Goal: Task Accomplishment & Management: Manage account settings

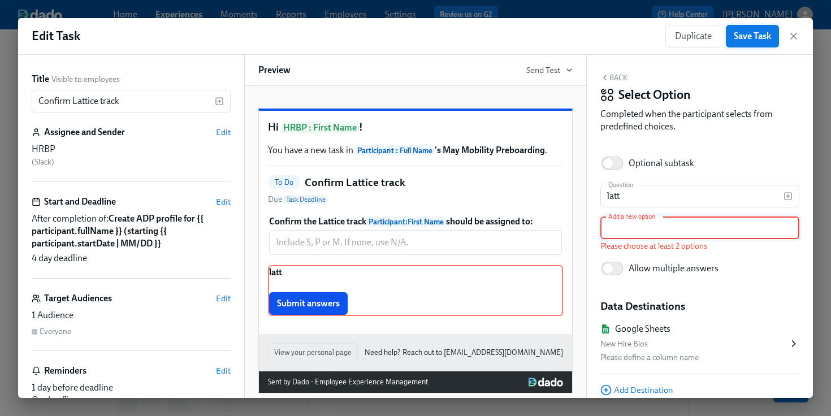
scroll to position [47, 0]
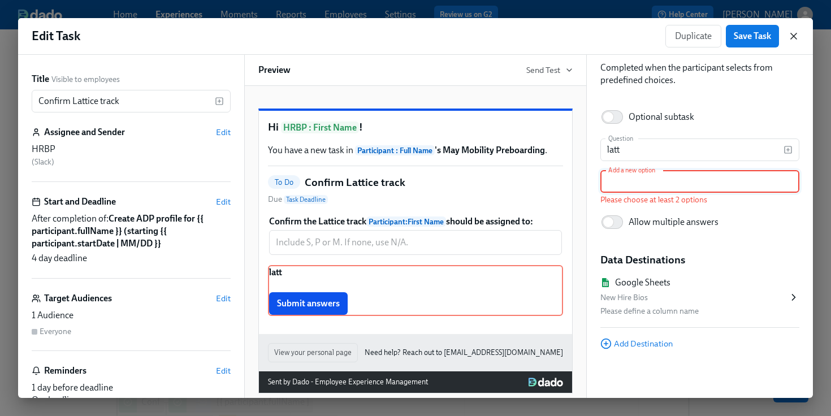
click at [798, 33] on icon "button" at bounding box center [793, 36] width 11 height 11
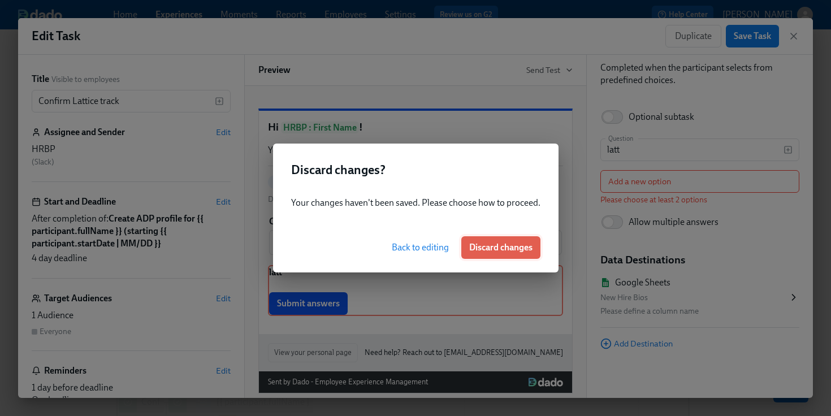
click at [517, 245] on span "Discard changes" at bounding box center [500, 247] width 63 height 11
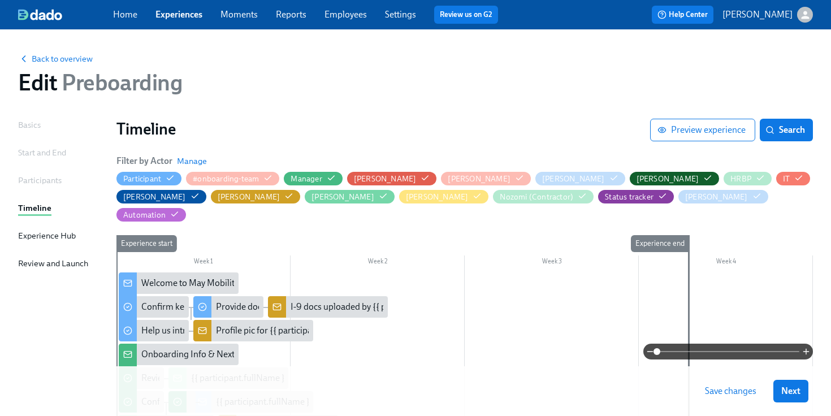
click at [335, 20] on link "Employees" at bounding box center [345, 14] width 42 height 11
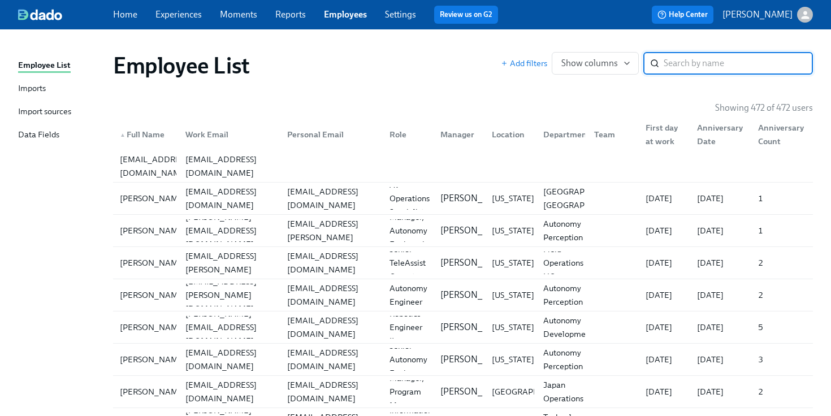
click at [37, 86] on div "Imports" at bounding box center [32, 89] width 28 height 14
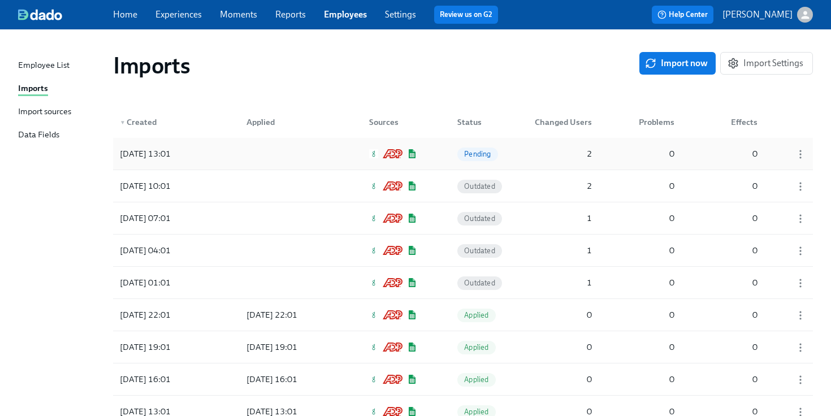
click at [140, 150] on div "[DATE] 13:01" at bounding box center [145, 154] width 60 height 14
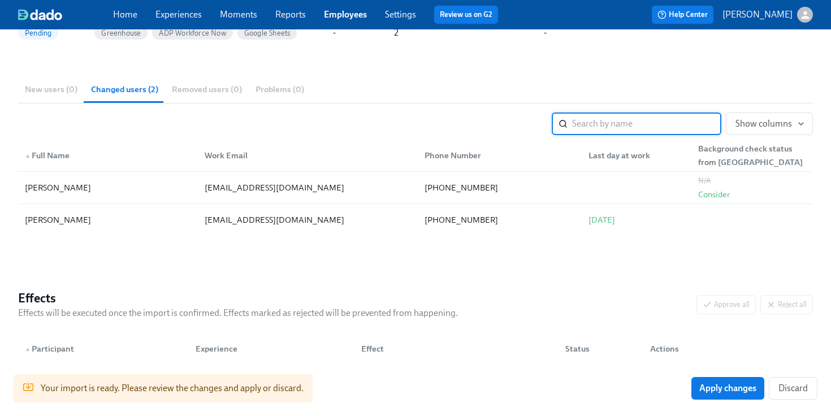
scroll to position [166, 0]
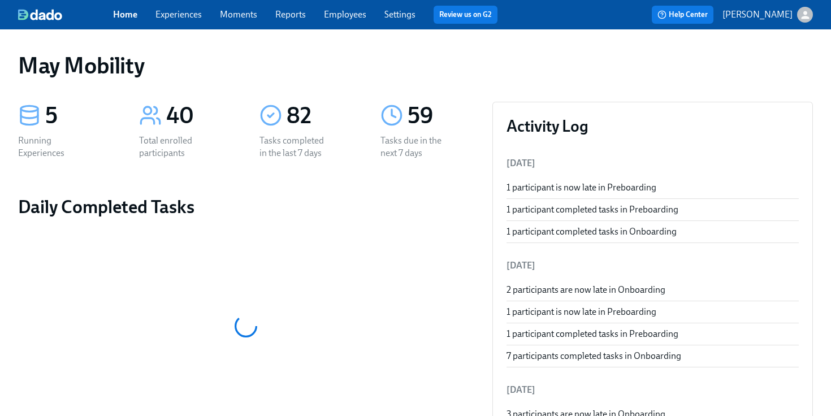
click at [191, 21] on div "Home Experiences Moments Reports Employees Settings Review us on G2" at bounding box center [309, 15] width 393 height 18
click at [177, 18] on link "Experiences" at bounding box center [178, 14] width 46 height 11
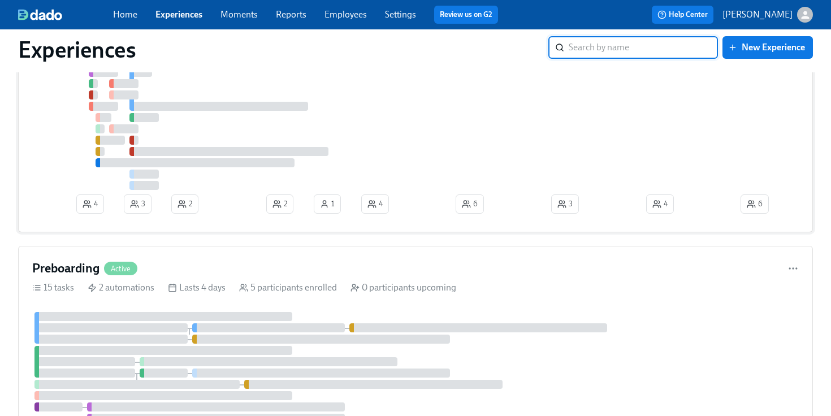
scroll to position [214, 0]
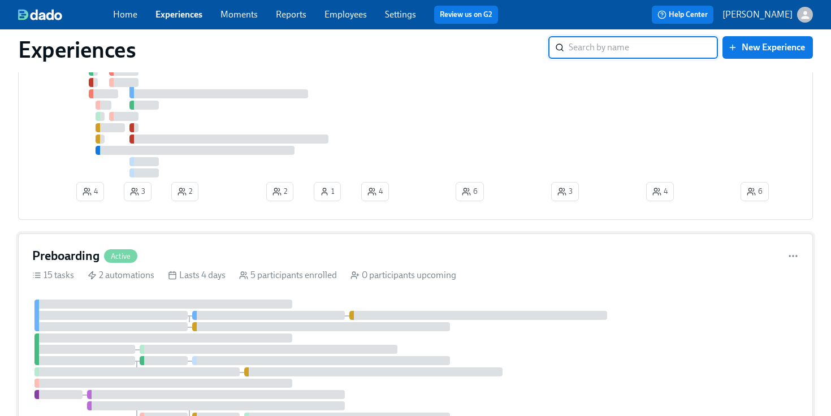
click at [137, 293] on div "Preboarding Active 15 tasks 2 automations Lasts 4 days 5 participants enrolled …" at bounding box center [415, 365] width 795 height 265
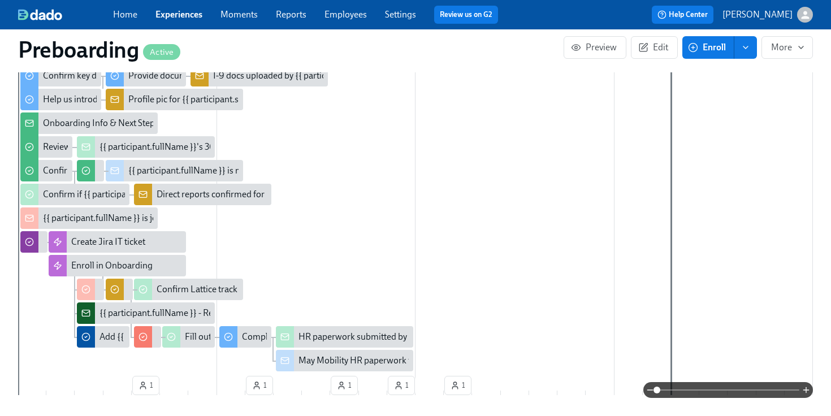
scroll to position [354, 0]
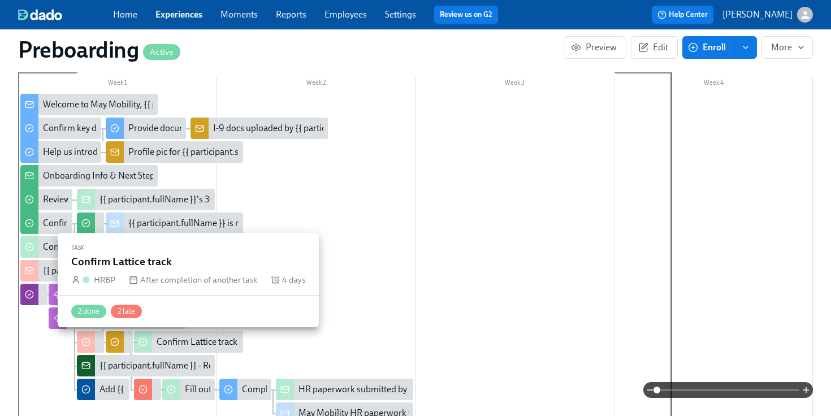
click at [183, 345] on div "Confirm Lattice track" at bounding box center [197, 342] width 81 height 12
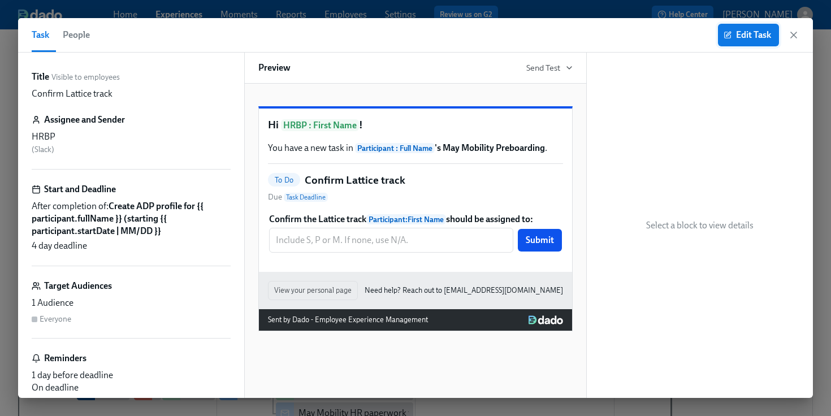
click at [730, 38] on icon "button" at bounding box center [728, 35] width 8 height 8
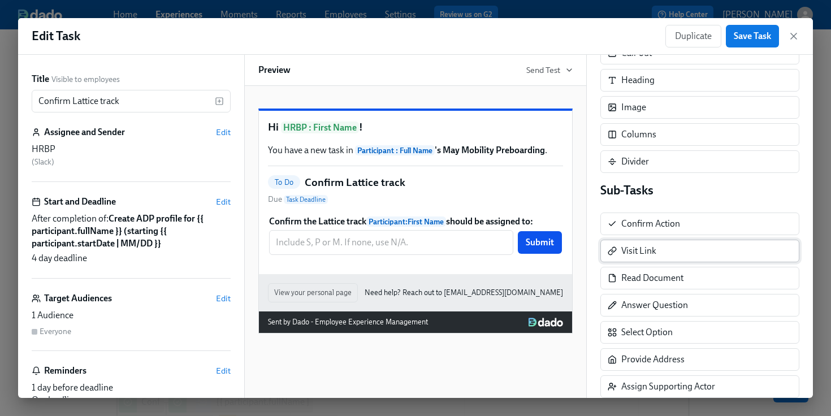
scroll to position [104, 0]
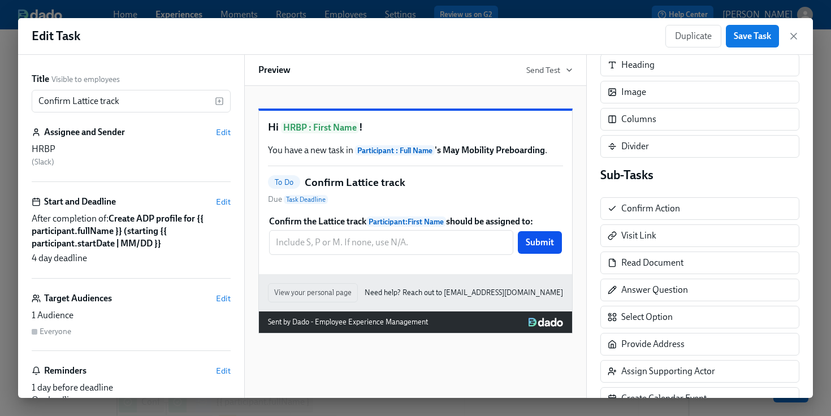
click at [652, 331] on div "Sub-Tasks Confirm Action Visit Link Read Document Answer Question Select Option…" at bounding box center [699, 329] width 199 height 324
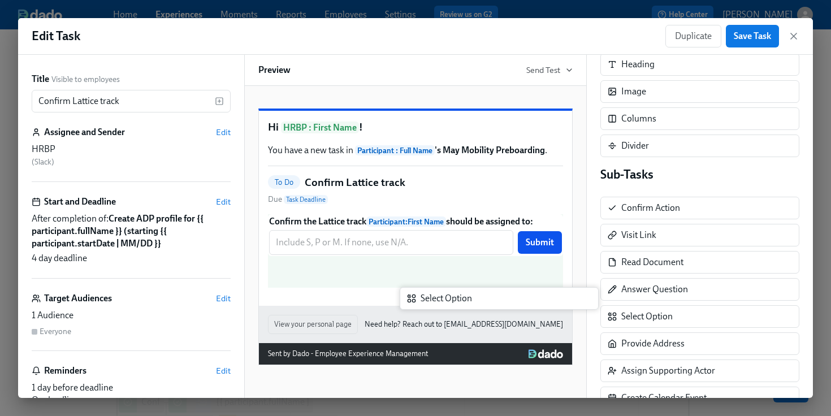
drag, startPoint x: 648, startPoint y: 323, endPoint x: 446, endPoint y: 304, distance: 202.7
click at [446, 304] on div "Title Visible to employees Confirm Lattice track ​ Assignee and Sender Edit HRB…" at bounding box center [415, 226] width 795 height 343
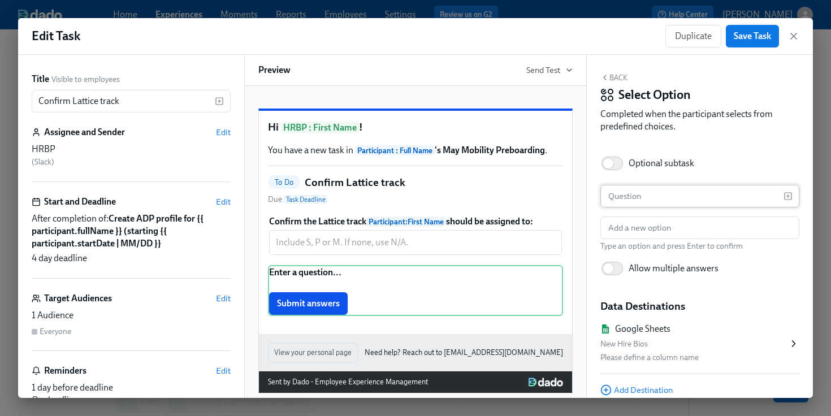
click at [630, 200] on input "text" at bounding box center [691, 196] width 183 height 23
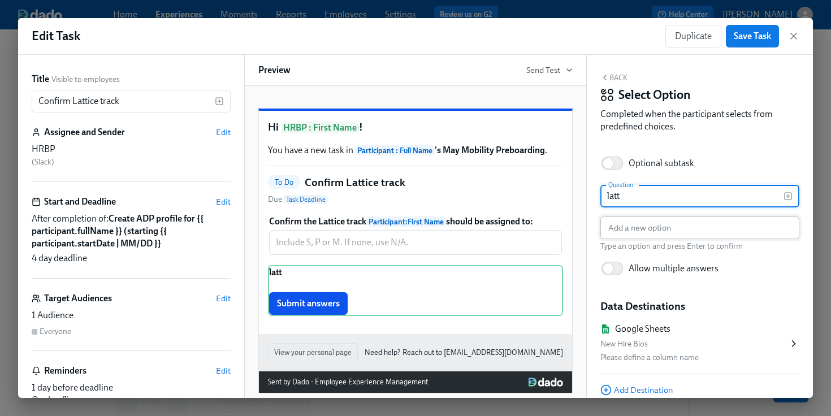
type input "latt"
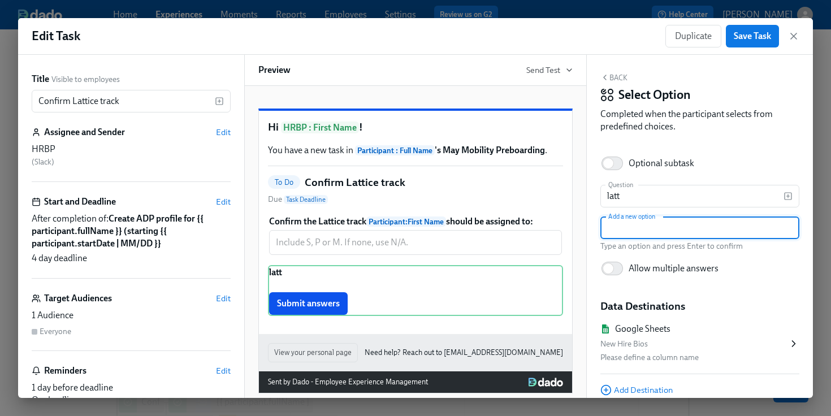
click at [672, 225] on input "text" at bounding box center [699, 228] width 199 height 23
type input "Accounting (P)"
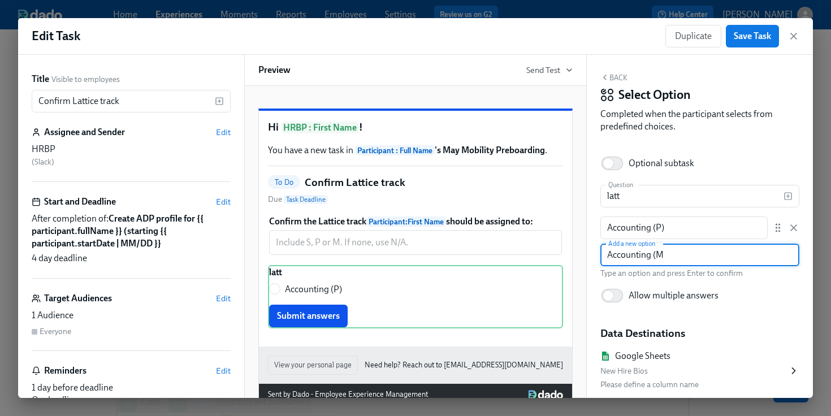
type input "Accounting (M)"
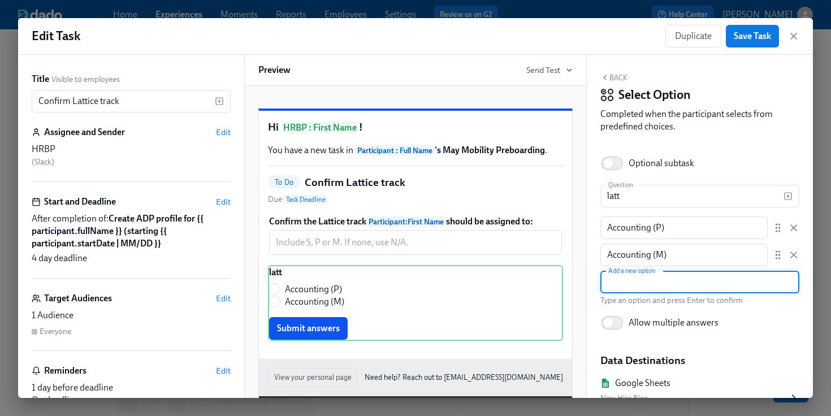
paste input "Admin (M)"
type input "Admin (M)"
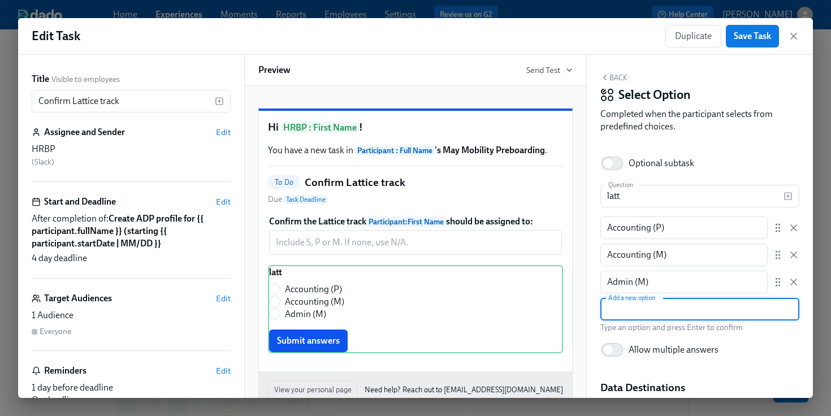
paste input "Admin (M)"
type input "Admin (P)"
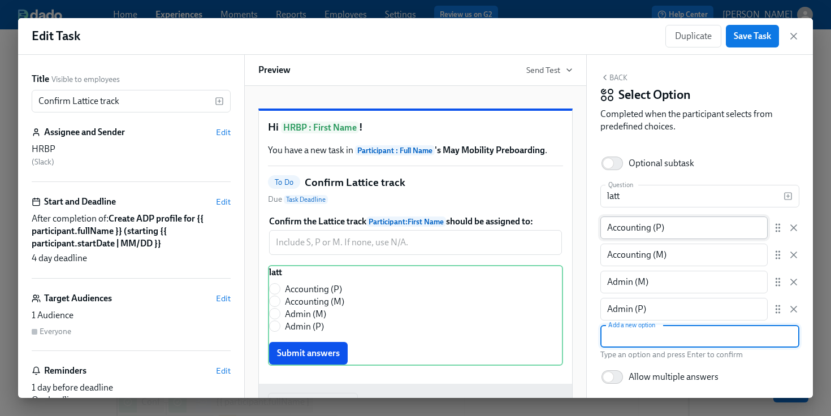
paste input "Autonomy Support Analyst (P)"
type input "Autonomy Support Analyst (P)"
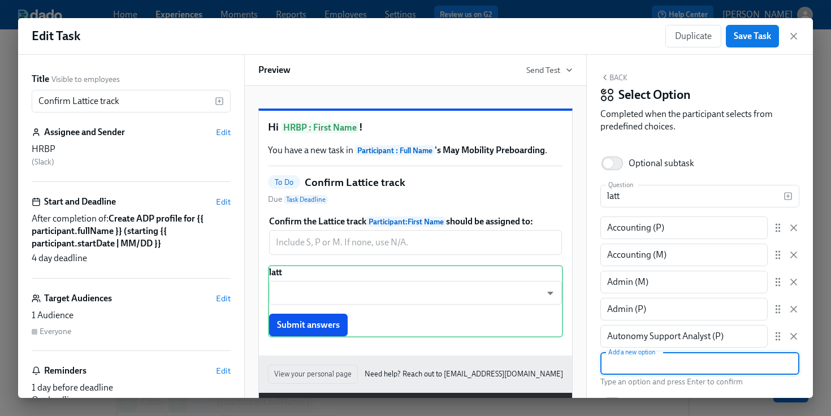
paste input "Autonomy Support Engineer (M)"
type input "Autonomy Support Engineer (M)"
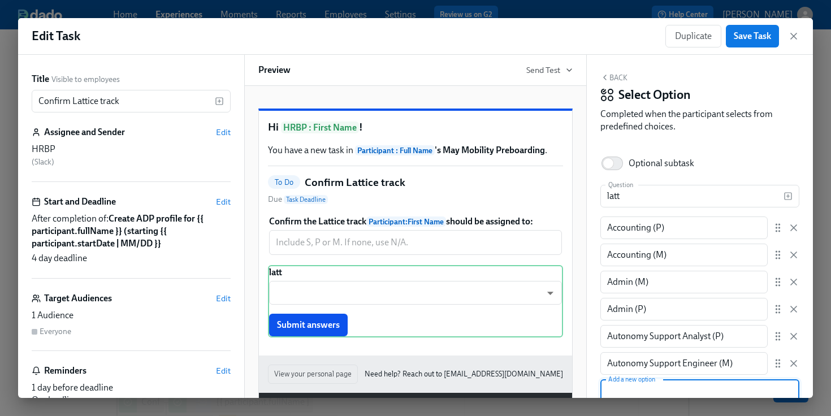
paste input "Autonomy Support Engineer (M)"
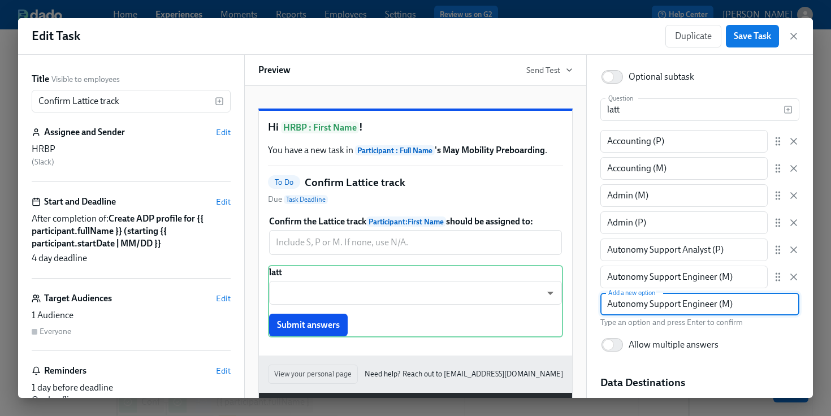
scroll to position [89, 0]
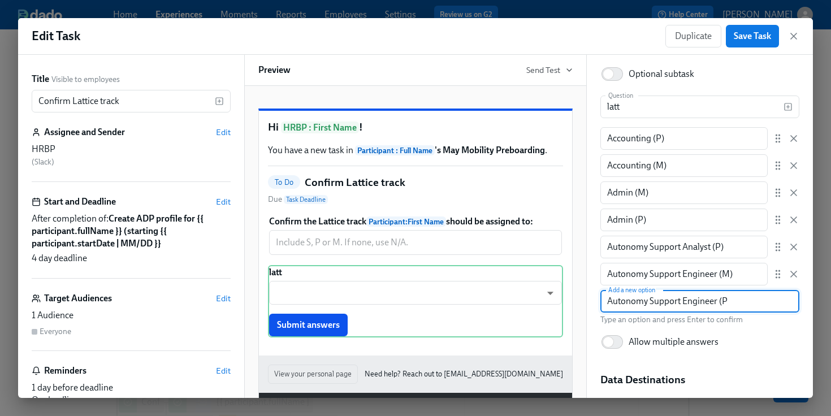
type input "Autonomy Support Engineer (P)"
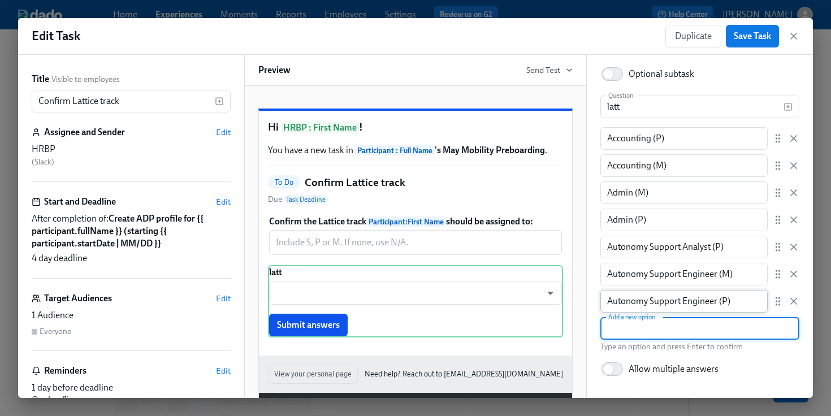
paste input "Business Development (M)"
type input "Business Development (M)"
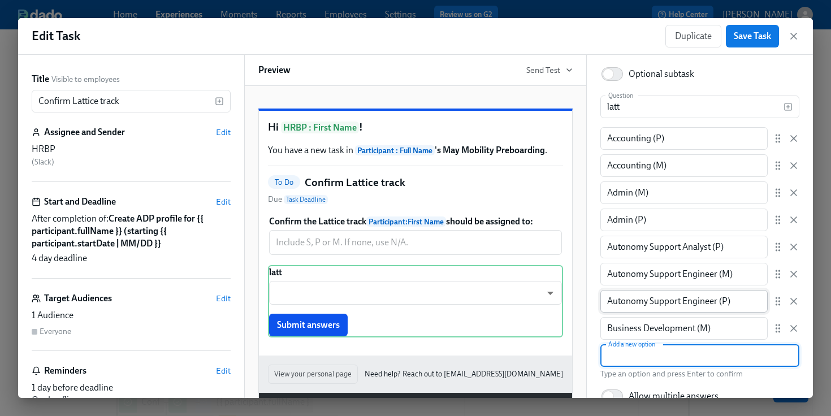
paste input "Business Development (M)"
type input "Business Development (P)"
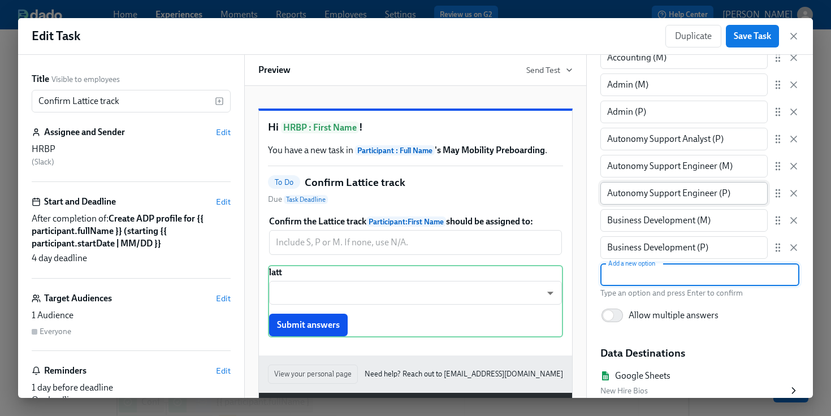
scroll to position [225, 0]
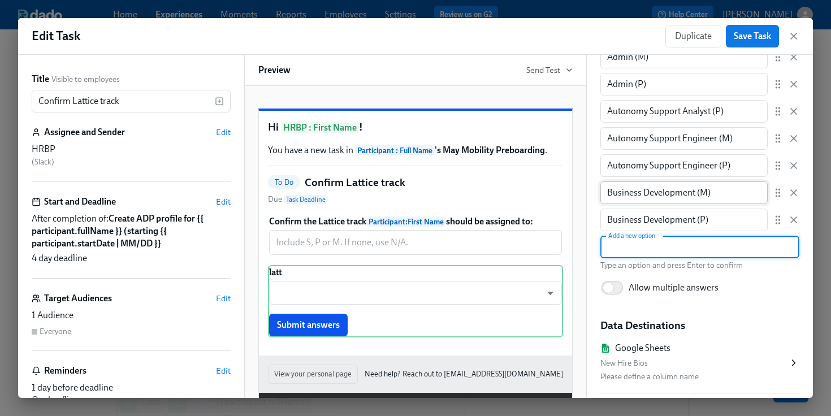
paste input "Communications (M)"
type input "Communications (M)"
paste input "Customer Operations (M)"
type input "Customer Operations (M)"
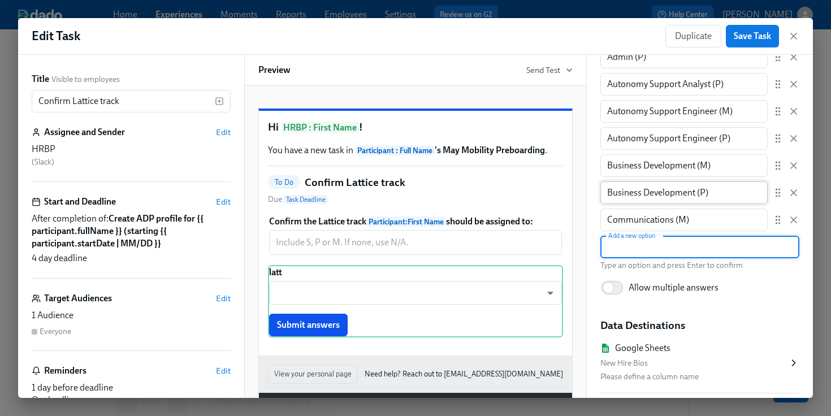
scroll to position [279, 0]
paste input "Customer Operations (M)"
type input "Customer Operations (P)"
paste input "Customer Ops Site (P)"
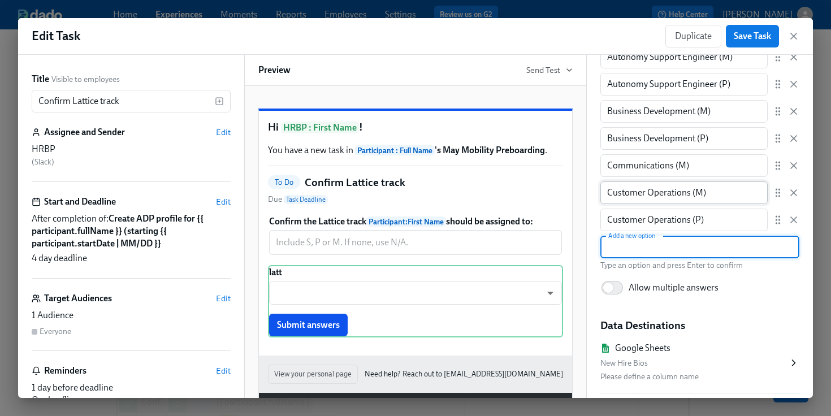
type input "Customer Ops Site (P)"
paste input "Customer Ops Training (P)"
type input "Customer Ops Training (P)"
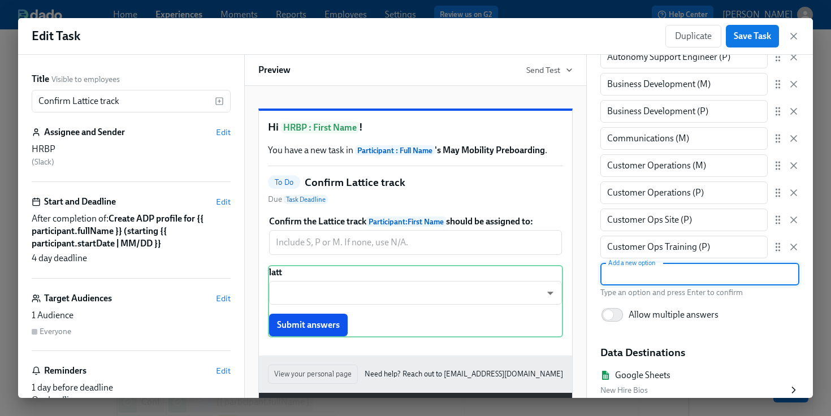
scroll to position [361, 0]
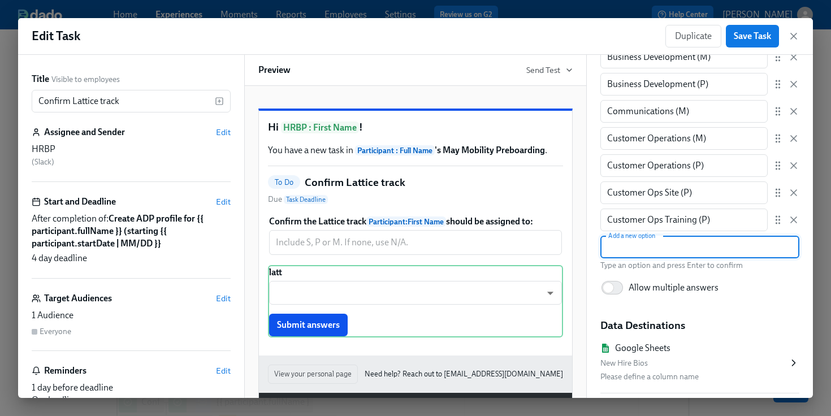
paste input "Customer Success (M)"
type input "Customer Success (M)"
paste input "Customer Success (M)"
type input "Customer Success (P)"
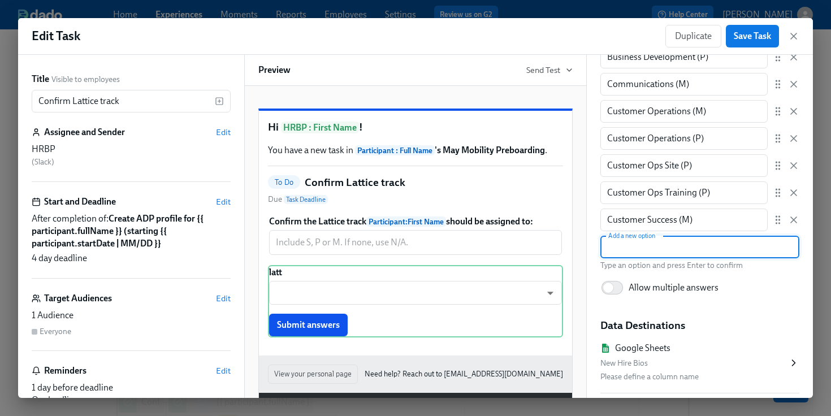
scroll to position [415, 0]
type input "Engineering (P)"
type input "Engineering (M)"
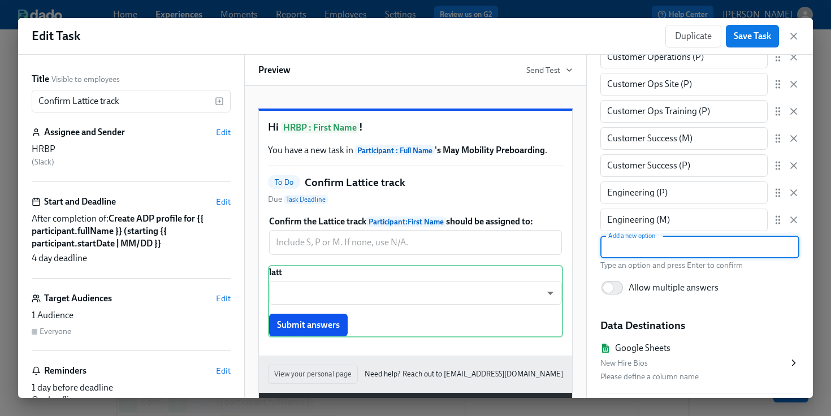
paste input "Field Autonomy Applications (P)"
type input "Field Autonomy Applications (P)"
paste input "Field Autonomy Solutions (P)"
paste input "Field Eng Technician (P)"
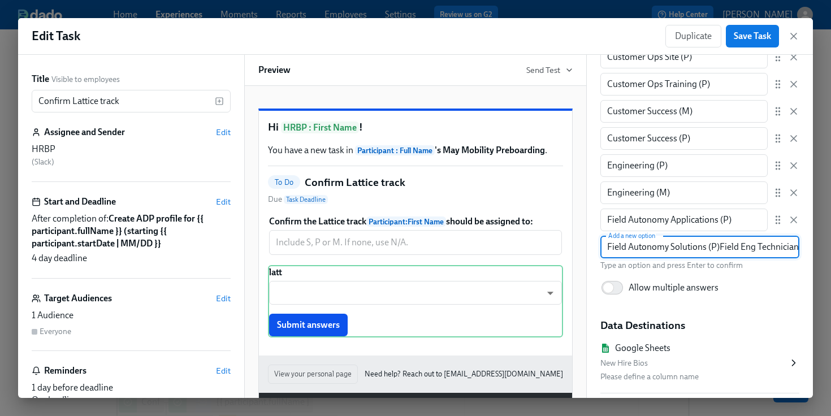
scroll to position [0, 11]
type input "Field Autonomy Solutions (P)"
paste input "Field Eng Technician (P)"
type input "Field Eng Technician (P)"
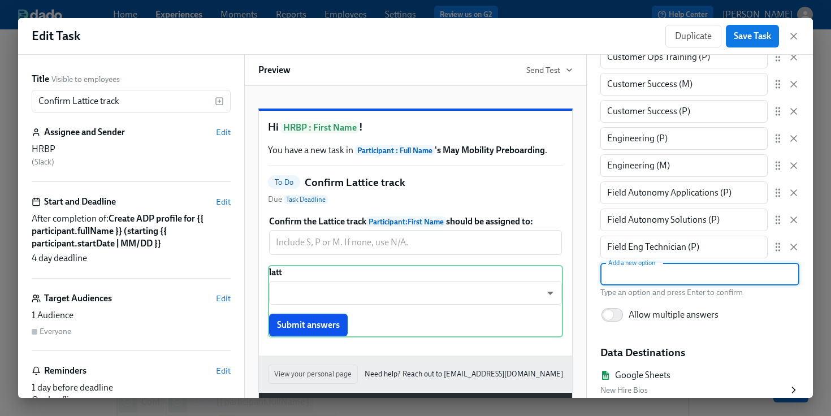
scroll to position [551, 0]
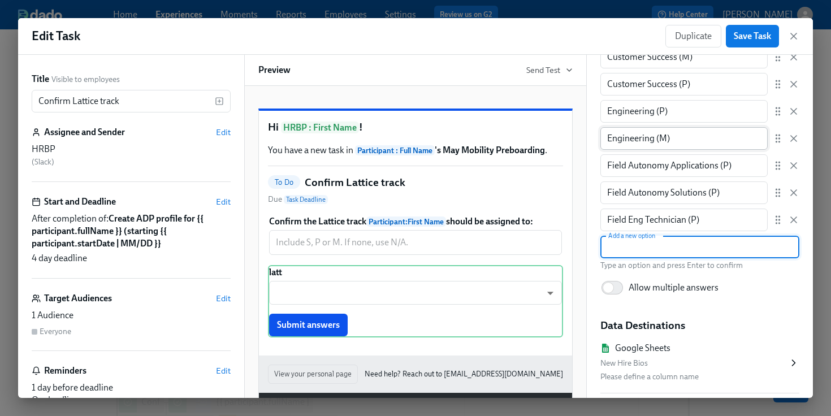
paste input "Field Mapping (P)"
type input "Field Mapping (P)"
paste input "Finance (M)"
type input "Finance (M)"
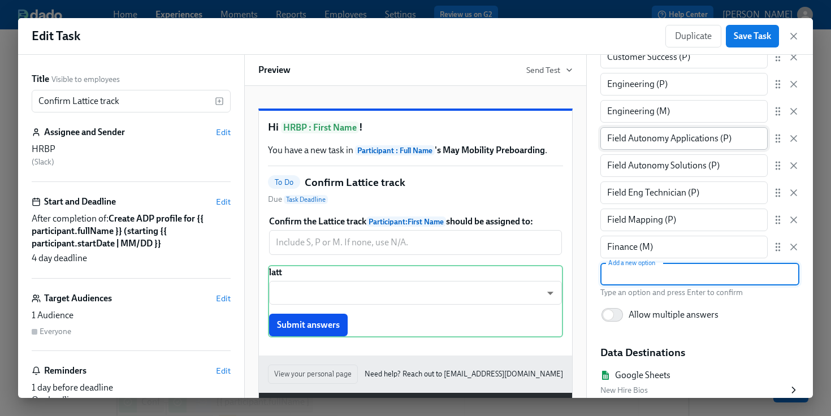
scroll to position [605, 0]
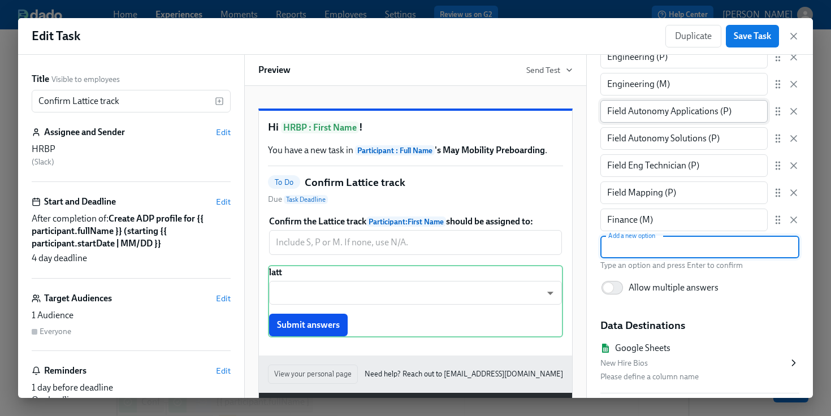
paste input "Finance (M)"
type input "Finance (P)"
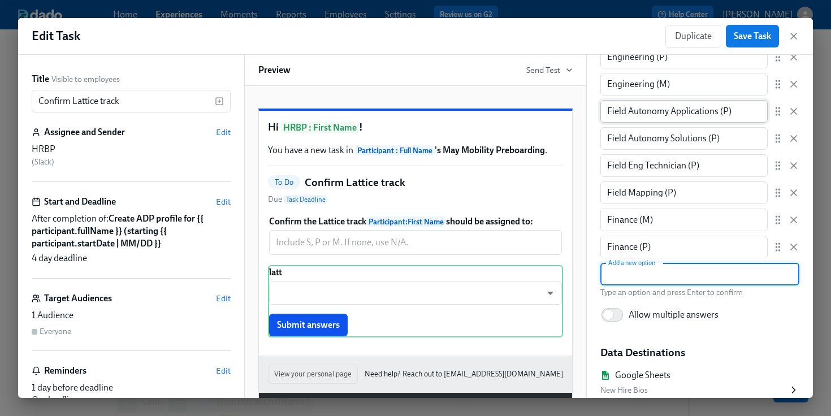
scroll to position [632, 0]
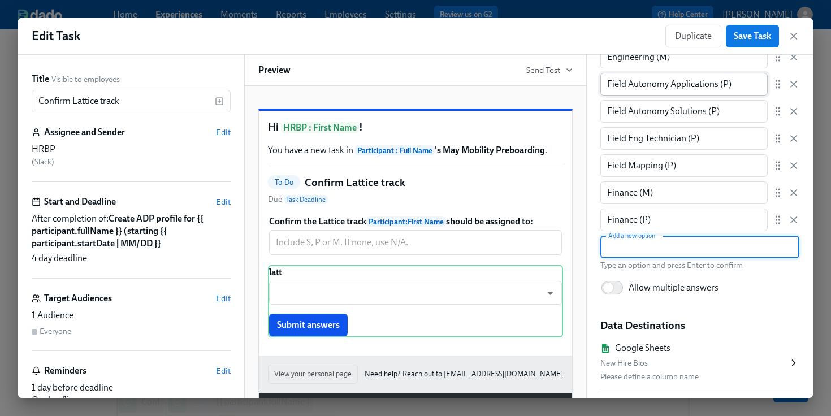
paste input "Finance (M)"
type input "Finance (S)"
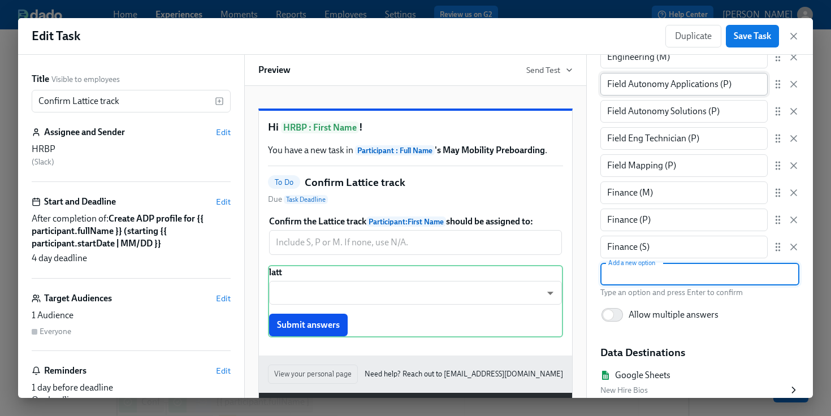
scroll to position [659, 0]
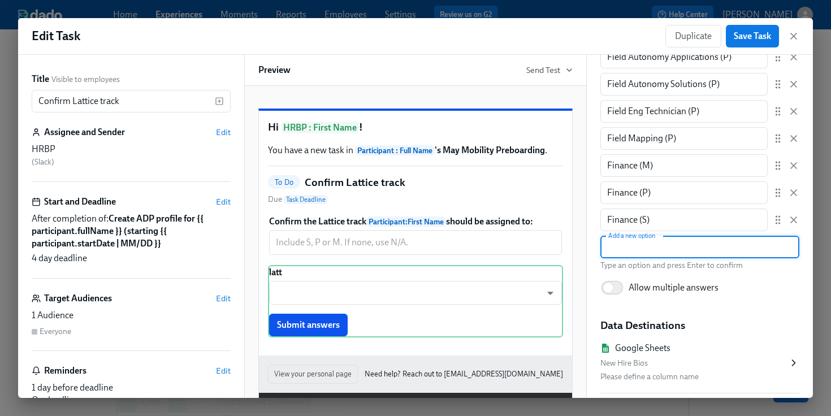
paste input "General and Admin (P)"
type input "General and Admin (P)"
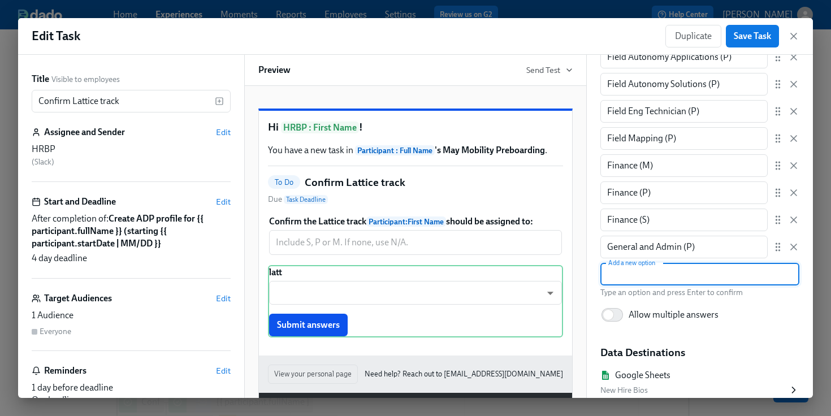
scroll to position [686, 0]
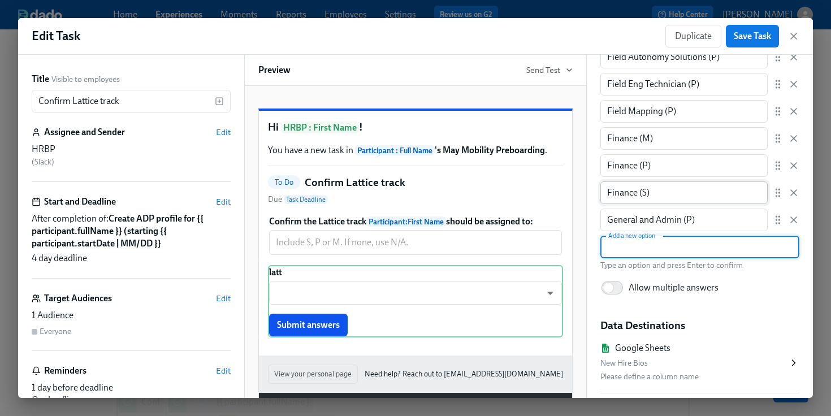
paste input "IT Engineering (P)"
type input "IT Engineering (P)"
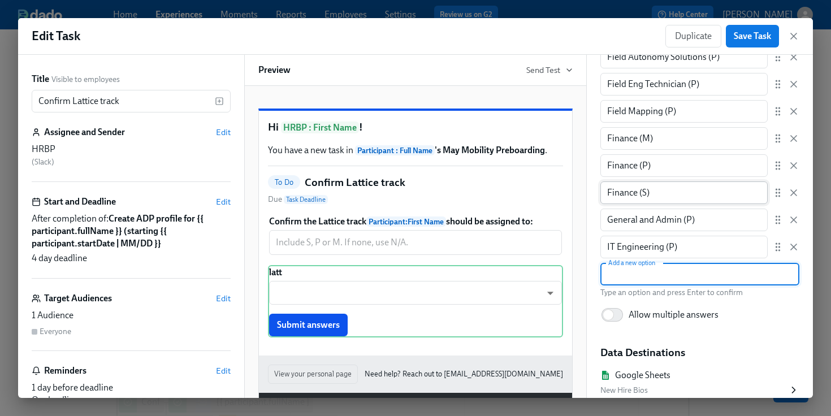
scroll to position [713, 0]
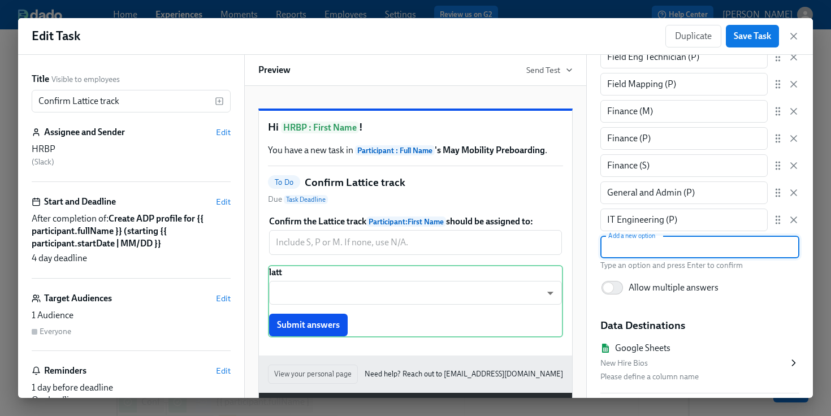
paste input "Legal (M)"
type input "Legal (M)"
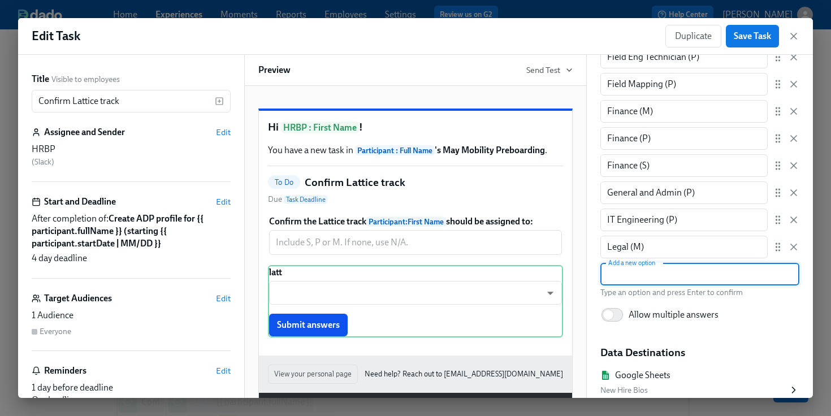
scroll to position [741, 0]
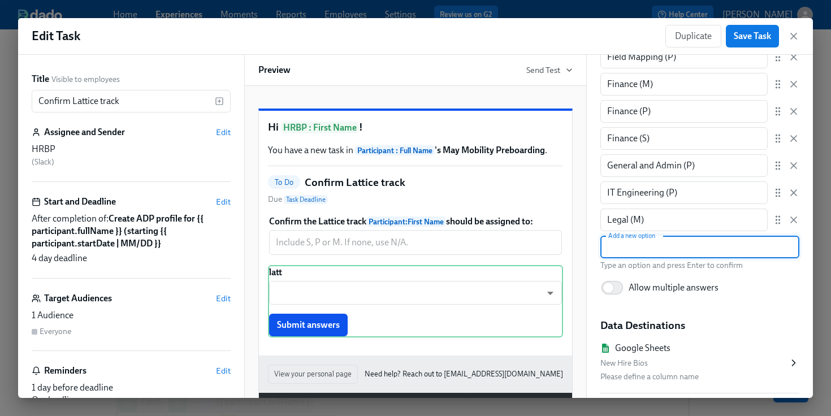
paste input "Legal (M)"
type input "Legal (P)"
paste input "Marketing (M)"
type input "Marketing (M)"
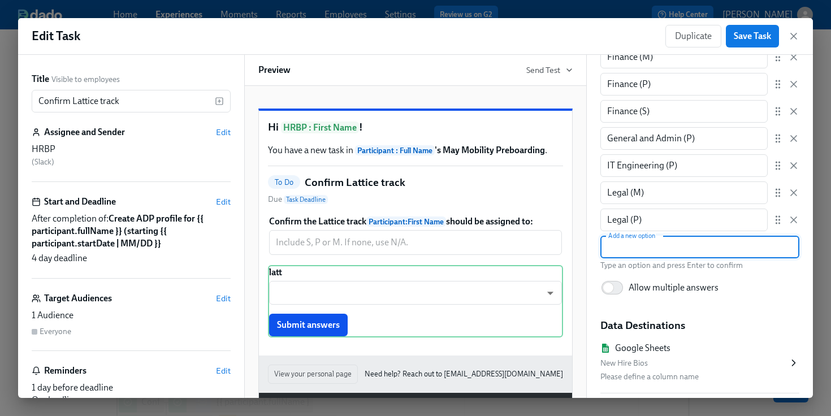
scroll to position [795, 0]
paste input "Marketing (M)"
type input "Marketing (P)"
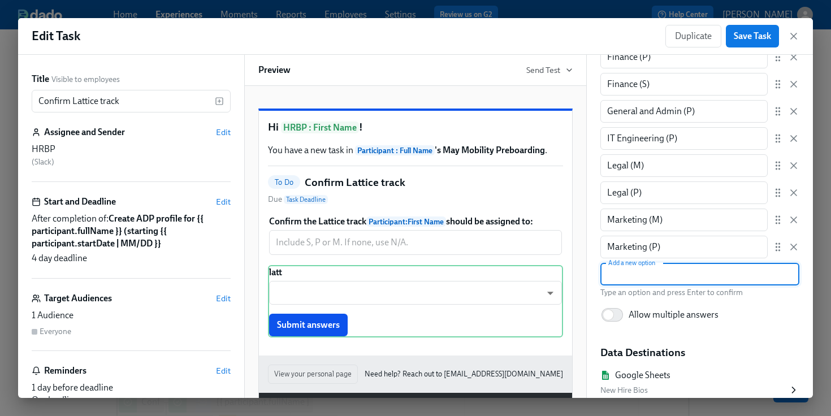
scroll to position [822, 0]
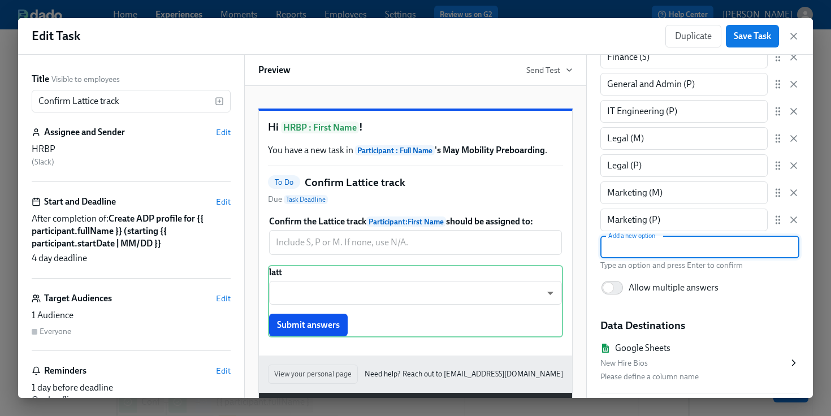
paste input "Paralegal (P)"
type input "Paralegal (P)"
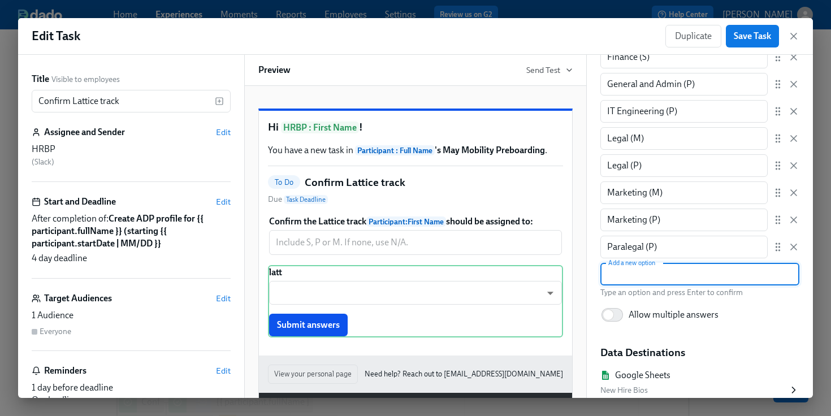
scroll to position [849, 0]
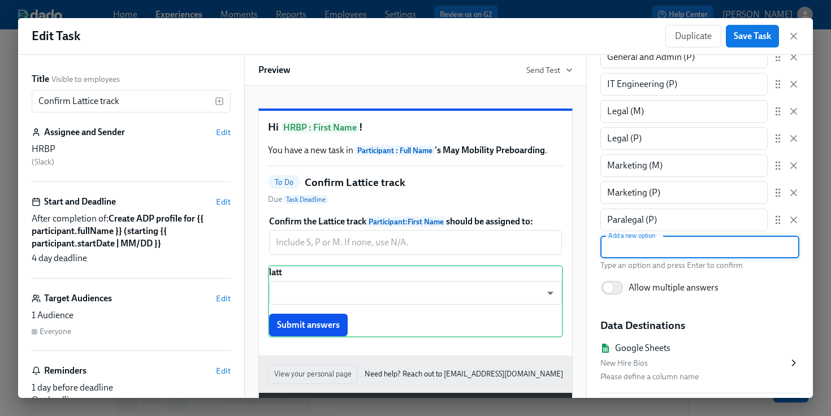
paste input "PBP / EA (P)"
type input "PBP / EA (P)"
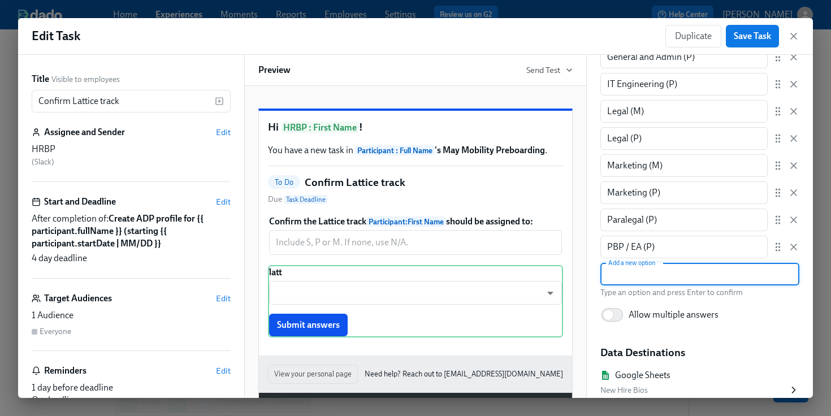
scroll to position [876, 0]
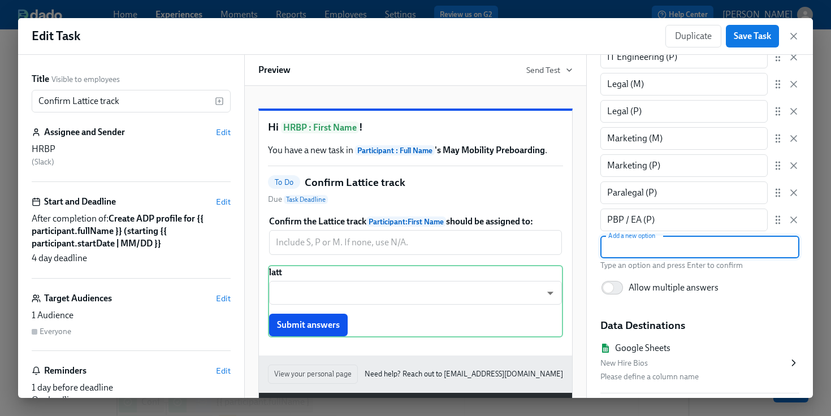
paste input "PBP (M)"
type input "PBP (M)"
paste input "Policy and Advocacy (M)"
type input "Policy and Advocacy (M)"
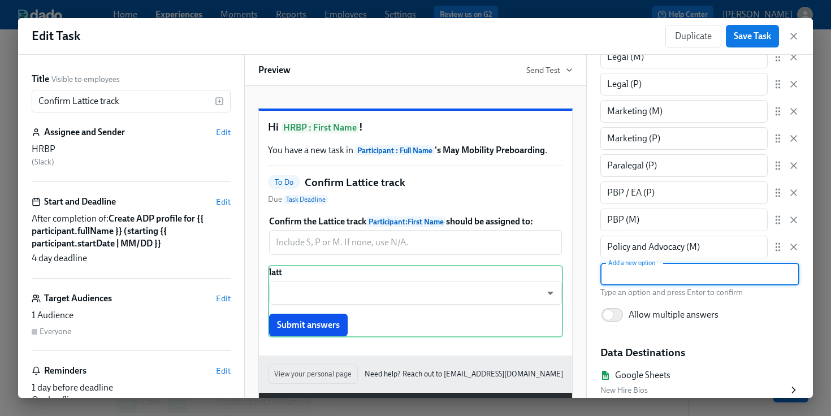
scroll to position [930, 0]
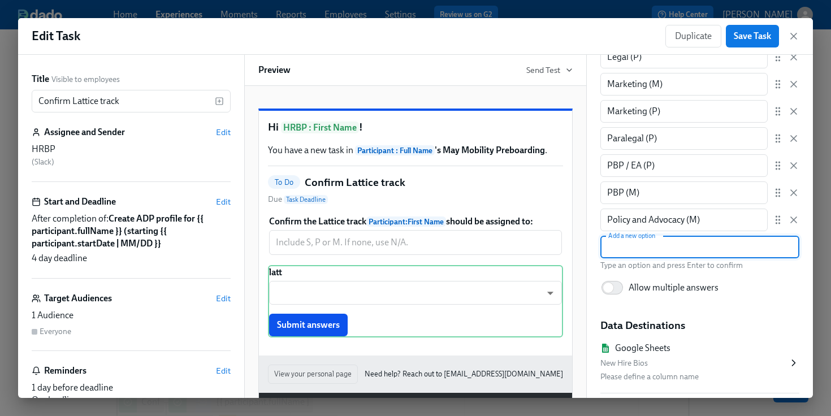
paste input "Policy and Advocacy (M)"
type input "Policy and Advocacy (P)"
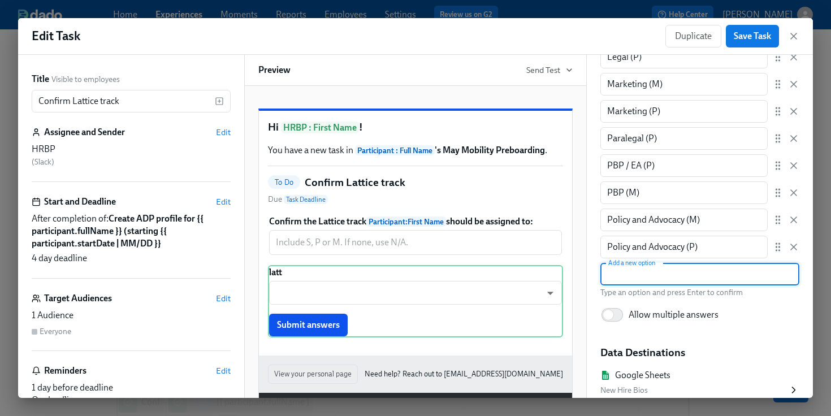
scroll to position [958, 0]
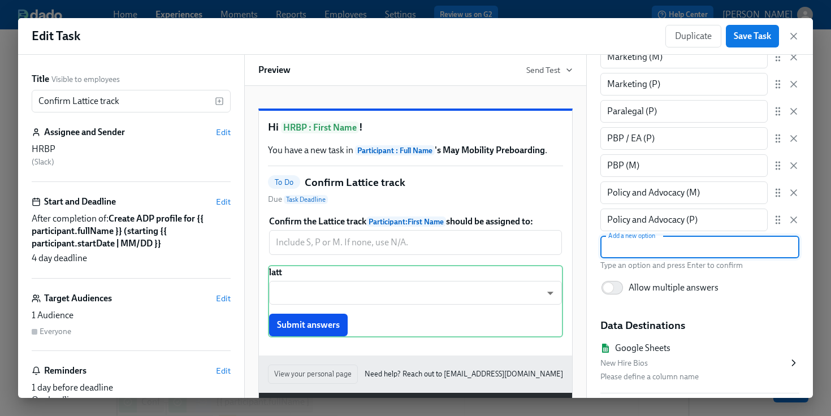
paste input "POps (M)"
type input "POps (M)"
paste input "POps (M)"
type input "POps (P)"
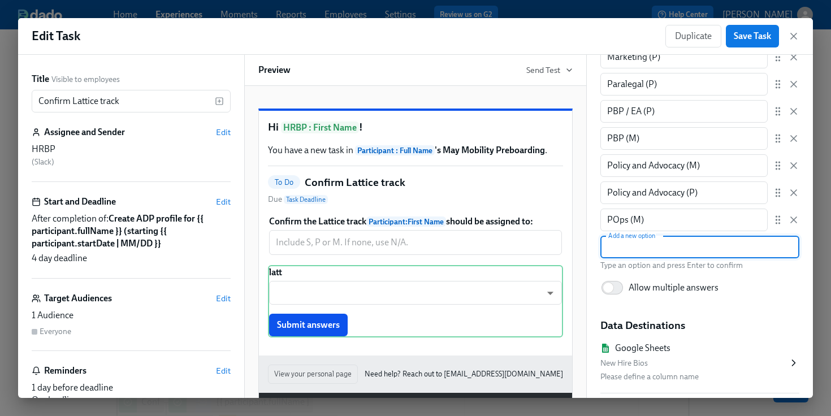
scroll to position [1012, 0]
paste input "Production Coordinator (S)"
type input "Production Coordinator (S)"
paste input "Production (M)"
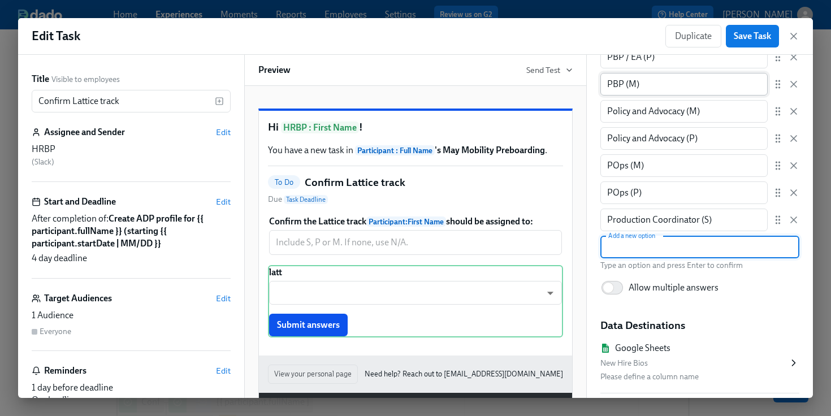
type input "Production (M)"
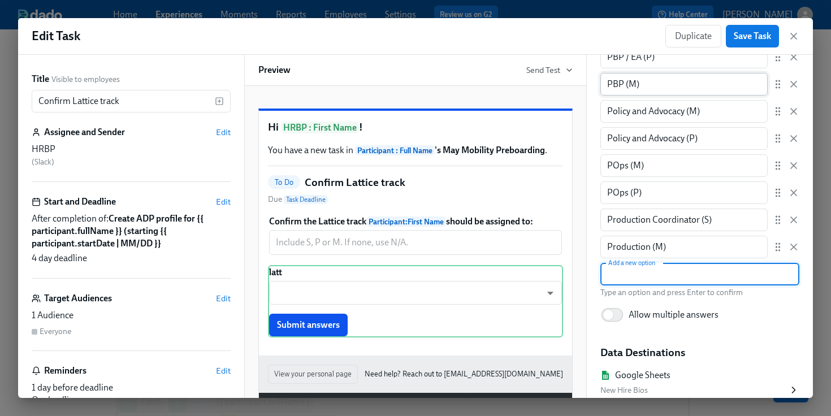
scroll to position [1066, 0]
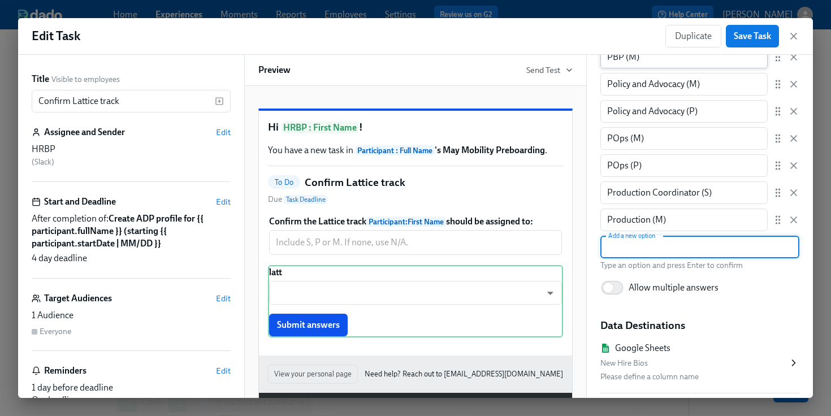
paste input "Production (M)"
type input "Production (P)"
paste input "Production Technician (S)"
type input "Production Technician (S)"
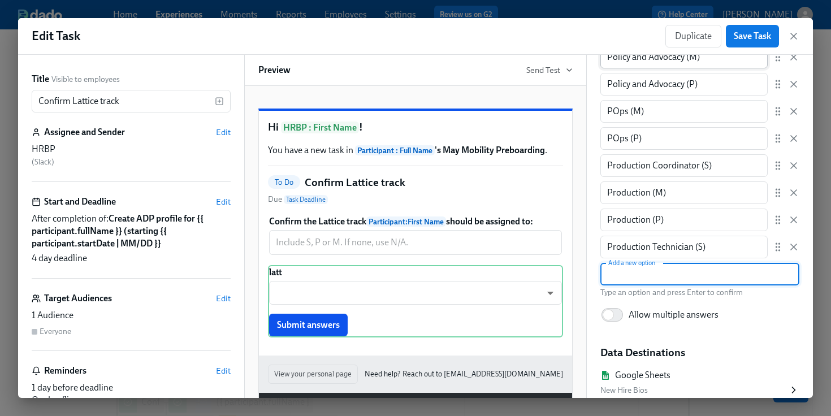
scroll to position [1120, 0]
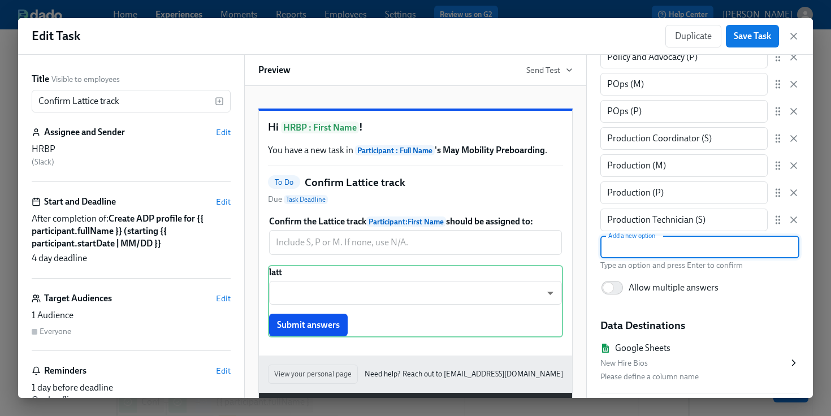
paste input "Product Mg (M)"
type input "Product Mg (M)"
paste input "Product Mg (M)"
type input "Product Mg (P)"
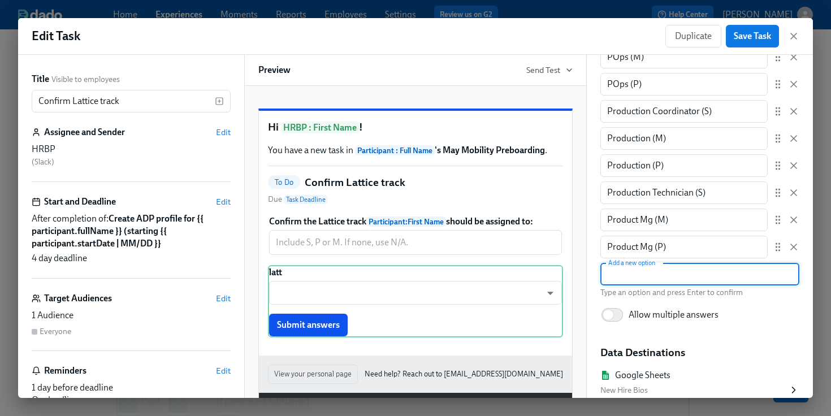
scroll to position [1175, 0]
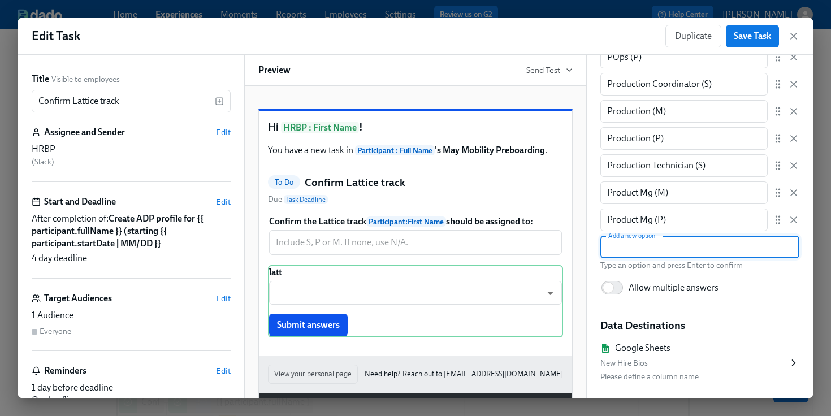
paste input "Program Mg (M)"
type input "Program Mg (M)"
paste input "Program Mg (M)"
type input "Program Mg (P)"
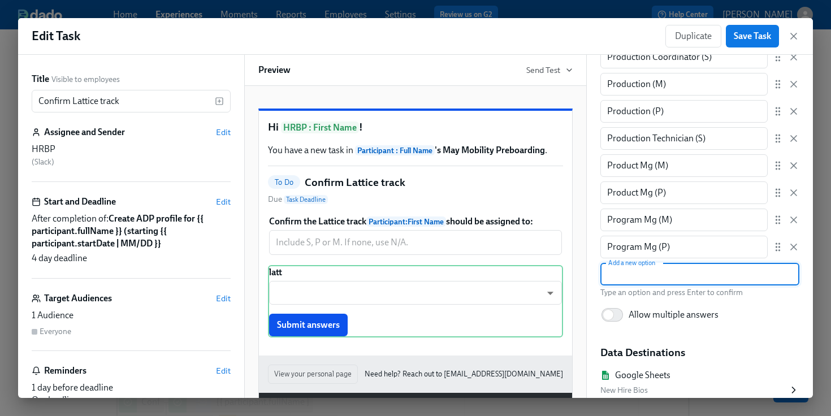
scroll to position [1229, 0]
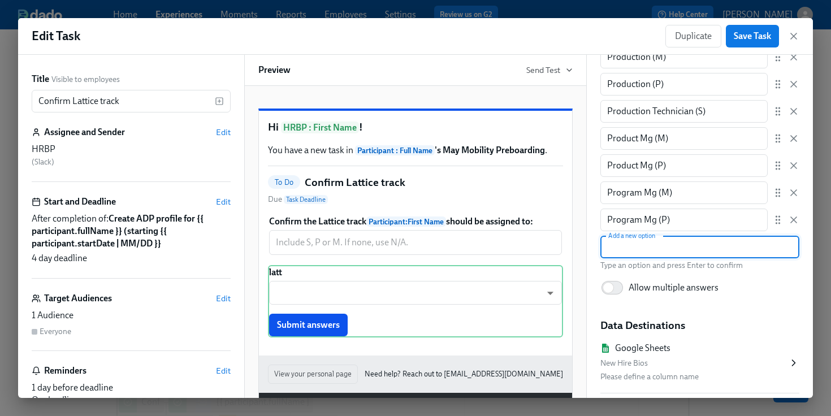
paste input "Project Mg (P)"
type input "Project Mg (P)"
paste input "Quality Eng (M)"
type input "Quality Eng (M)"
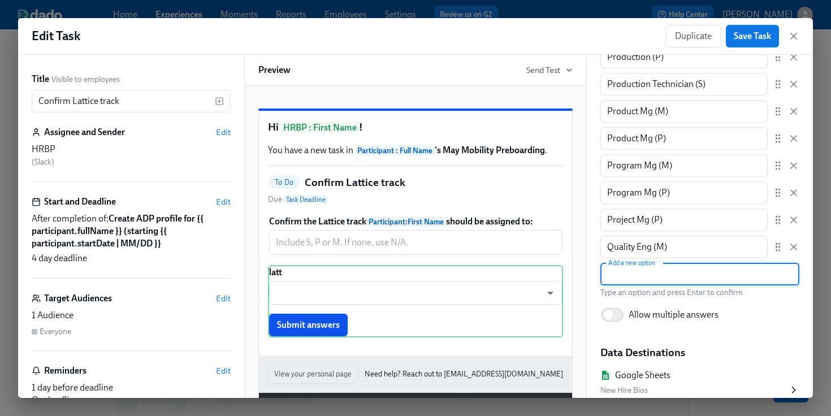
scroll to position [1283, 0]
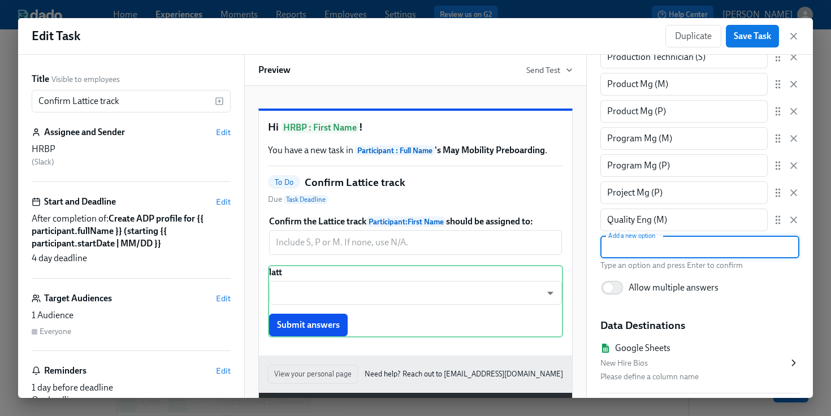
paste input "Quality Eng (M)"
type input "Quality Eng (P)"
paste input "Quality Technician (S)"
type input "Quality Technician (S)"
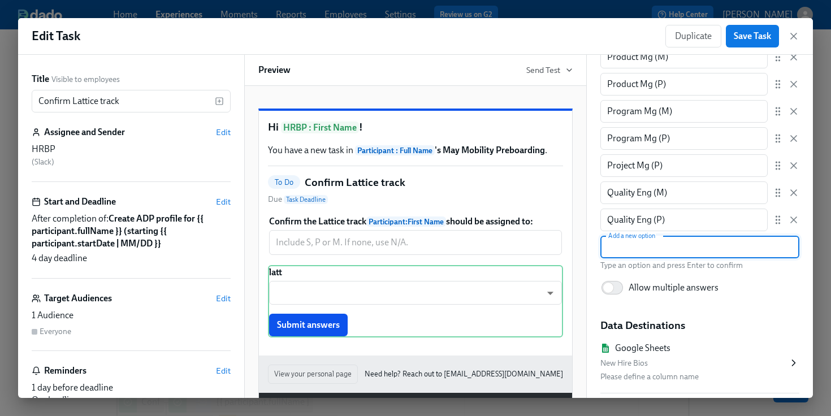
scroll to position [1337, 0]
paste input "Service Ops Eng (P)"
type input "Service Ops Eng (P)"
paste input "Site Autonomy Engineering (M)"
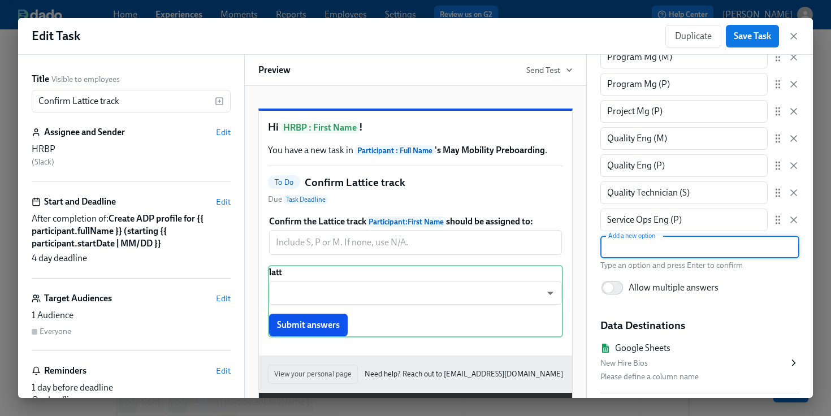
type input "Site Autonomy Engineering (M)"
paste input "Site Autonomy Engineer (P)"
type input "Site Autonomy Engineer (P)"
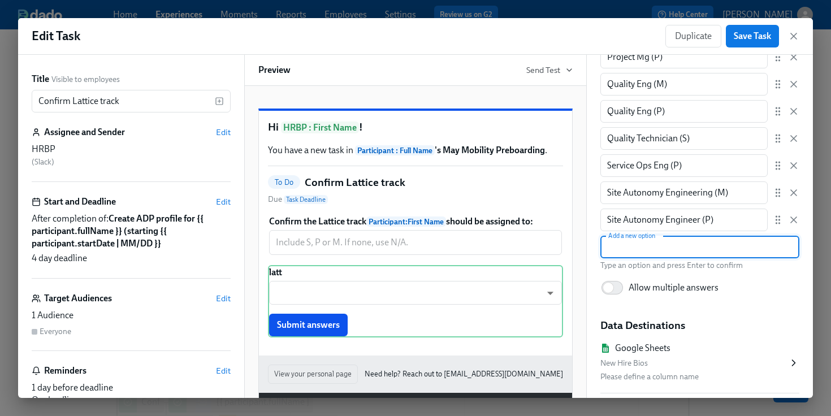
paste input "Supply Chain (M)"
type input "Supply Chain (M)"
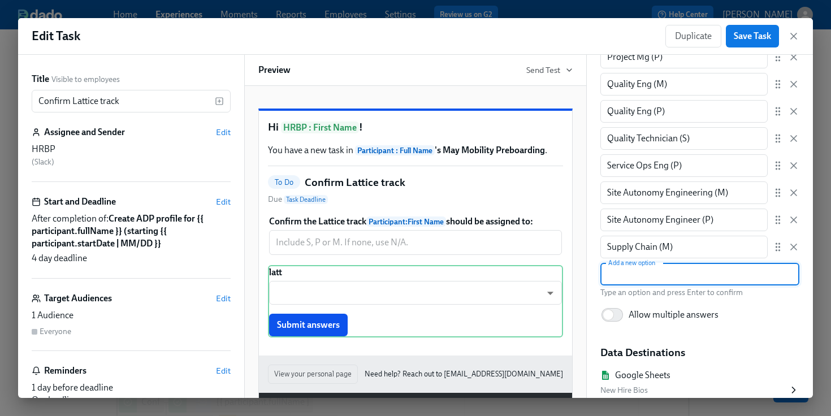
scroll to position [1446, 0]
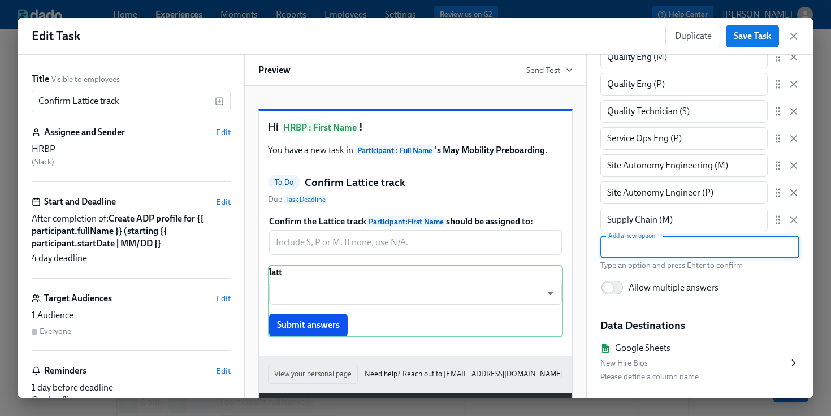
paste input "Supply Chain (M)"
type input "Supply Chain (P)"
paste input "Supply Chain (M)"
type input "Supply Chain (S)"
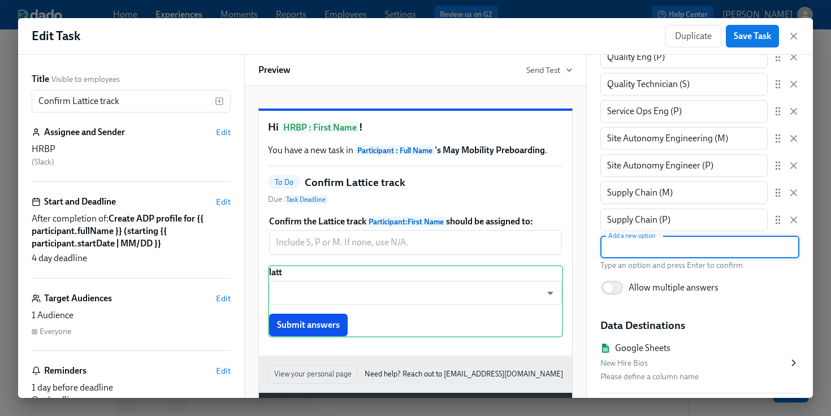
scroll to position [1500, 0]
paste input "Talent (M)"
type input "Talent (M)"
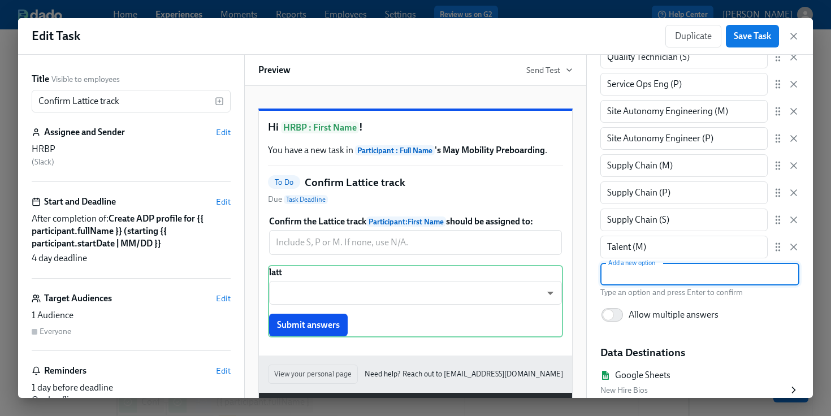
scroll to position [1527, 0]
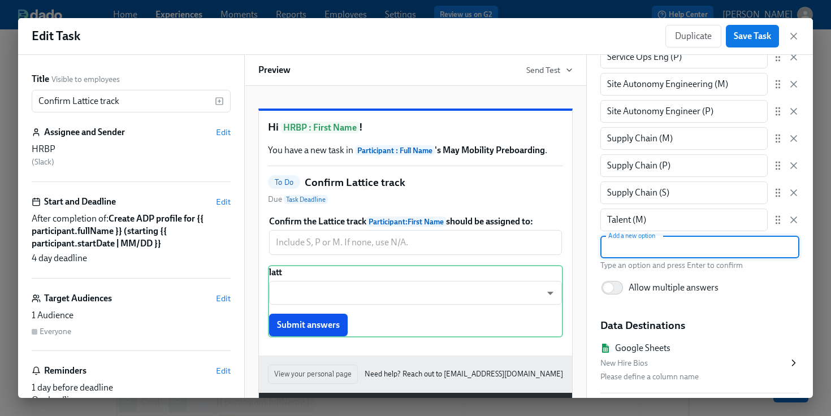
paste input "Talent (M)"
type input "Talent (P)"
paste input "Technical Project Manager (P)"
type input "Technical Project Manager (P)"
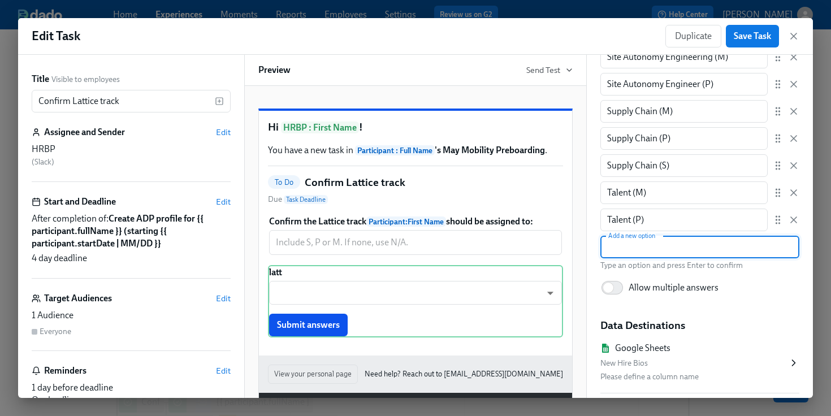
scroll to position [1582, 0]
paste input "Workplace (P)"
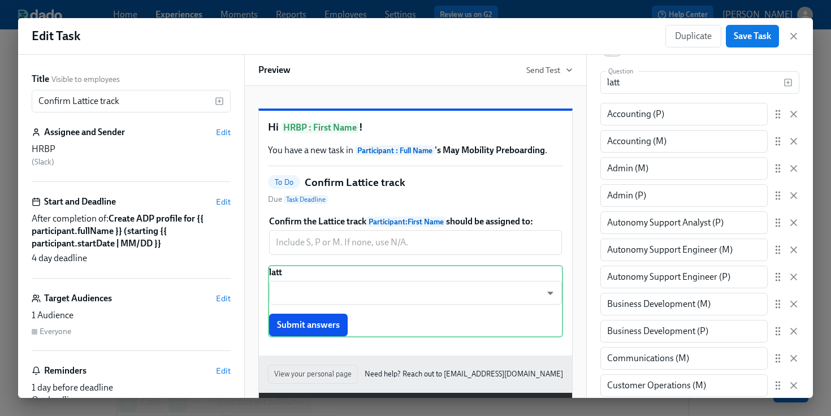
scroll to position [0, 0]
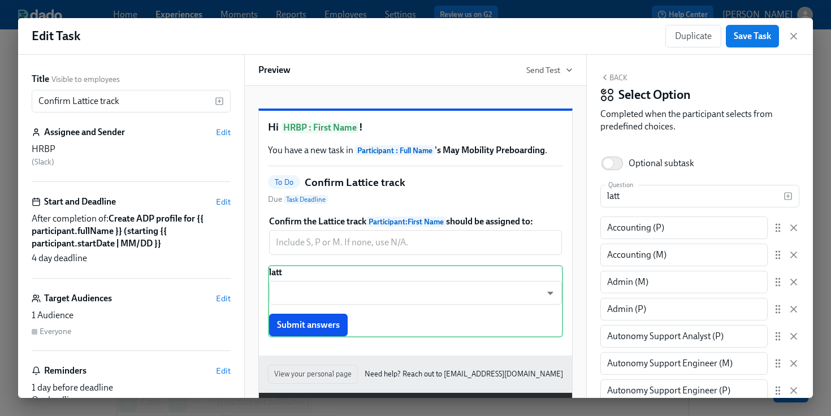
type input "Workplace (P)"
click at [589, 280] on div "Back Select Option Completed when the participant selects from predefined choic…" at bounding box center [700, 226] width 226 height 343
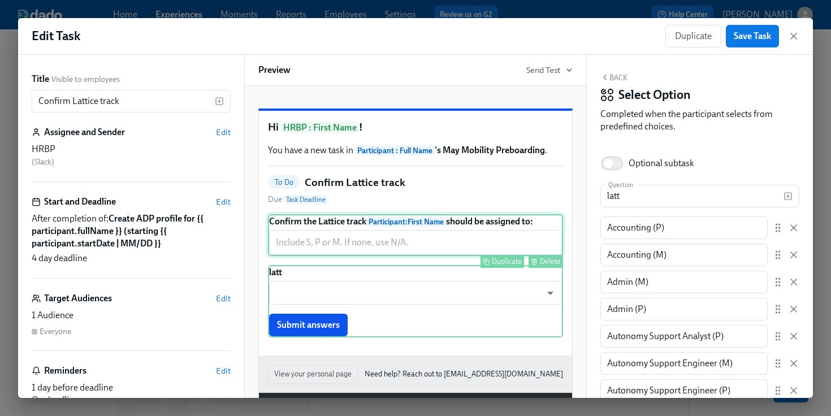
click at [496, 254] on div "Confirm the Lattice track Participant : First Name should be assigned to: ​ Dup…" at bounding box center [415, 235] width 295 height 42
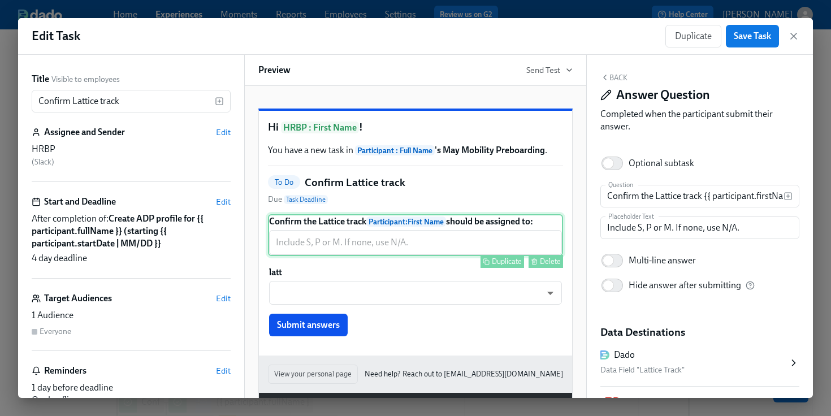
click at [500, 252] on div "Confirm the Lattice track Participant : First Name should be assigned to: ​ Dup…" at bounding box center [415, 235] width 295 height 42
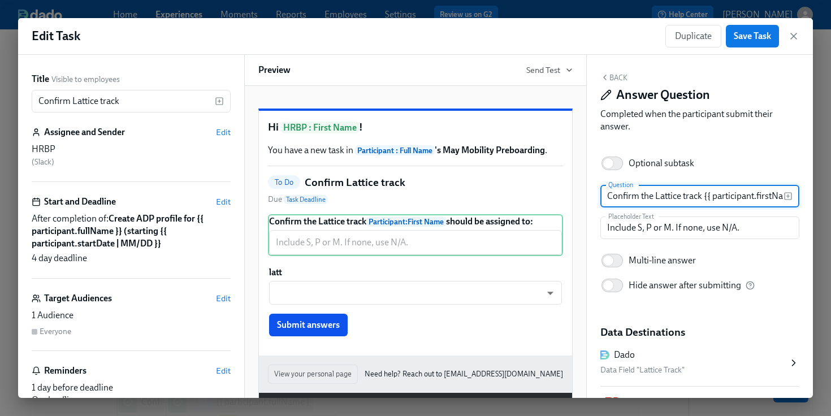
click at [625, 201] on input "Confirm the Lattice track {{ participant.firstName }} should be assigned to:" at bounding box center [691, 196] width 183 height 23
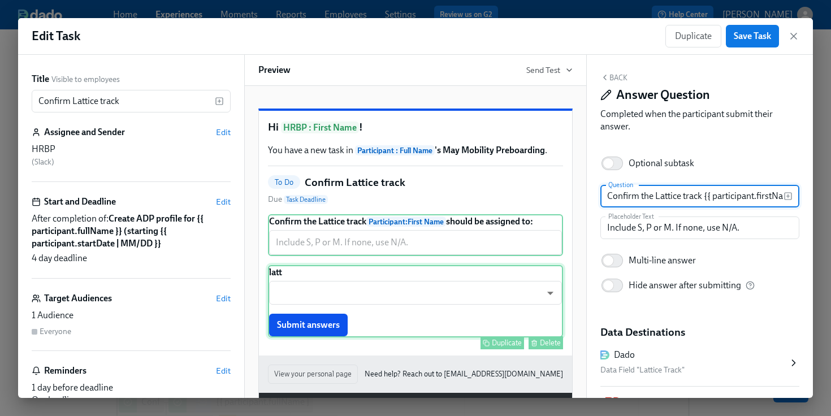
click at [406, 317] on div "latt ​ ​ Submit answers Duplicate Delete" at bounding box center [415, 301] width 295 height 72
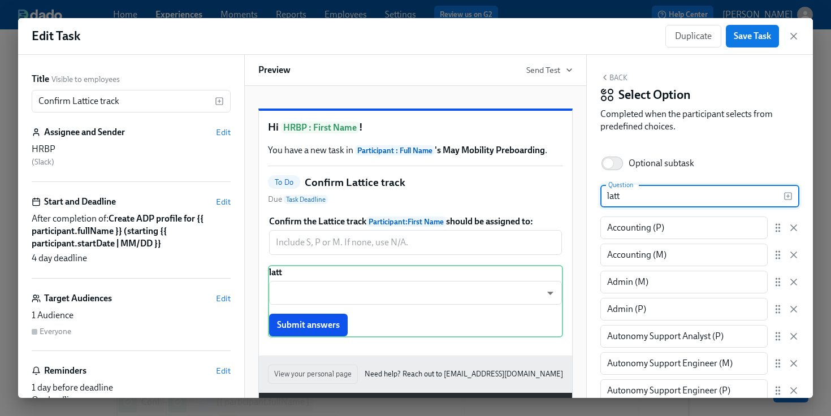
drag, startPoint x: 644, startPoint y: 198, endPoint x: 564, endPoint y: 198, distance: 80.3
click at [564, 198] on div "Title Visible to employees Confirm Lattice track ​ Assignee and Sender Edit HRB…" at bounding box center [415, 226] width 795 height 343
paste input "Confirm the Lattice track {{ participant.firstName }} should be assigned to:"
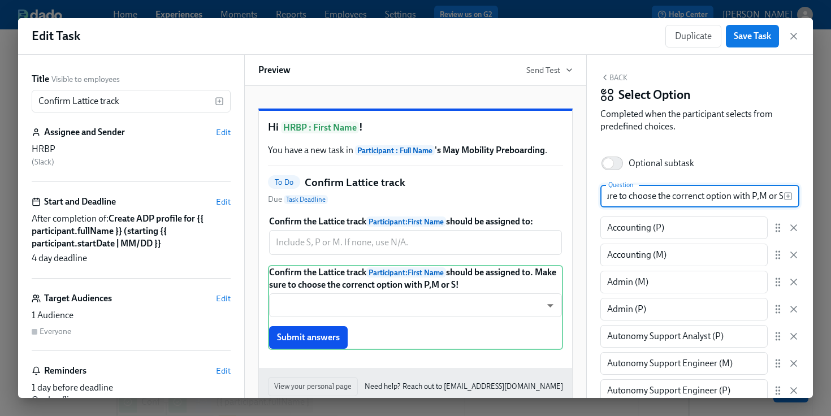
scroll to position [0, 319]
click at [695, 197] on input "Confirm the Lattice track {{ participant.firstName }} should be assigned to. Ma…" at bounding box center [691, 196] width 183 height 23
type input "Confirm the Lattice track {{ participant.firstName }} should be assigned to. Ma…"
click at [743, 168] on div "Optional subtask" at bounding box center [699, 163] width 199 height 25
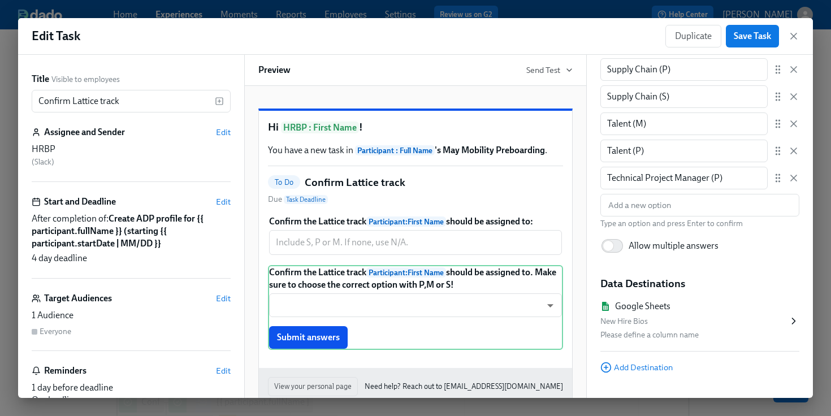
scroll to position [1648, 0]
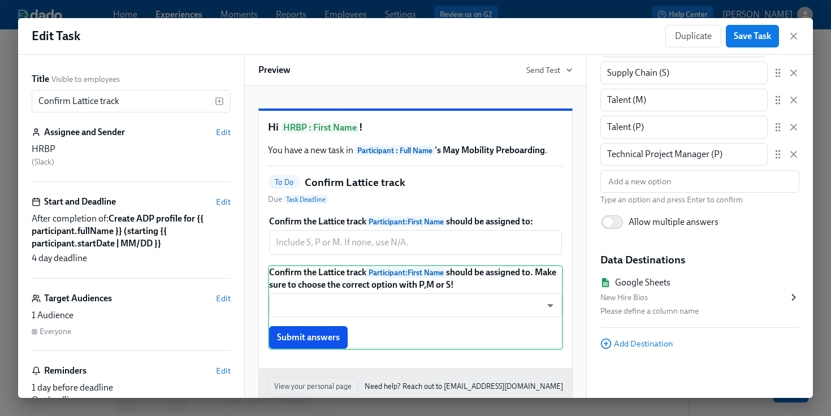
click at [639, 355] on div "Back Select Option Completed when the participant selects from predefined choic…" at bounding box center [700, 226] width 226 height 343
click at [639, 347] on span "Add Destination" at bounding box center [636, 343] width 72 height 11
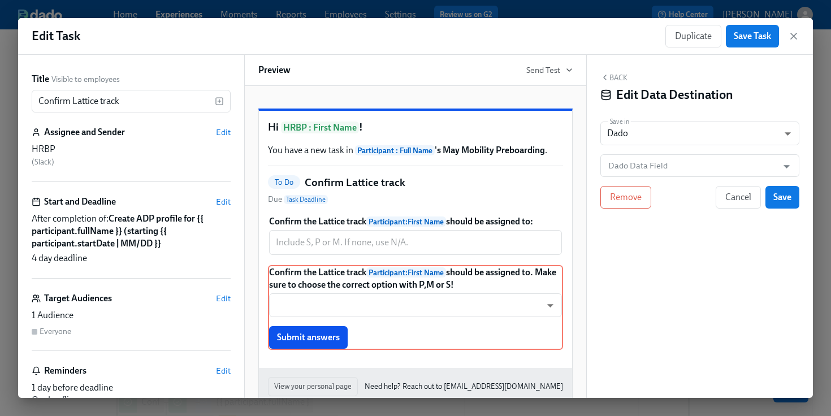
scroll to position [0, 0]
click at [678, 135] on body "Home Experiences Moments Reports Employees Settings Review us on G2 Help Center…" at bounding box center [415, 355] width 831 height 711
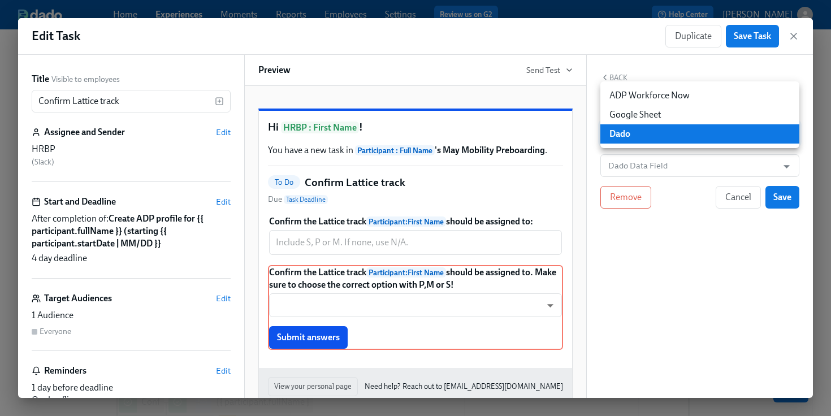
click at [674, 93] on li "ADP Workforce Now" at bounding box center [699, 95] width 199 height 19
type input "ADP_WORKFORCE_NOW"
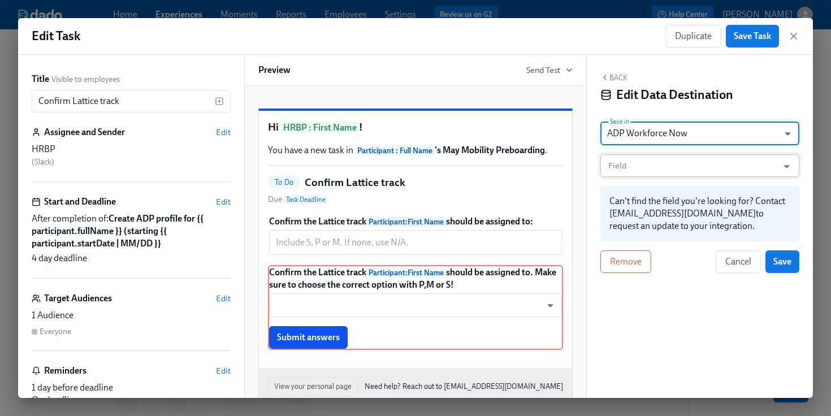
click at [668, 167] on input "Field" at bounding box center [689, 165] width 166 height 23
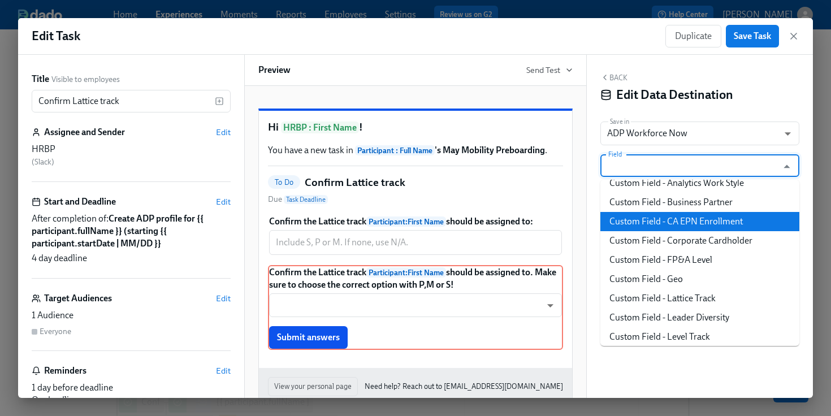
scroll to position [12, 0]
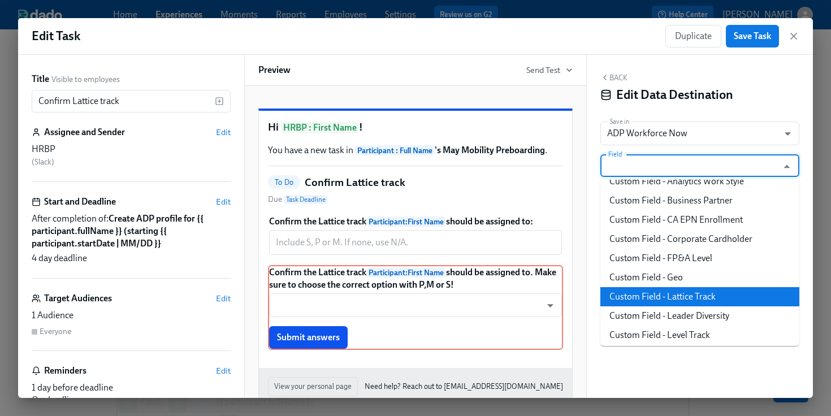
click at [663, 289] on li "Custom Field - Lattice Track" at bounding box center [699, 296] width 199 height 19
type input "Custom Field - Lattice Track"
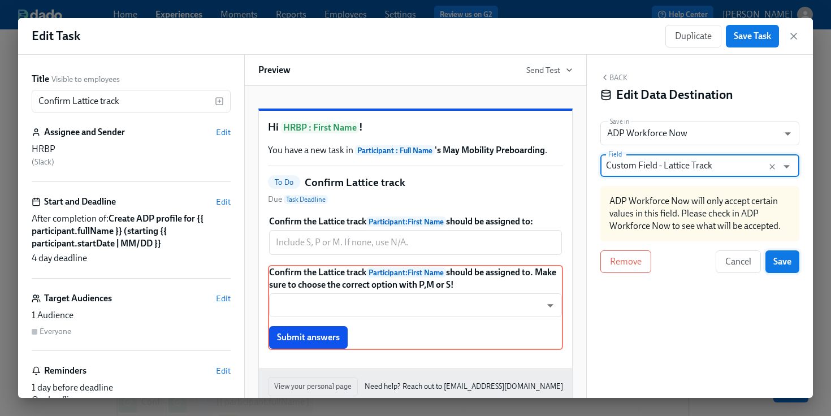
click at [783, 267] on span "Save" at bounding box center [782, 261] width 18 height 11
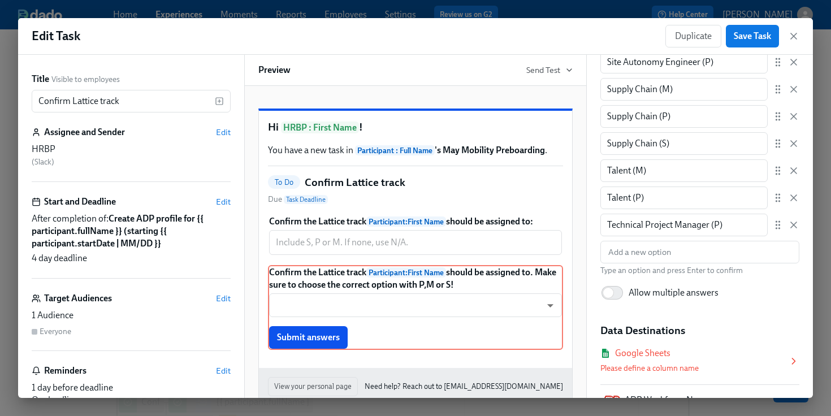
scroll to position [1681, 0]
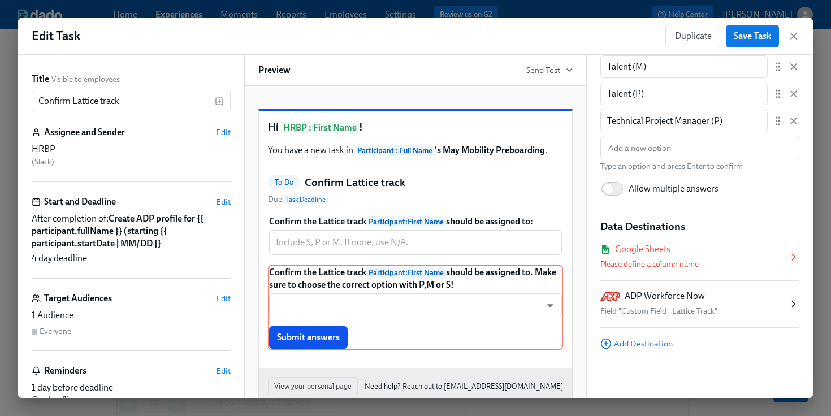
click at [643, 244] on div "Google Sheets" at bounding box center [642, 249] width 55 height 12
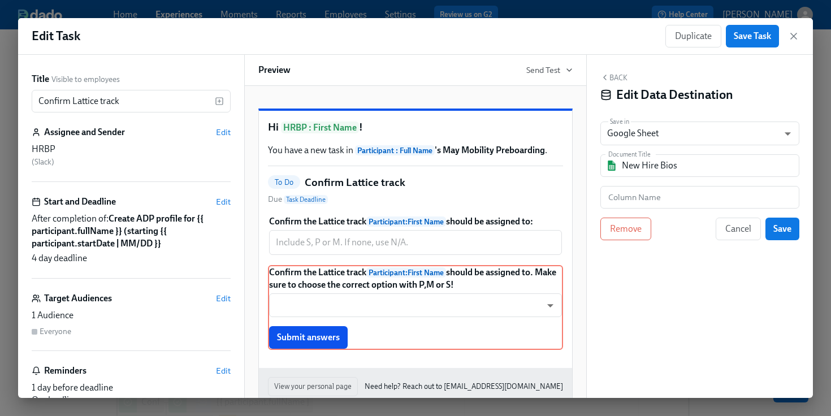
scroll to position [0, 0]
click at [674, 138] on body "Home Experiences Moments Reports Employees Settings Review us on G2 Help Center…" at bounding box center [415, 355] width 831 height 711
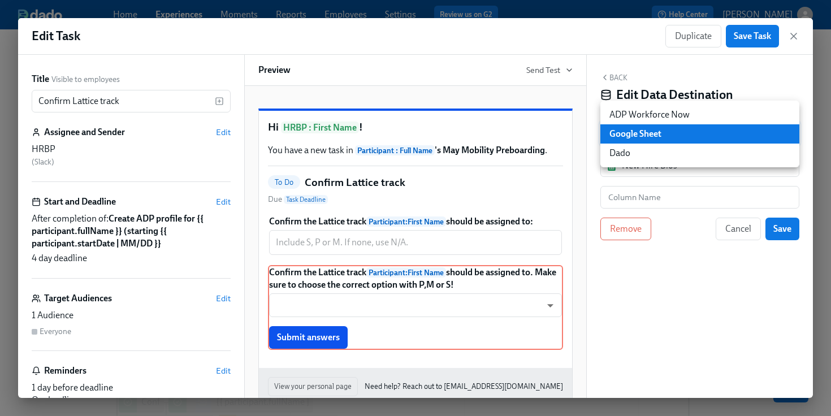
click at [657, 155] on li "Dado" at bounding box center [699, 153] width 199 height 19
type input "USER_PROFILE"
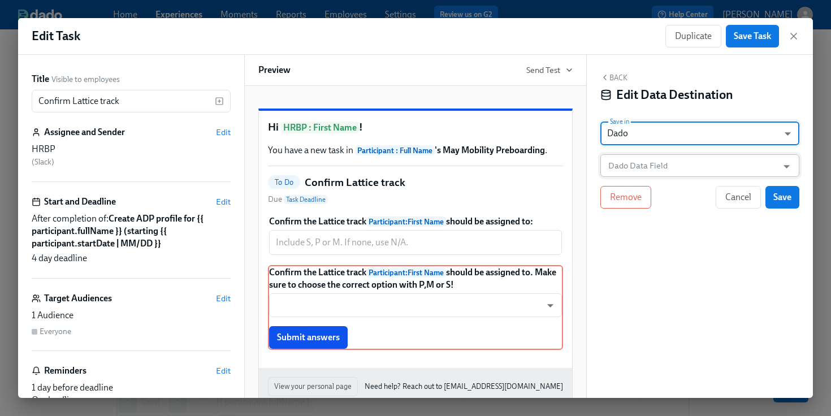
click at [664, 163] on input "Dado Data Field" at bounding box center [691, 165] width 171 height 23
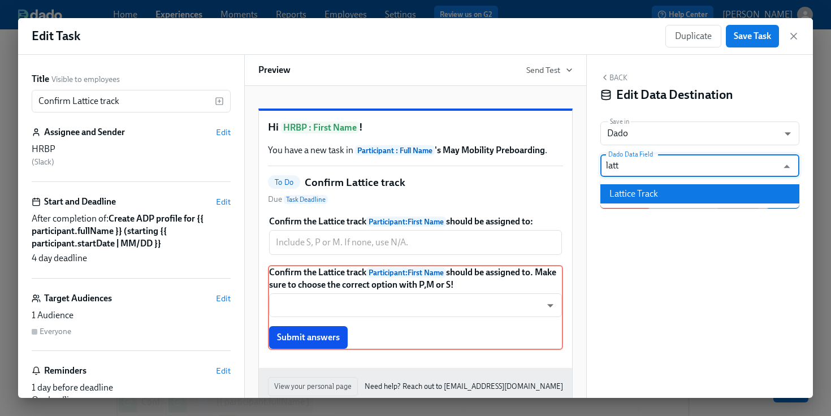
click at [674, 196] on li "Lattice Track" at bounding box center [699, 193] width 199 height 19
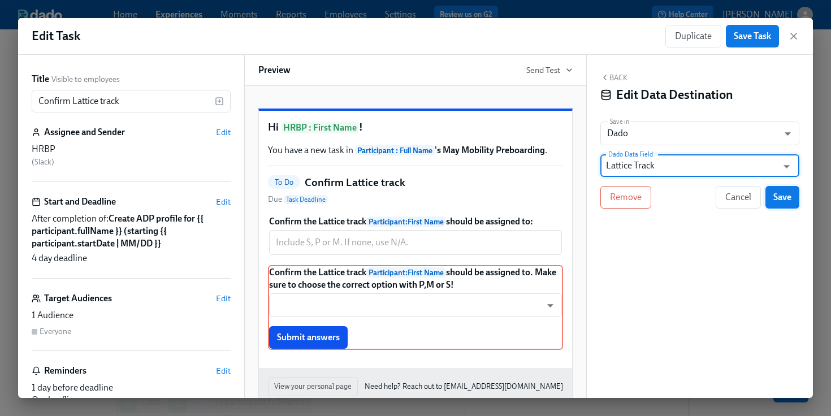
type input "Lattice Track"
click at [773, 202] on button "Save" at bounding box center [782, 197] width 34 height 23
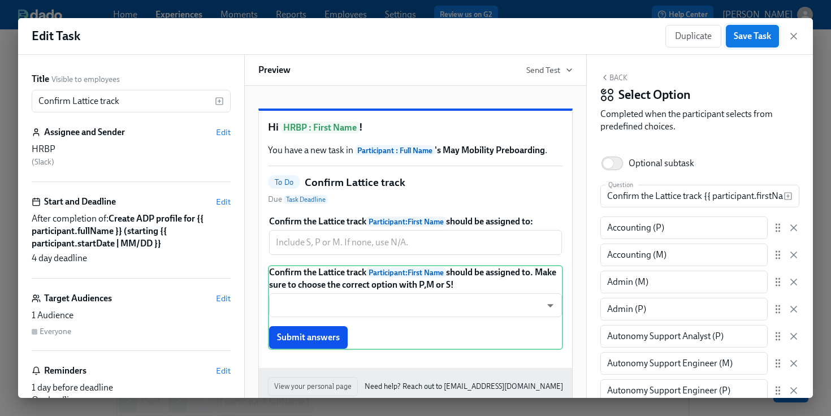
click at [763, 35] on span "Save Task" at bounding box center [752, 36] width 37 height 11
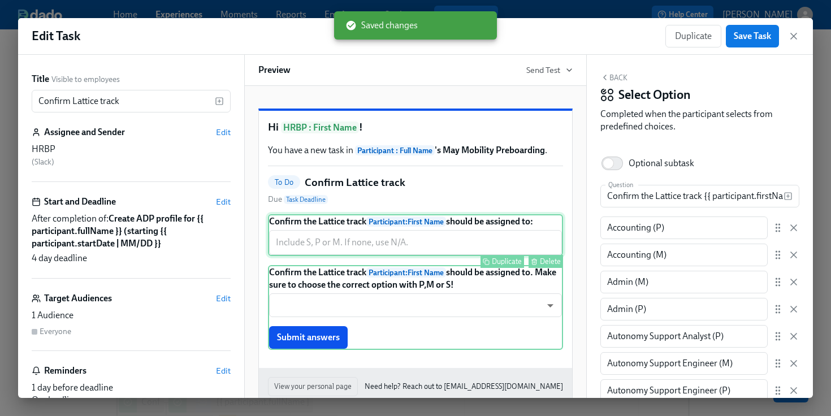
click at [467, 256] on div "Confirm the Lattice track Participant : First Name should be assigned to: ​ Dup…" at bounding box center [415, 235] width 295 height 42
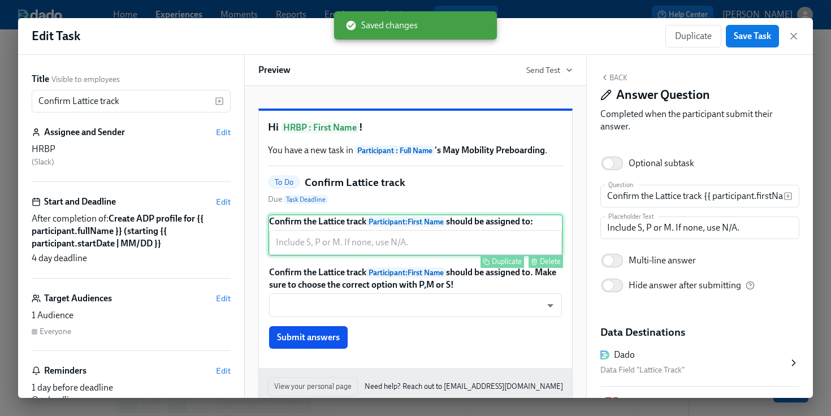
click at [546, 266] on div "Delete" at bounding box center [550, 261] width 21 height 8
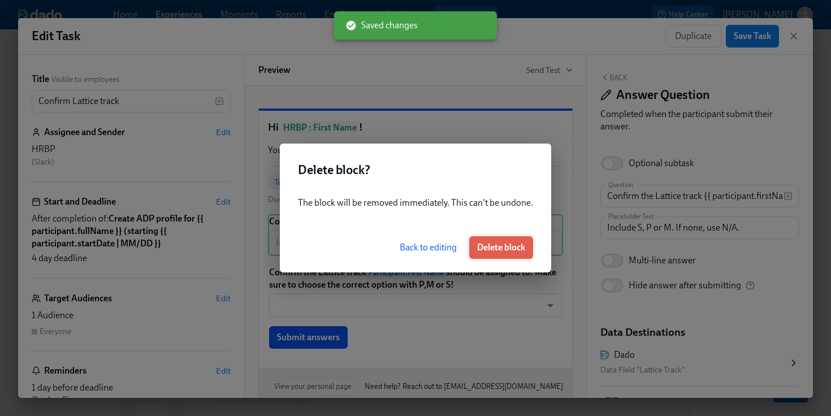
click at [501, 251] on span "Delete block" at bounding box center [501, 247] width 48 height 11
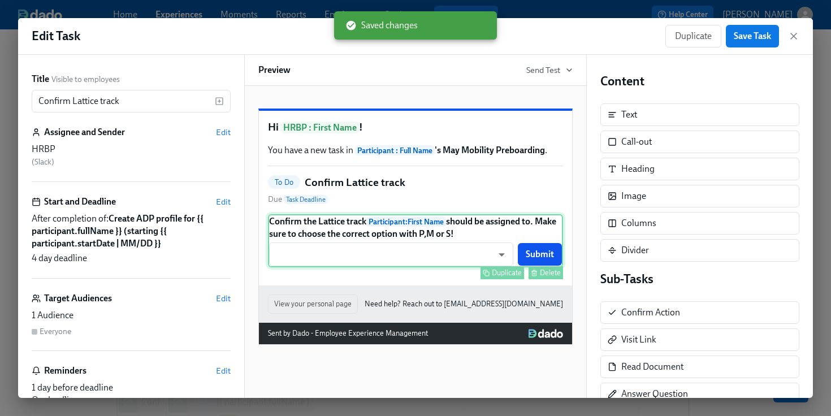
click at [448, 253] on div "Confirm the Lattice track Participant : First Name should be assigned to. Make …" at bounding box center [415, 240] width 295 height 53
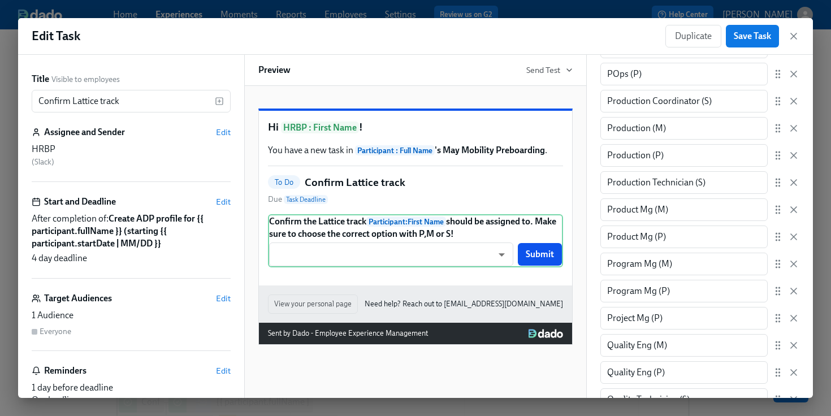
scroll to position [1681, 0]
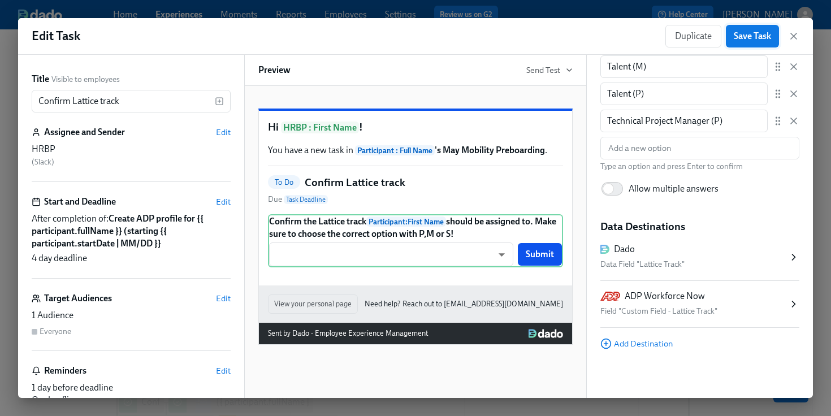
click at [744, 30] on button "Save Task" at bounding box center [752, 36] width 53 height 23
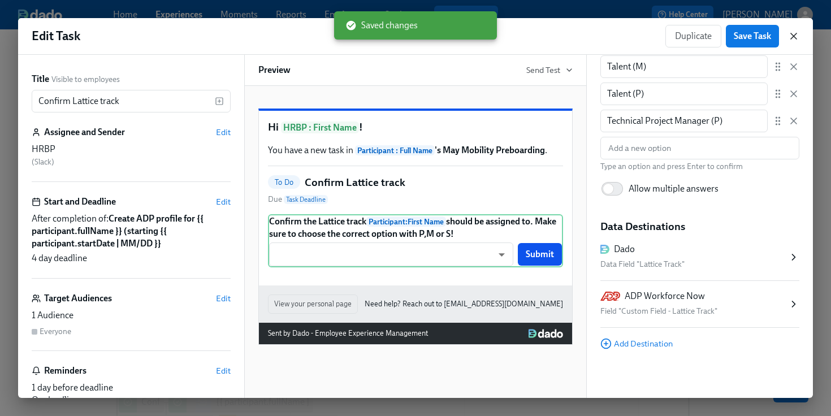
click at [791, 41] on icon "button" at bounding box center [793, 36] width 11 height 11
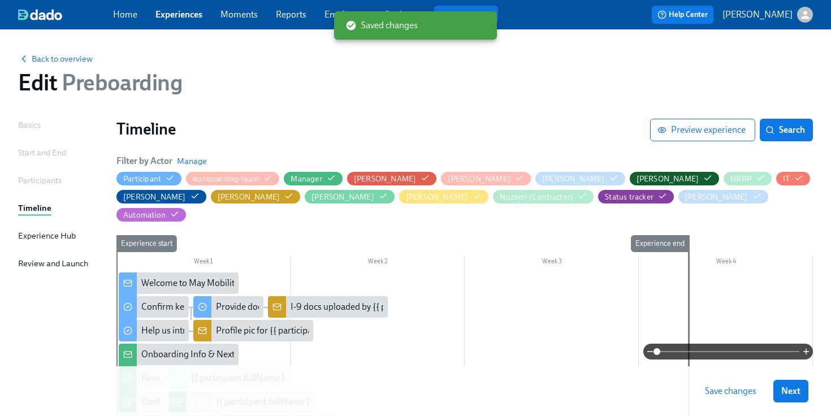
click at [730, 392] on span "Save changes" at bounding box center [730, 391] width 51 height 11
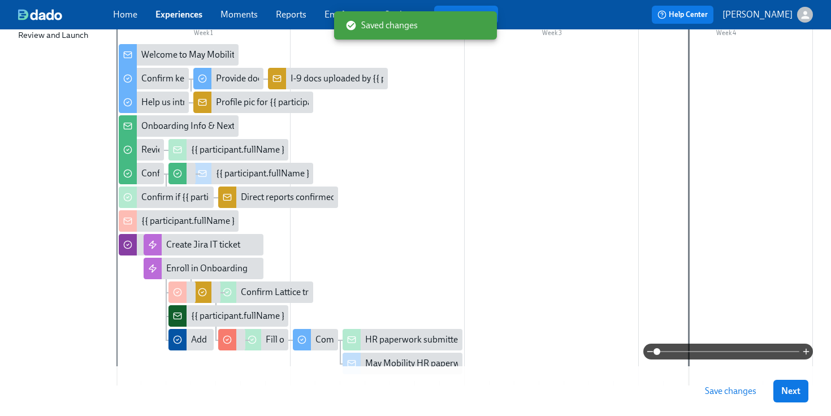
scroll to position [227, 0]
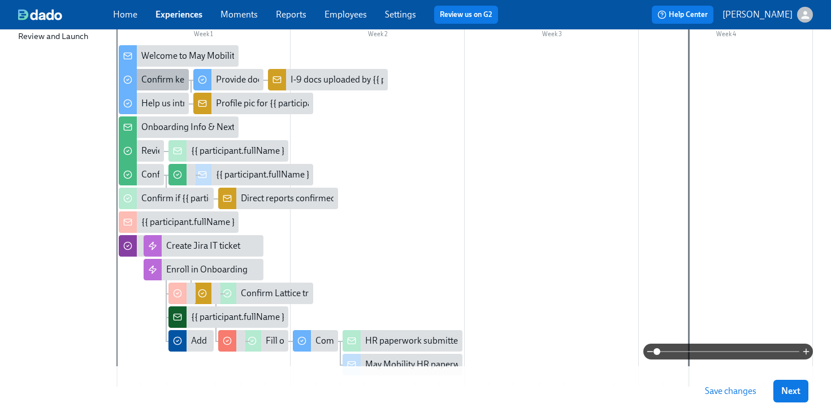
click at [166, 73] on div "Confirm key details about yourself" at bounding box center [206, 79] width 131 height 12
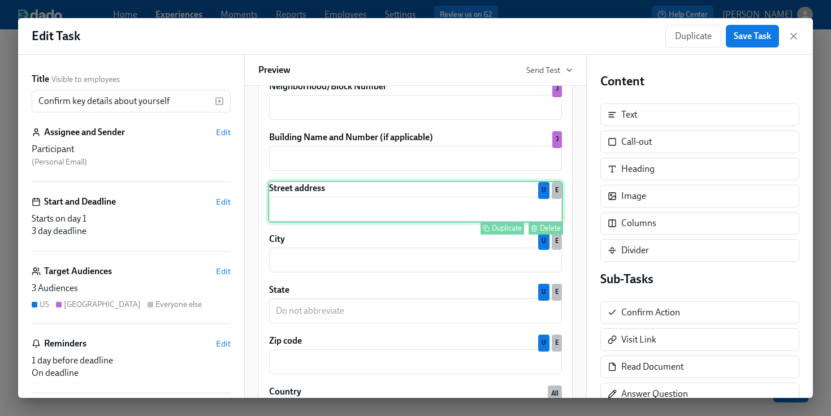
scroll to position [1454, 0]
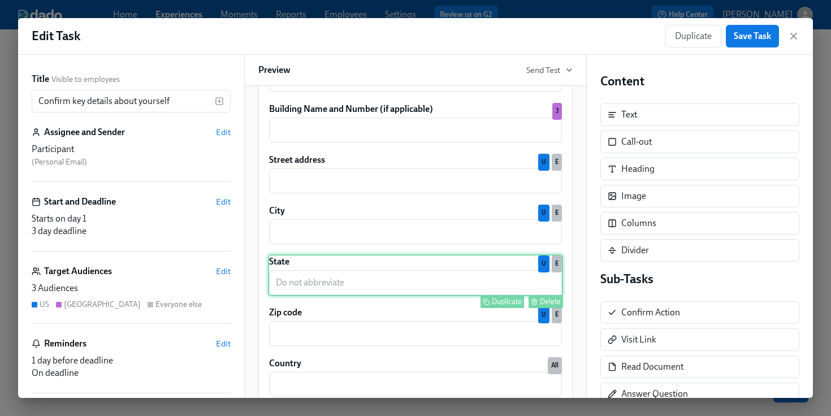
click at [508, 306] on div "Duplicate" at bounding box center [507, 301] width 30 height 8
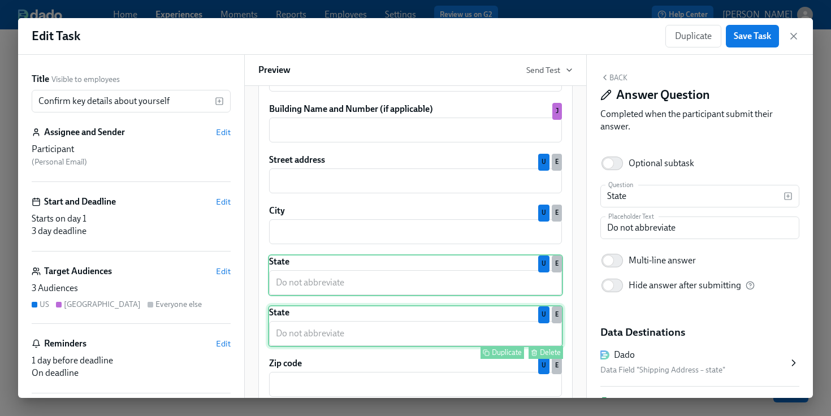
click at [437, 335] on div "State ​ Duplicate Delete U E" at bounding box center [415, 326] width 295 height 42
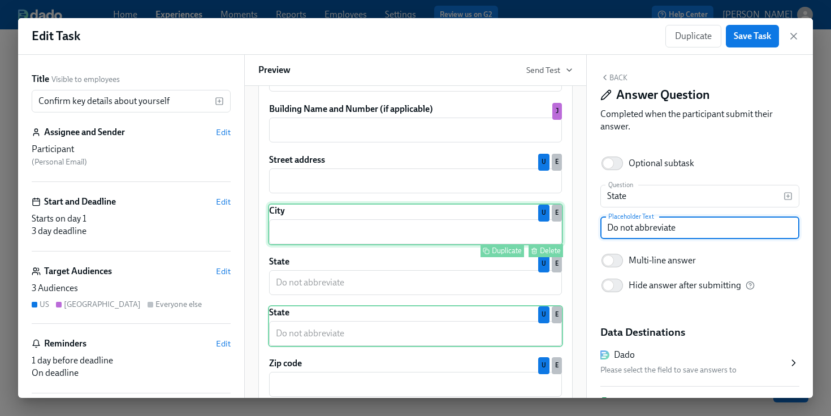
drag, startPoint x: 704, startPoint y: 227, endPoint x: 543, endPoint y: 221, distance: 161.2
click at [543, 221] on div "Title Visible to employees Confirm key details about yourself ​ Assignee and Se…" at bounding box center [415, 226] width 795 height 343
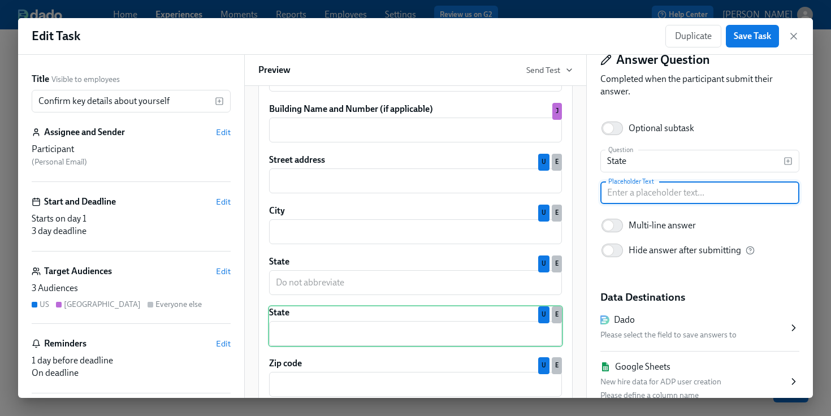
scroll to position [31, 0]
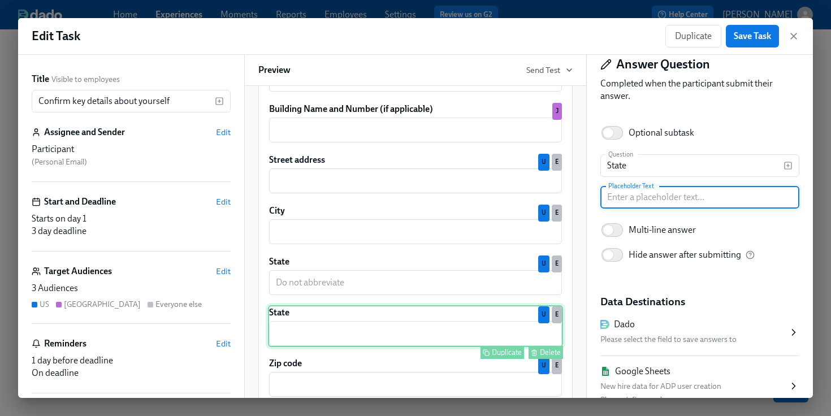
click at [545, 352] on div "Delete" at bounding box center [550, 352] width 21 height 8
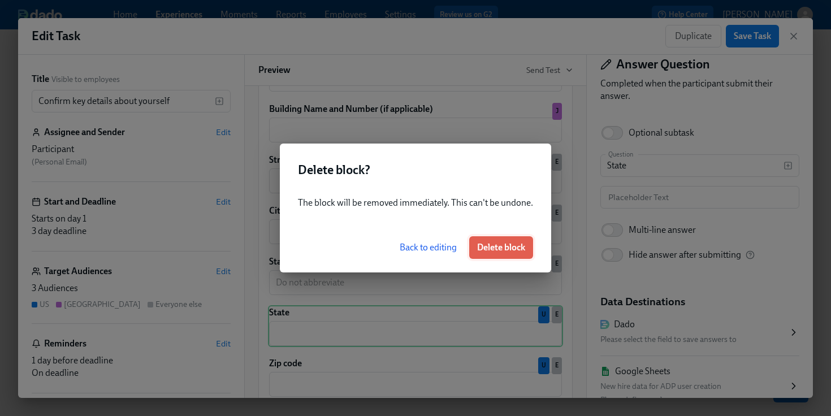
click at [504, 251] on span "Delete block" at bounding box center [501, 247] width 48 height 11
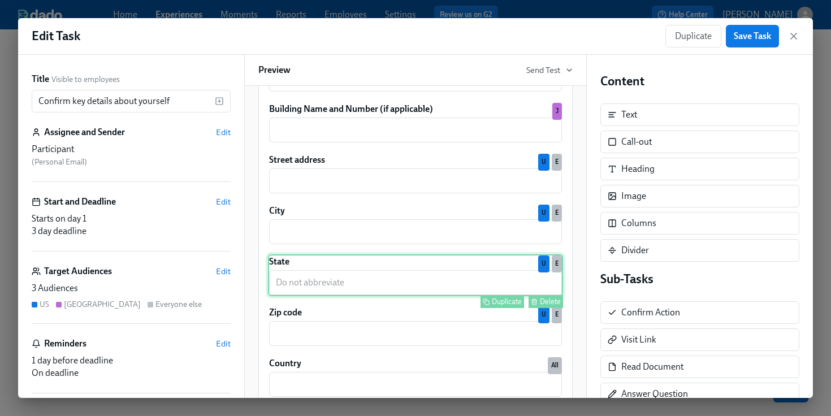
click at [438, 274] on div "State ​ Duplicate Delete U E" at bounding box center [415, 275] width 295 height 42
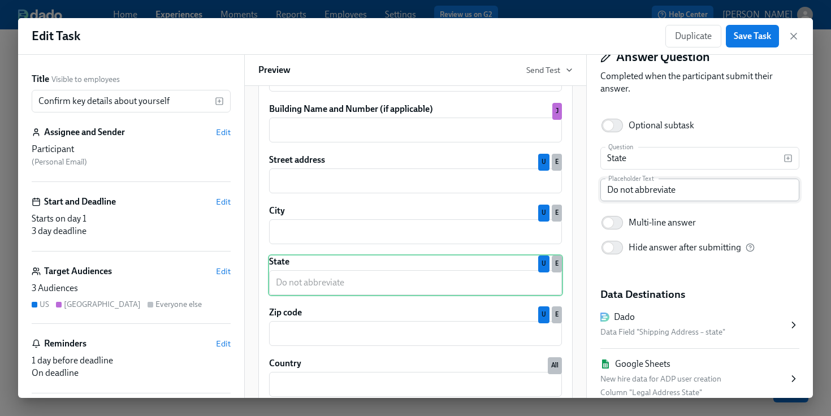
scroll to position [40, 0]
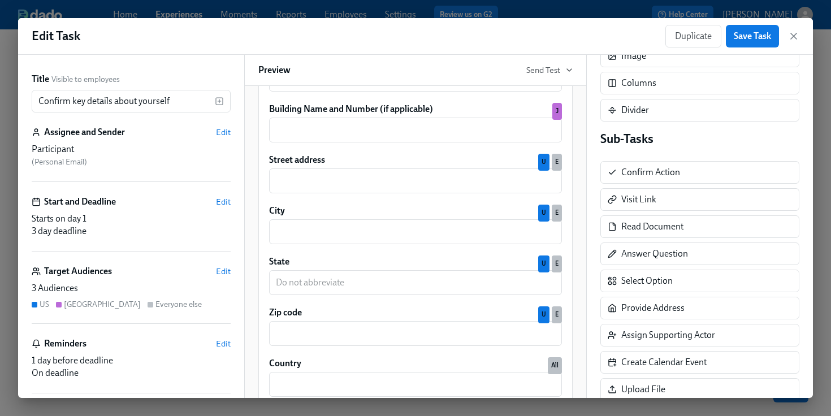
scroll to position [146, 0]
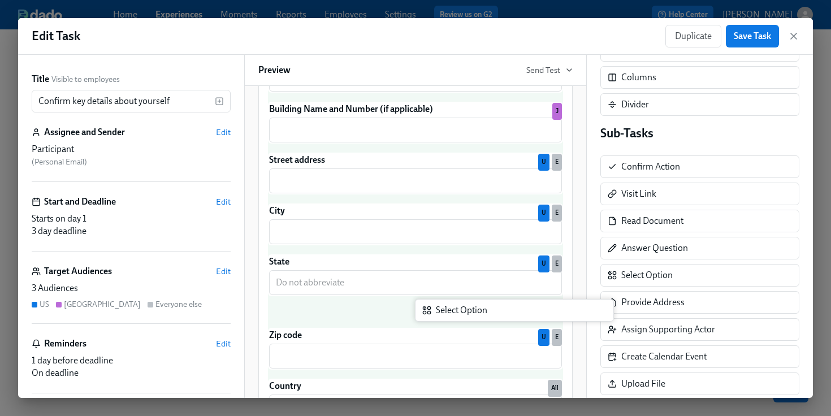
drag, startPoint x: 639, startPoint y: 279, endPoint x: 445, endPoint y: 316, distance: 196.9
click at [445, 316] on div "Title Visible to employees Confirm key details about yourself ​ Assignee and Se…" at bounding box center [415, 226] width 795 height 343
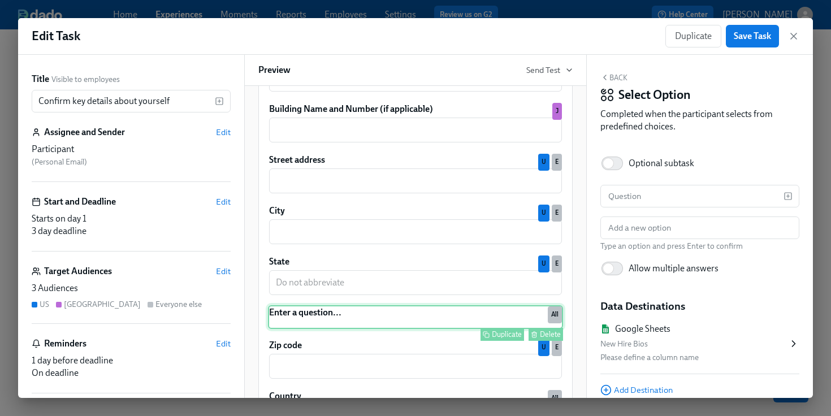
click at [315, 313] on div "Enter a question... Duplicate Delete All" at bounding box center [415, 317] width 295 height 24
click at [656, 192] on input "text" at bounding box center [691, 196] width 183 height 23
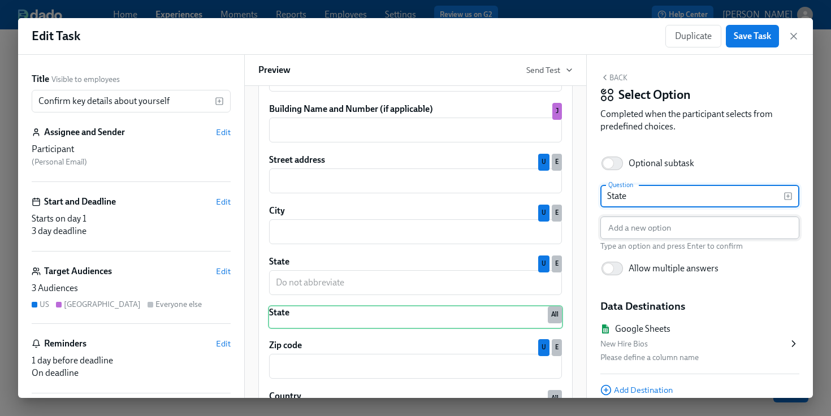
type input "State"
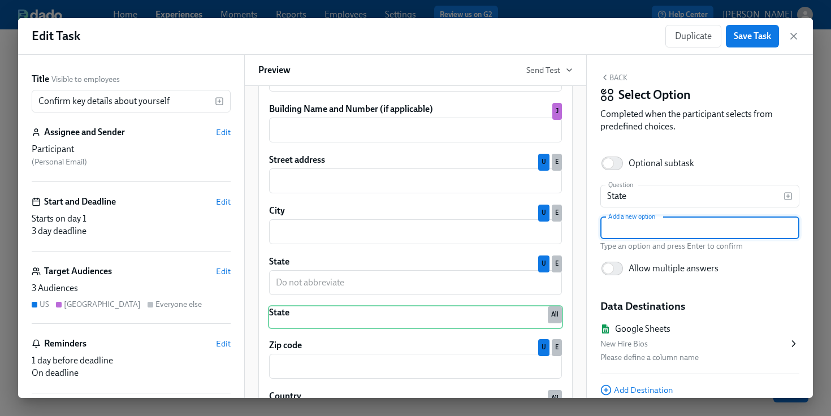
click at [655, 234] on input "text" at bounding box center [699, 228] width 199 height 23
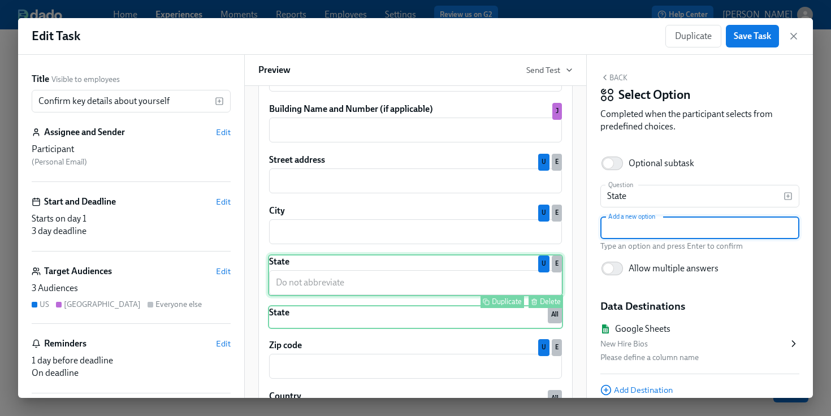
click at [395, 289] on div "State ​ Duplicate Delete U E" at bounding box center [415, 275] width 295 height 42
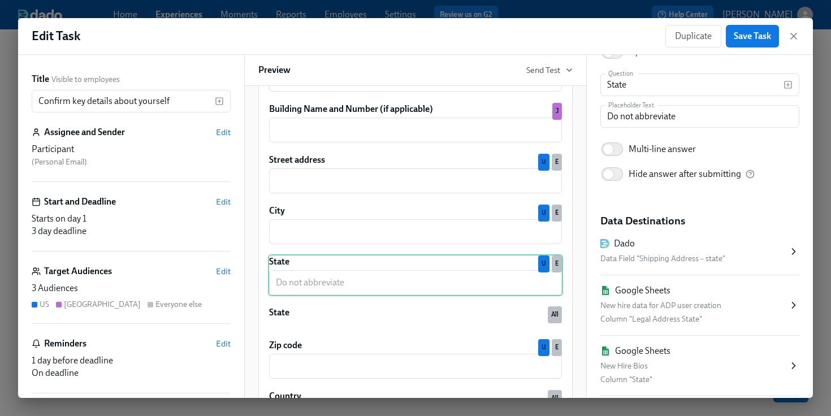
scroll to position [114, 0]
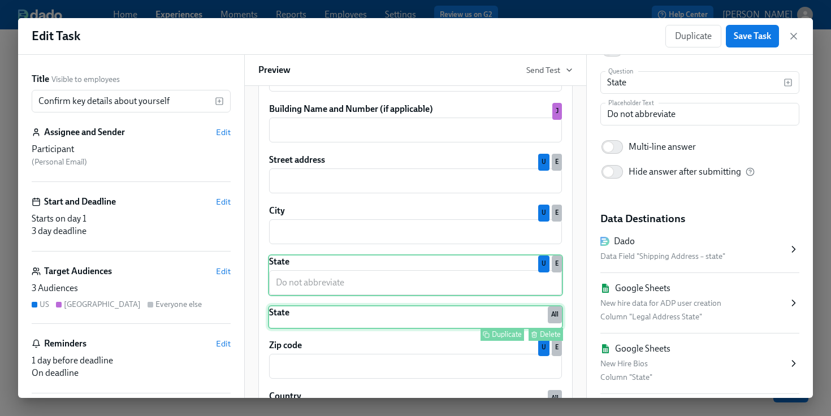
click at [446, 319] on div "State Duplicate Delete All" at bounding box center [415, 317] width 295 height 24
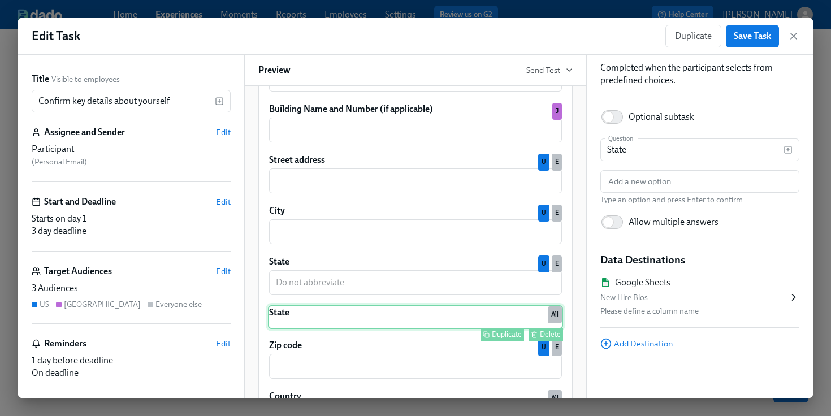
scroll to position [47, 0]
click at [632, 340] on span "Add Destination" at bounding box center [636, 343] width 72 height 11
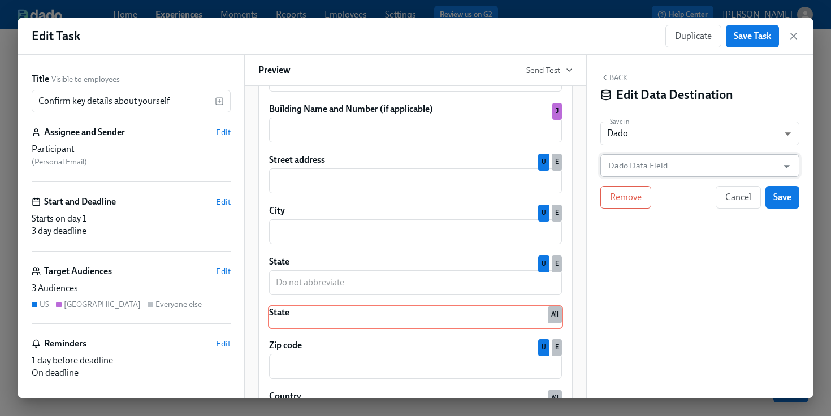
click at [645, 175] on input "Dado Data Field" at bounding box center [691, 165] width 171 height 23
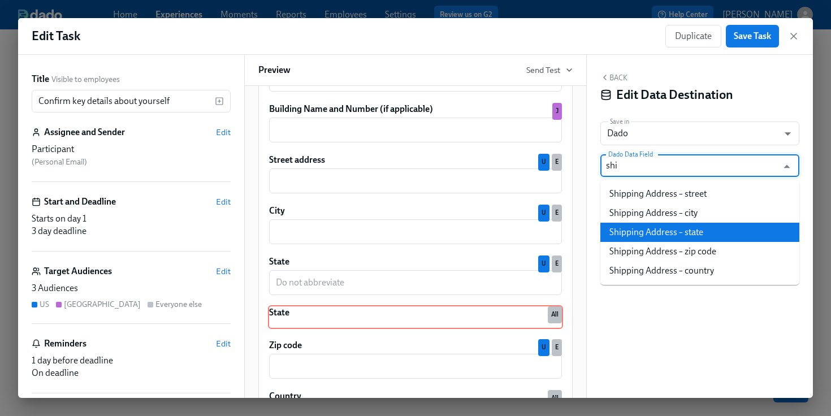
click at [660, 231] on li "Shipping Address – state" at bounding box center [699, 232] width 199 height 19
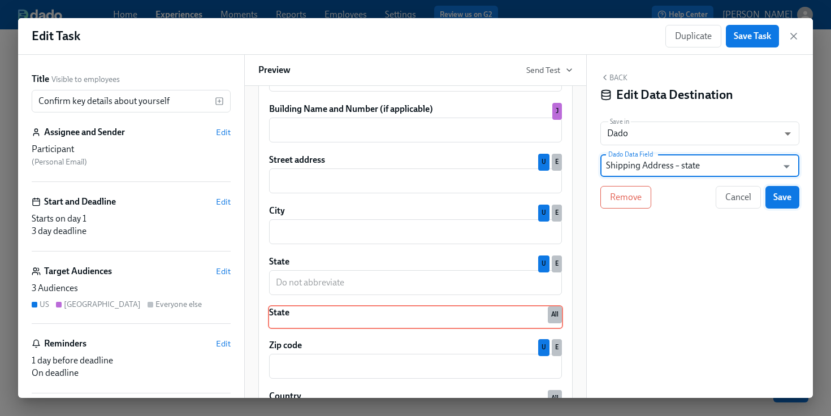
type input "Shipping Address – state"
click at [775, 204] on button "Save" at bounding box center [782, 197] width 34 height 23
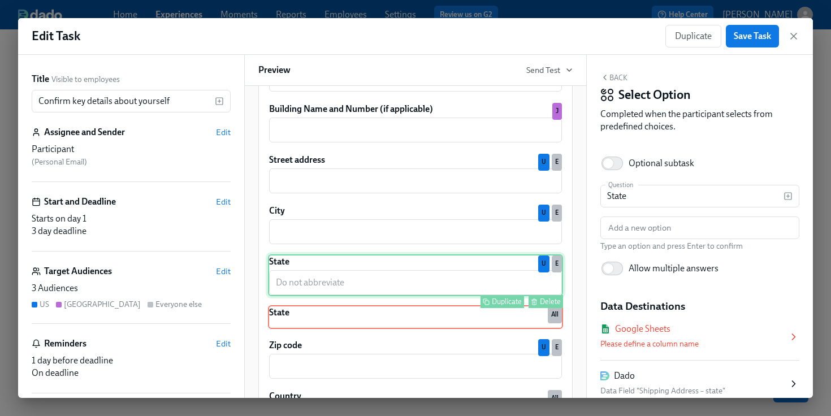
click at [493, 293] on div "State ​ Duplicate Delete U E" at bounding box center [415, 275] width 295 height 42
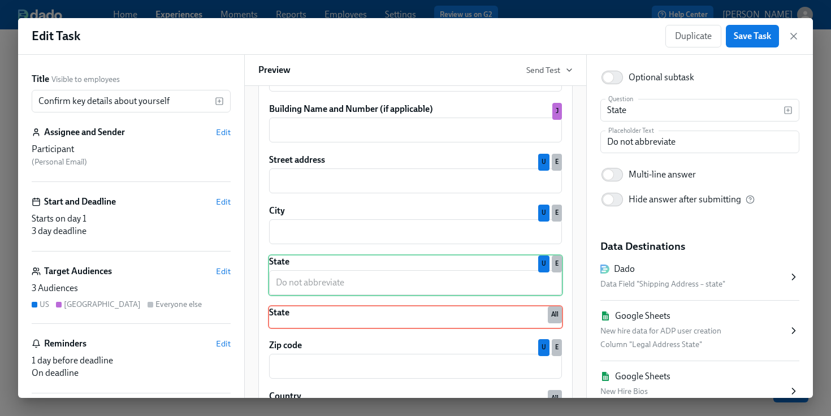
scroll to position [89, 0]
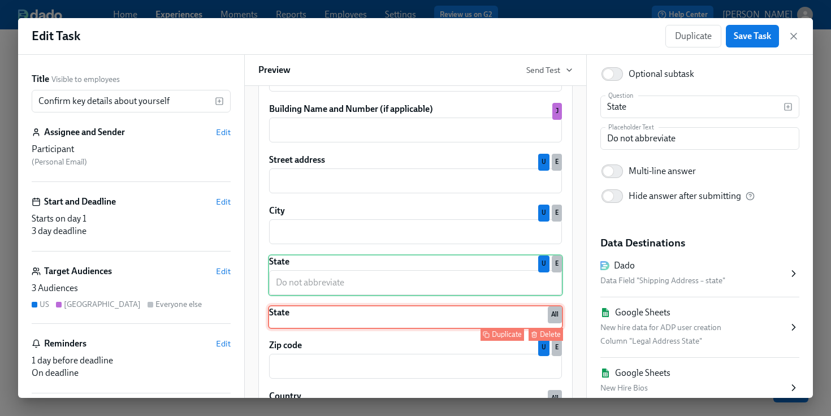
click at [487, 317] on div "State Duplicate Delete All" at bounding box center [415, 317] width 295 height 24
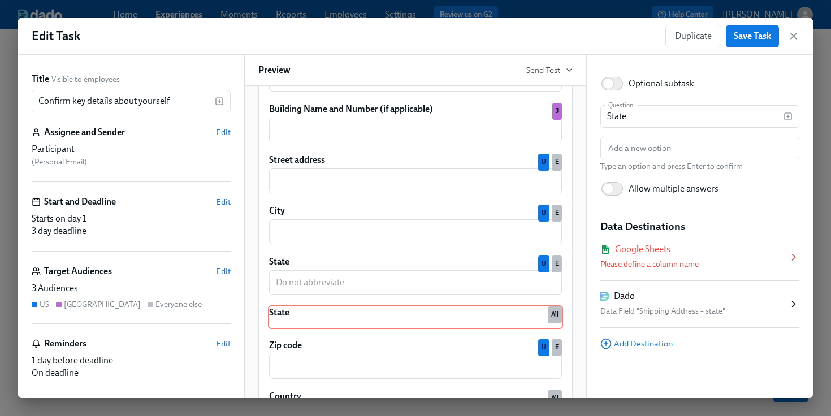
click at [672, 263] on div "Please define a column name" at bounding box center [694, 265] width 188 height 14
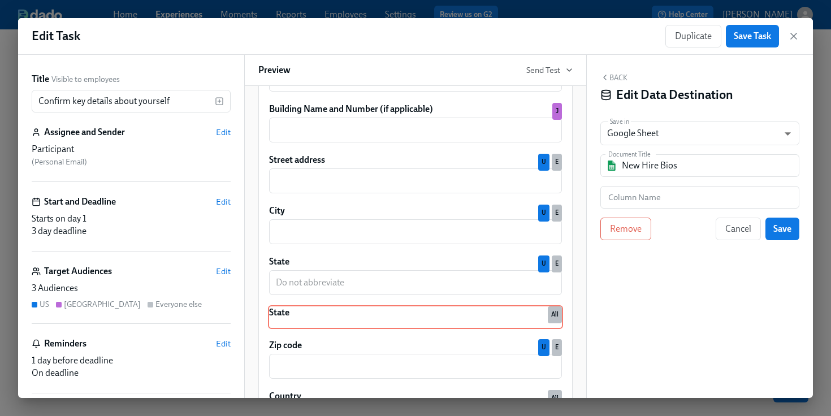
scroll to position [0, 0]
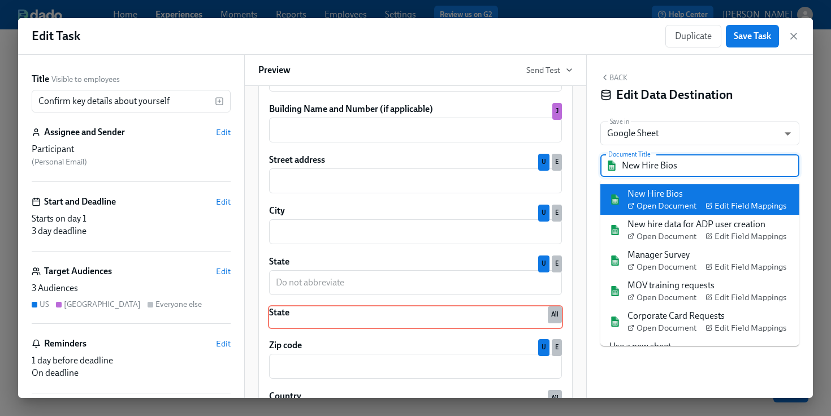
drag, startPoint x: 694, startPoint y: 164, endPoint x: 598, endPoint y: 163, distance: 96.1
click at [598, 163] on div "Back Edit Data Destination Save in Google Sheet GOOGLE_SHEET ​ Document Title N…" at bounding box center [700, 226] width 226 height 343
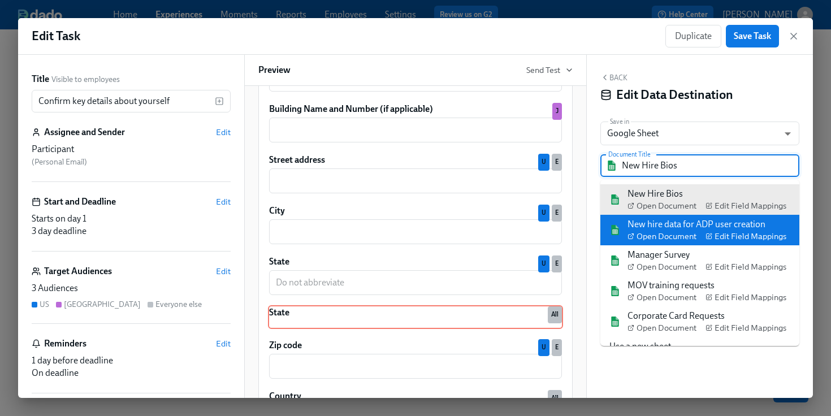
click at [647, 228] on div "New hire data for ADP user creation Open Document Edit Field Mappings" at bounding box center [706, 230] width 159 height 24
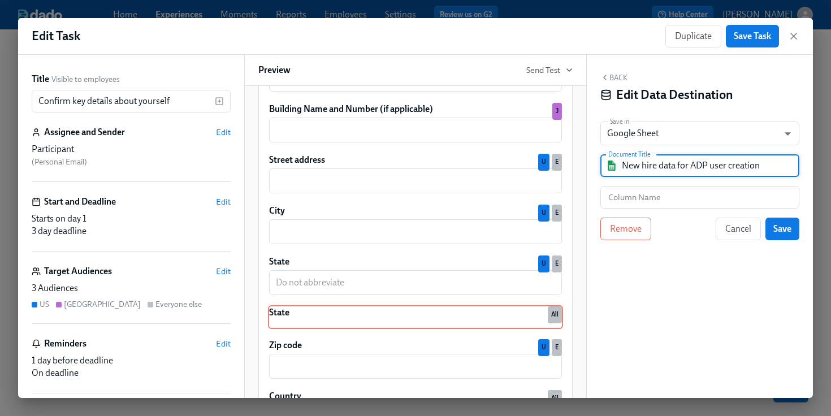
type input "New hire data for ADP user creation"
click at [665, 194] on input "text" at bounding box center [699, 197] width 199 height 23
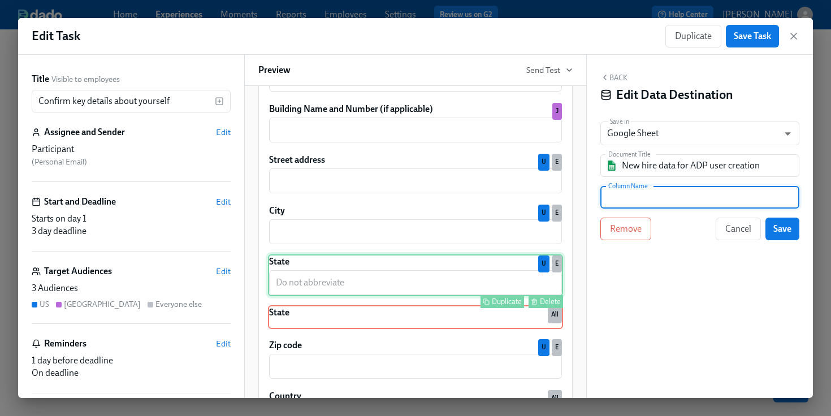
click at [483, 275] on div "State ​ Duplicate Delete U E" at bounding box center [415, 275] width 295 height 42
type input "c"
click at [780, 241] on div "Back Edit Data Destination Save in Google Sheet GOOGLE_SHEET ​ Document Title N…" at bounding box center [700, 226] width 226 height 343
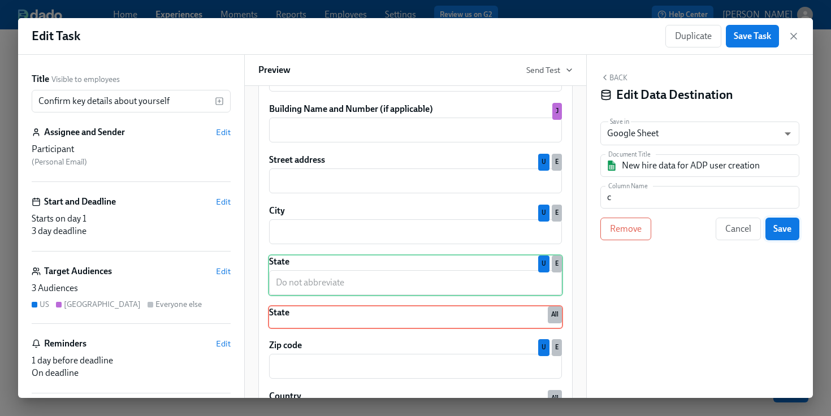
click at [779, 237] on button "Save" at bounding box center [782, 229] width 34 height 23
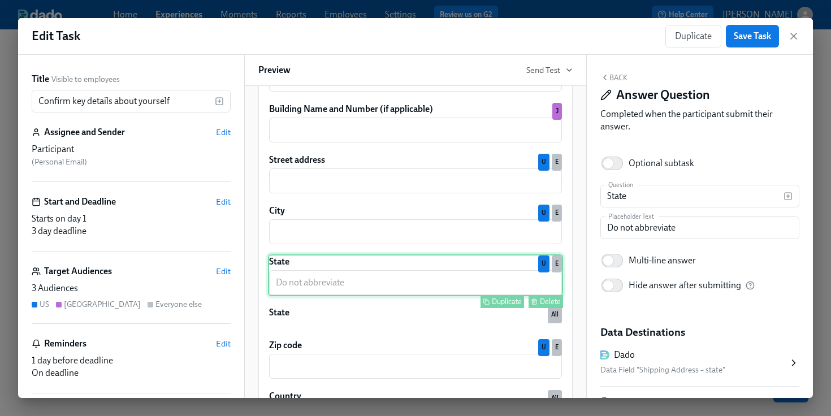
click at [454, 282] on div "State ​ Duplicate Delete U E" at bounding box center [415, 275] width 295 height 42
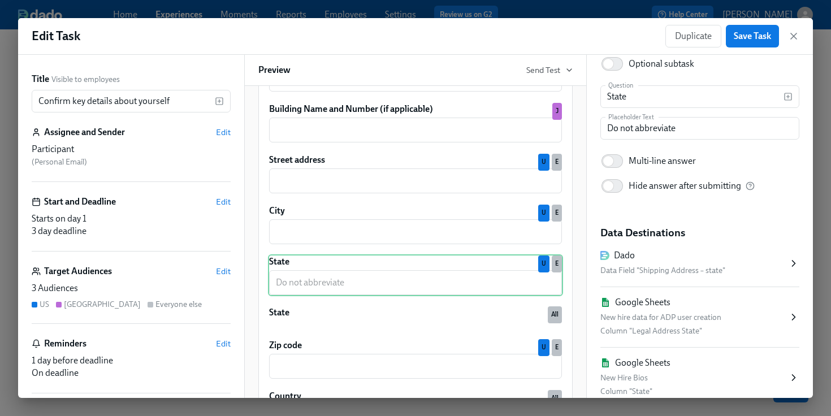
scroll to position [125, 0]
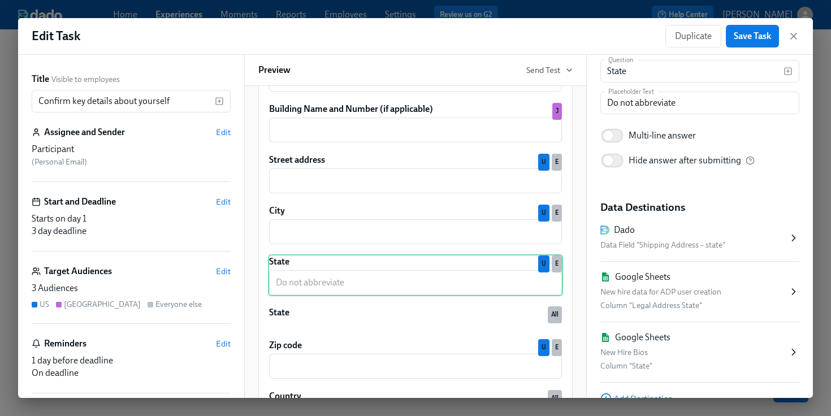
click at [684, 298] on div "New hire data for ADP user creation" at bounding box center [694, 292] width 188 height 14
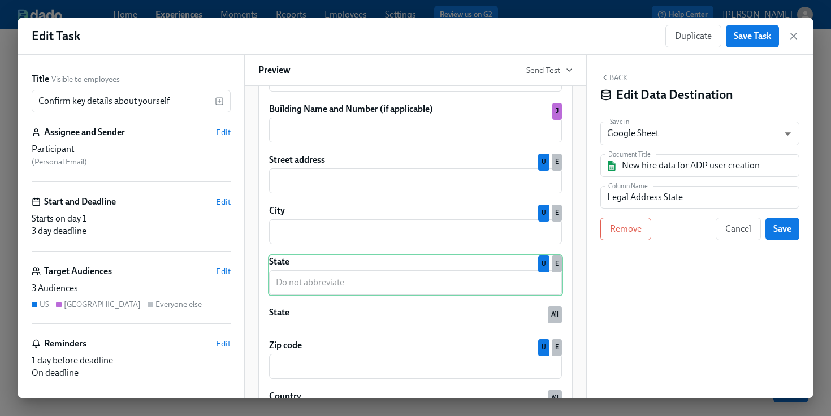
scroll to position [0, 0]
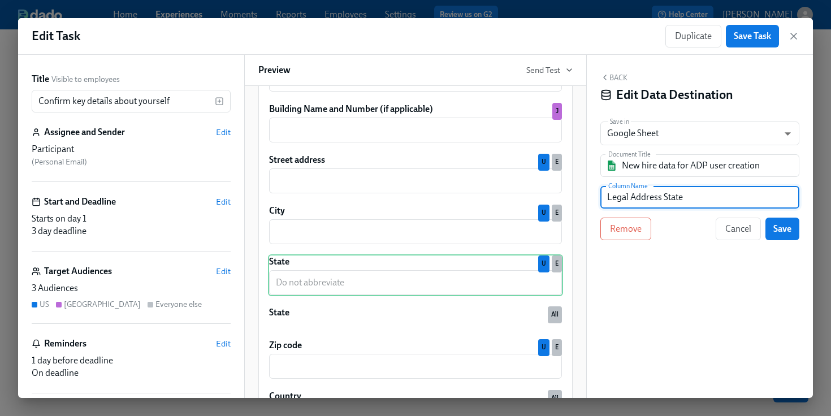
drag, startPoint x: 692, startPoint y: 198, endPoint x: 573, endPoint y: 195, distance: 118.7
click at [573, 195] on div "Title Visible to employees Confirm key details about yourself ​ Assignee and Se…" at bounding box center [415, 226] width 795 height 343
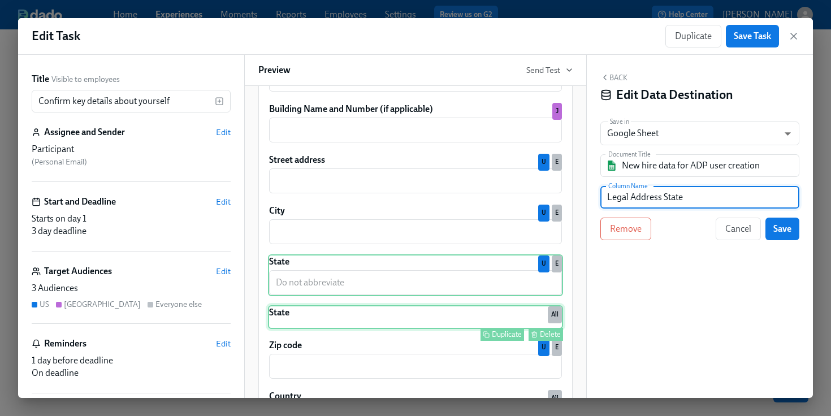
click at [431, 323] on div "State Duplicate Delete All" at bounding box center [415, 317] width 295 height 24
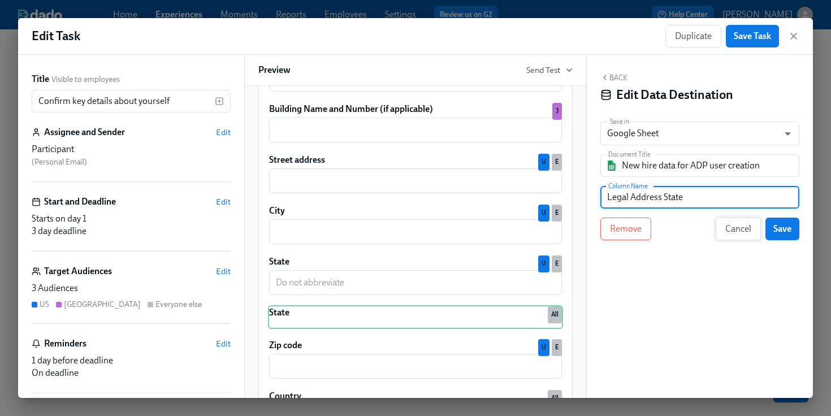
click at [724, 235] on button "Cancel" at bounding box center [738, 229] width 45 height 23
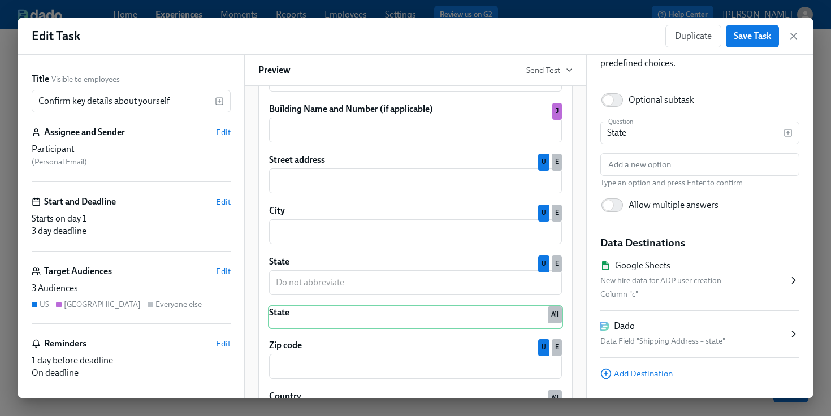
scroll to position [64, 0]
click at [653, 274] on div "New hire data for ADP user creation" at bounding box center [694, 280] width 188 height 14
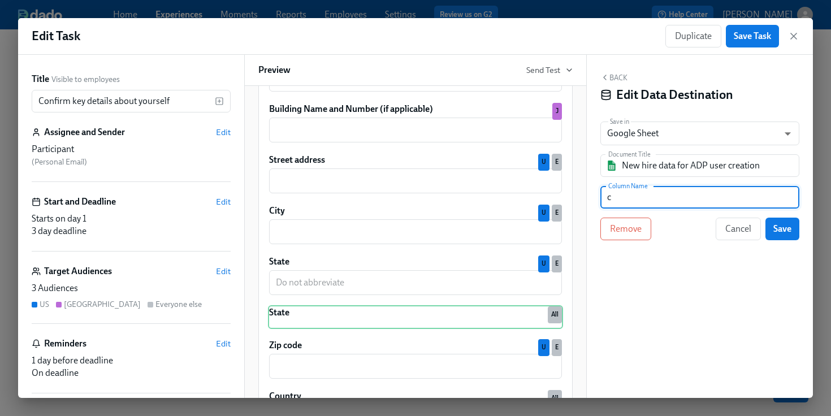
drag, startPoint x: 644, startPoint y: 201, endPoint x: 581, endPoint y: 201, distance: 63.9
click at [583, 201] on div "Title Visible to employees Confirm key details about yourself ​ Assignee and Se…" at bounding box center [415, 226] width 795 height 343
paste input "Legal Address State"
type input "Legal Address State"
click at [795, 233] on button "Save" at bounding box center [782, 229] width 34 height 23
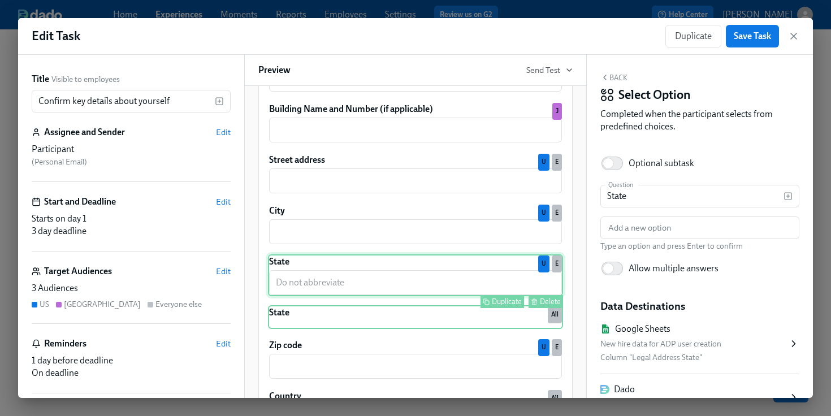
click at [458, 284] on div "State ​ Duplicate Delete U E" at bounding box center [415, 275] width 295 height 42
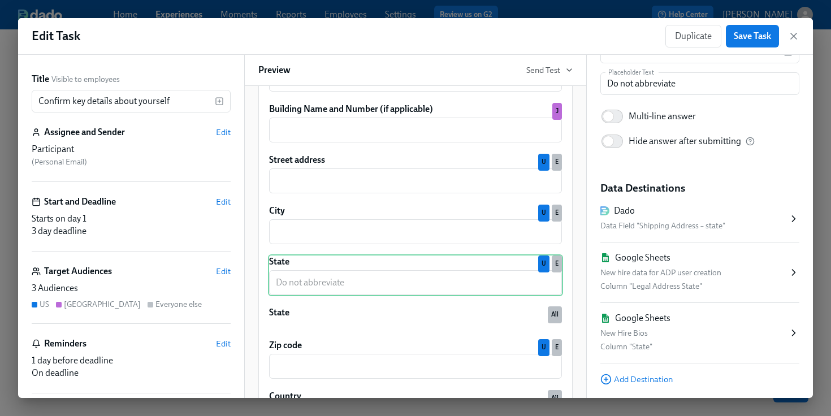
scroll to position [156, 0]
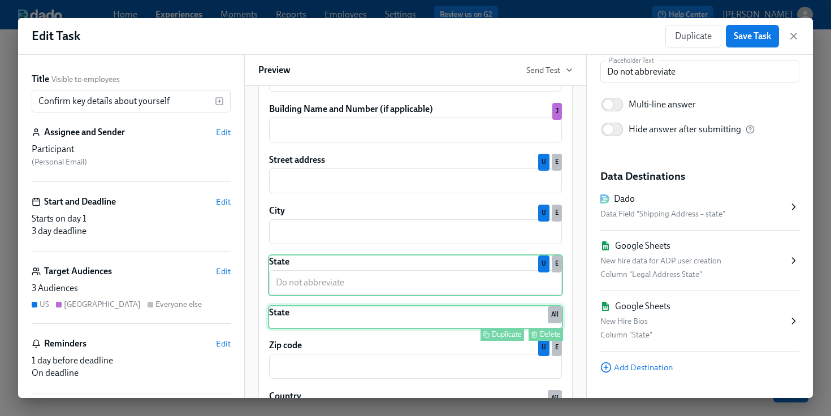
click at [400, 312] on div "State Duplicate Delete All" at bounding box center [415, 317] width 295 height 24
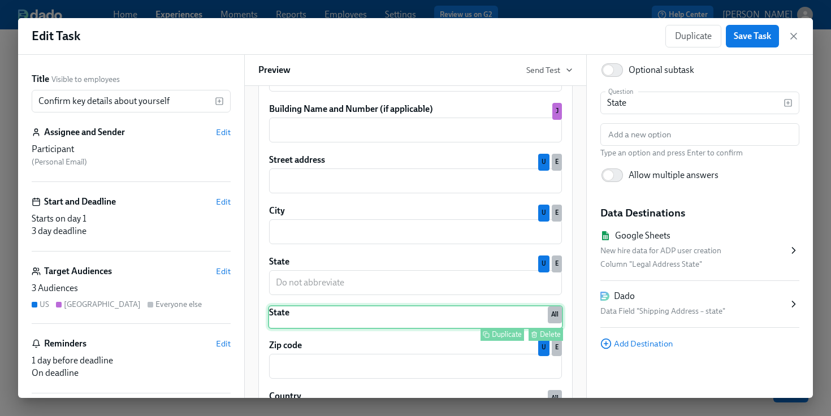
scroll to position [70, 0]
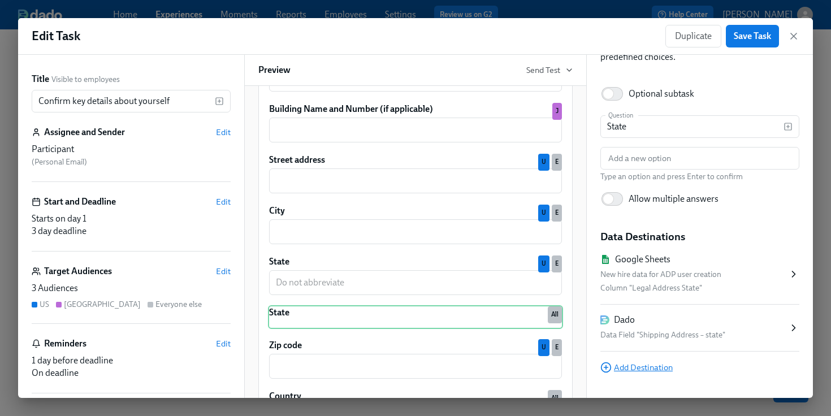
click at [637, 368] on span "Add Destination" at bounding box center [636, 367] width 72 height 11
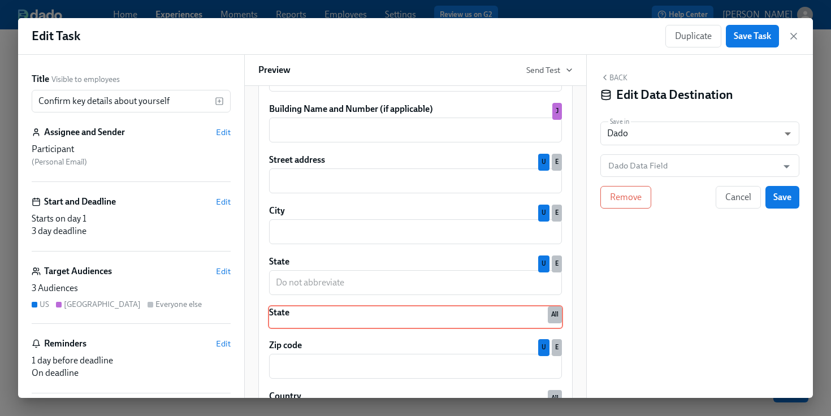
scroll to position [0, 0]
click at [648, 136] on body "Home Experiences Moments Reports Employees Settings Review us on G2 Help Center…" at bounding box center [415, 128] width 831 height 711
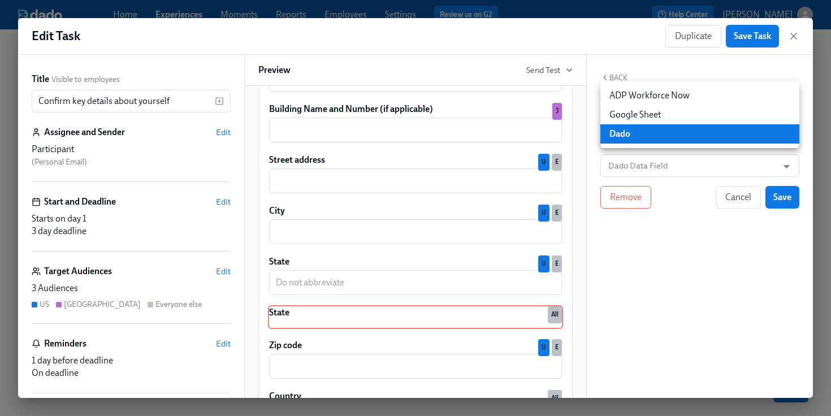
click at [648, 114] on li "Google Sheet" at bounding box center [699, 114] width 199 height 19
type input "GOOGLE_SHEET"
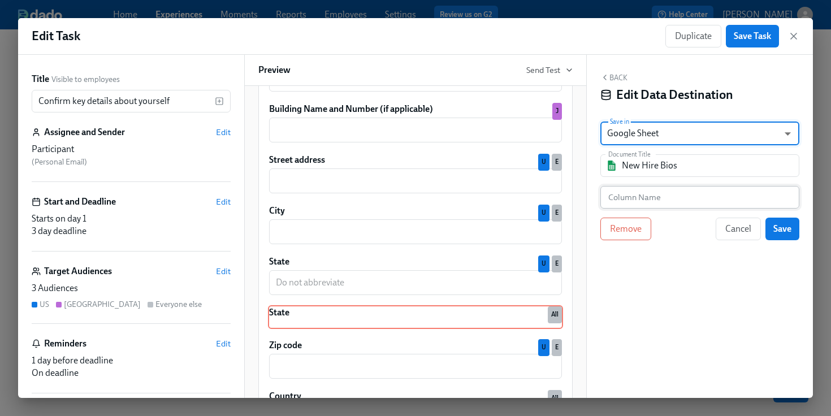
click at [656, 196] on input "text" at bounding box center [699, 197] width 199 height 23
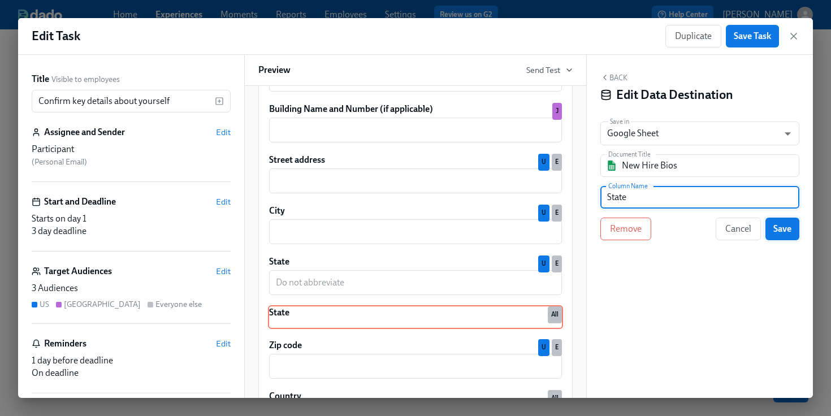
type input "State"
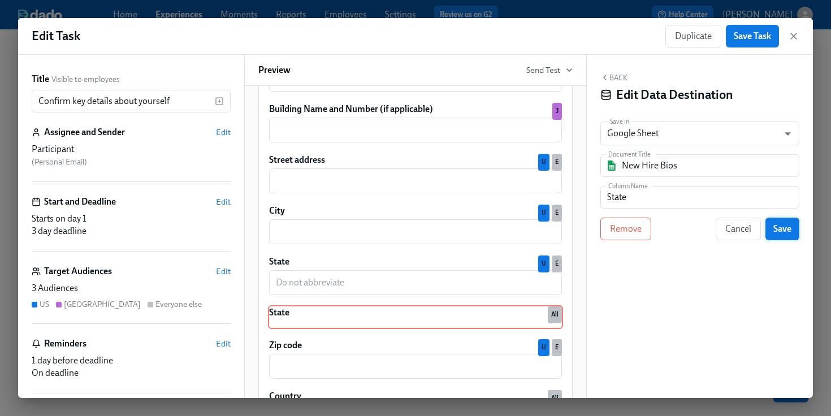
click at [789, 236] on button "Save" at bounding box center [782, 229] width 34 height 23
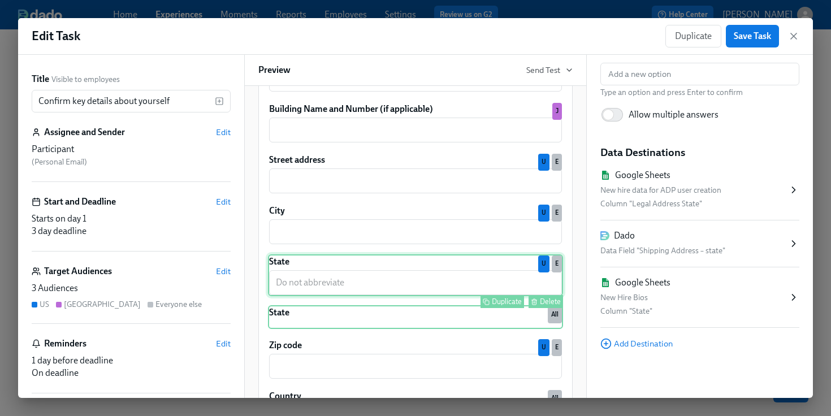
click at [457, 287] on div "State ​ Duplicate Delete U E" at bounding box center [415, 275] width 295 height 42
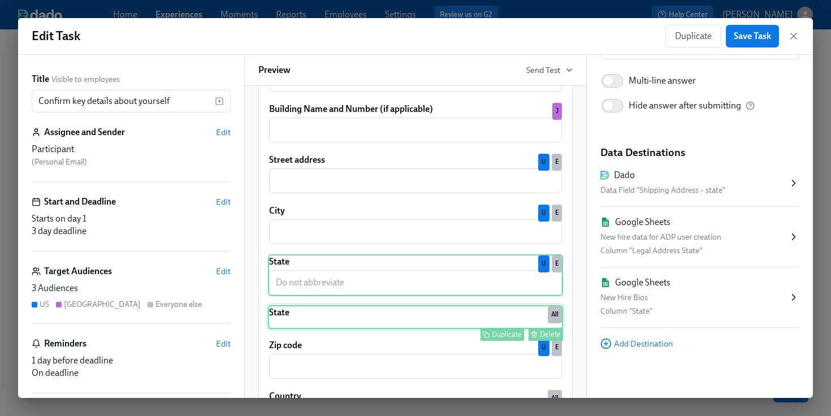
click at [494, 325] on div "State Duplicate Delete All" at bounding box center [415, 317] width 295 height 24
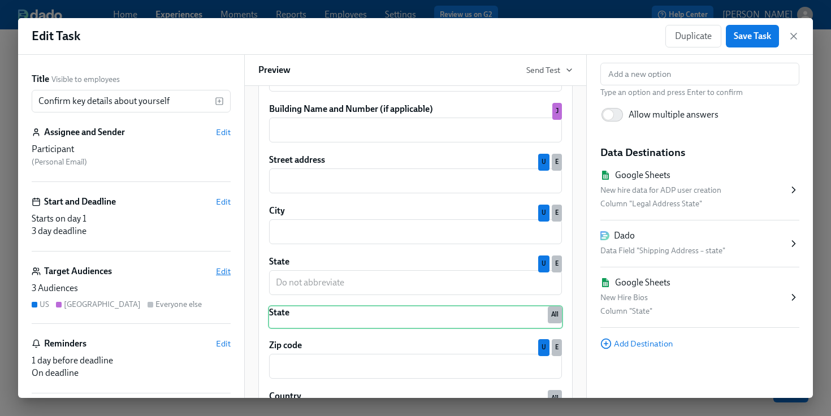
click at [222, 274] on span "Edit" at bounding box center [223, 271] width 15 height 11
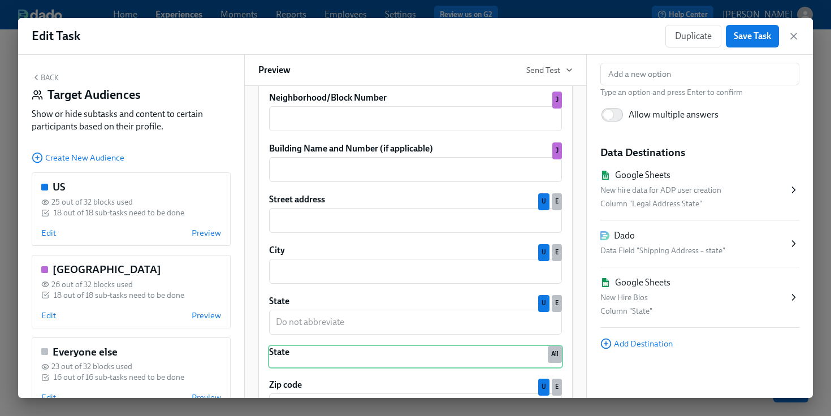
scroll to position [1493, 0]
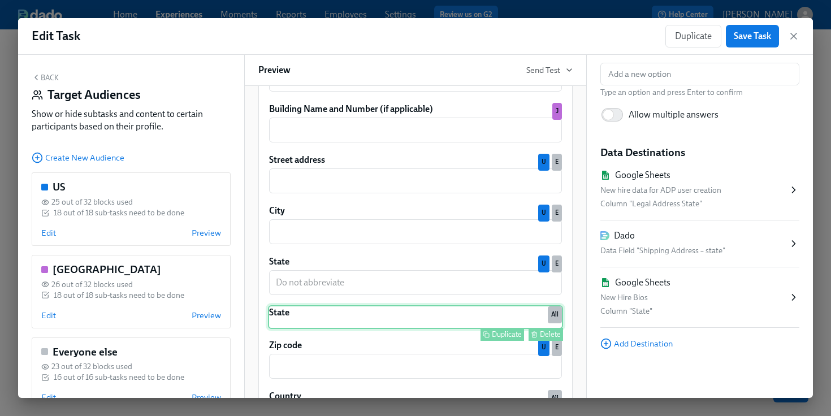
click at [378, 314] on div "State Duplicate Delete All" at bounding box center [415, 317] width 295 height 24
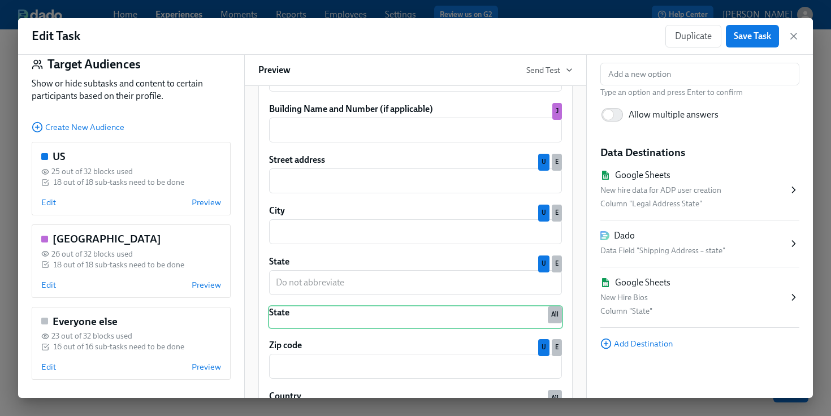
scroll to position [30, 0]
click at [138, 276] on div "Japan 26 out of 32 blocks used 18 out of 18 sub-tasks need to be done Edit Prev…" at bounding box center [131, 261] width 199 height 73
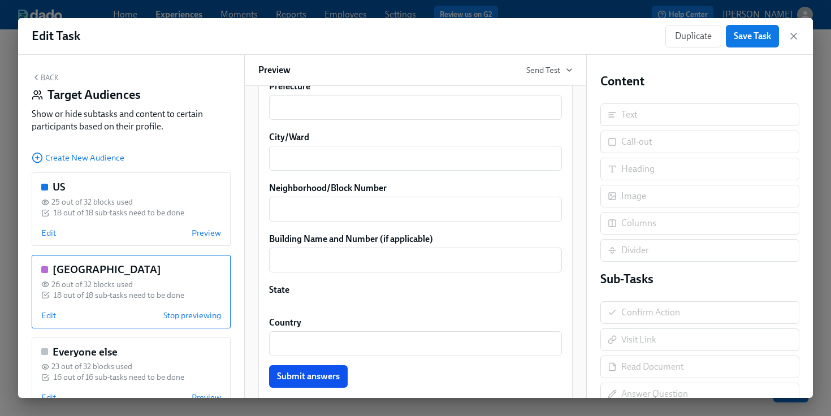
scroll to position [1222, 0]
click at [327, 306] on div "State Duplicate" at bounding box center [415, 296] width 295 height 24
click at [53, 310] on span "Edit" at bounding box center [48, 315] width 15 height 11
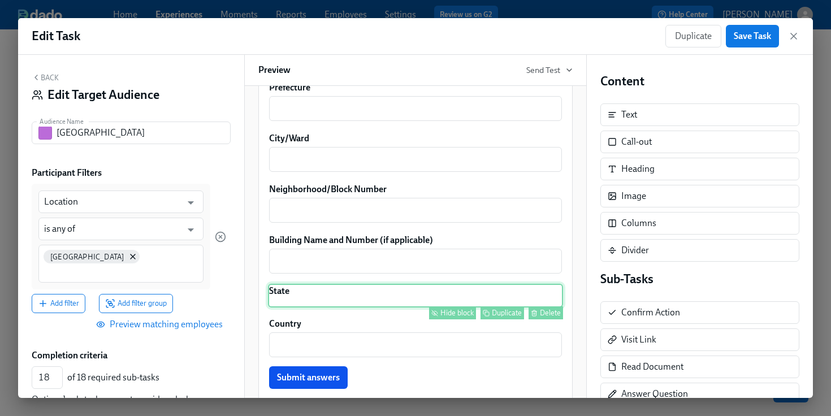
click at [323, 302] on div "State Hide block Duplicate Delete" at bounding box center [415, 296] width 295 height 24
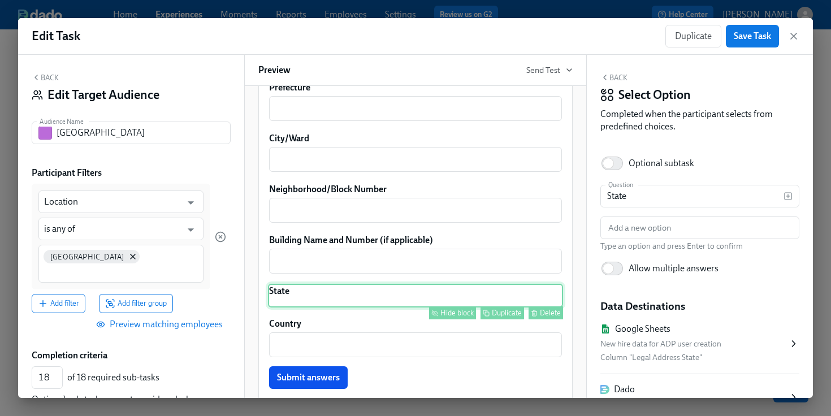
click at [462, 317] on div "Hide block" at bounding box center [456, 313] width 33 height 8
type input "17"
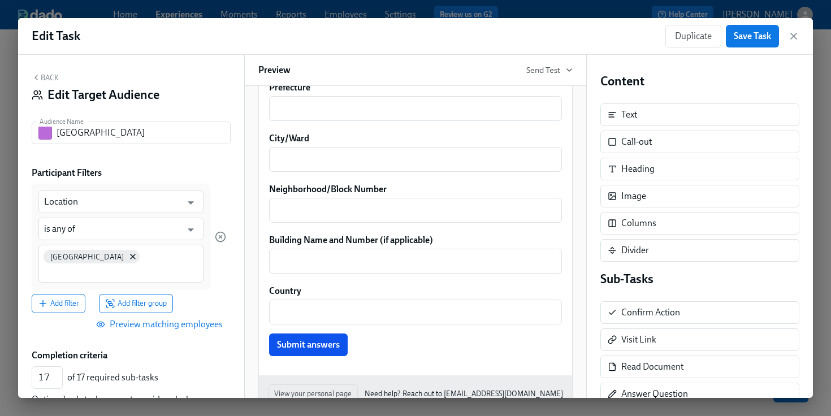
scroll to position [99, 0]
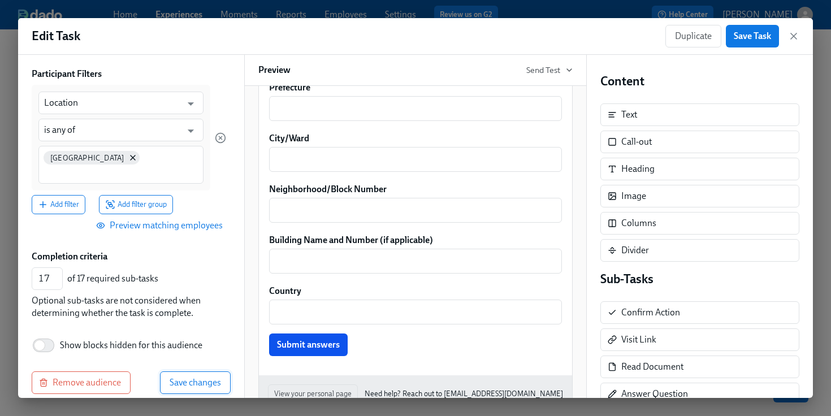
click at [177, 377] on span "Save changes" at bounding box center [195, 382] width 51 height 11
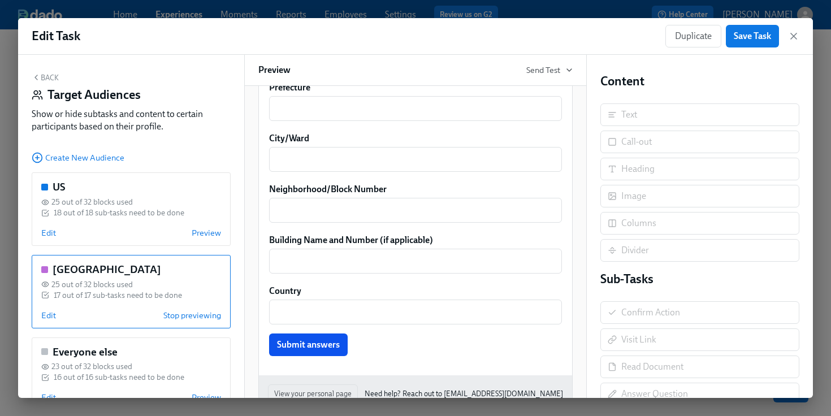
click at [50, 81] on button "Back" at bounding box center [45, 77] width 27 height 9
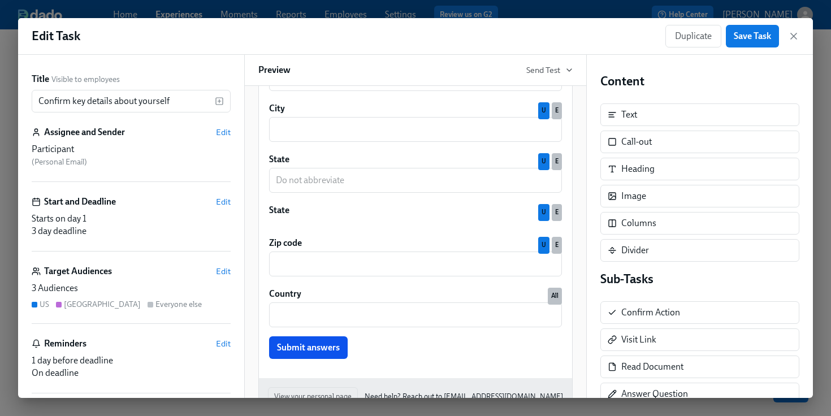
scroll to position [1556, 0]
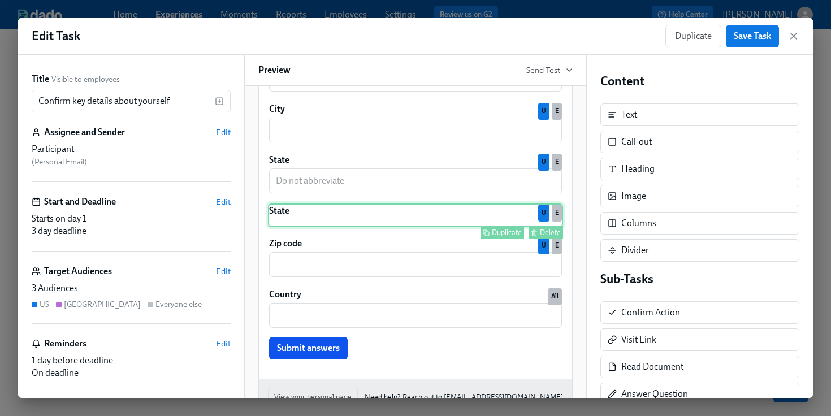
click at [303, 216] on div "State Duplicate Delete U E" at bounding box center [415, 216] width 295 height 24
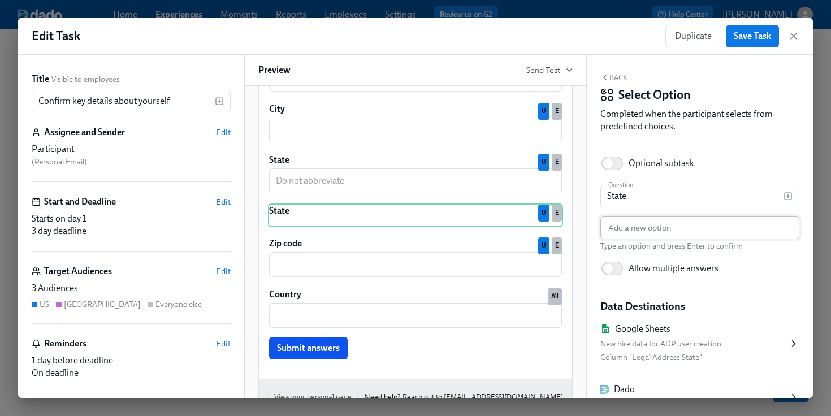
click at [725, 218] on input "text" at bounding box center [699, 228] width 199 height 23
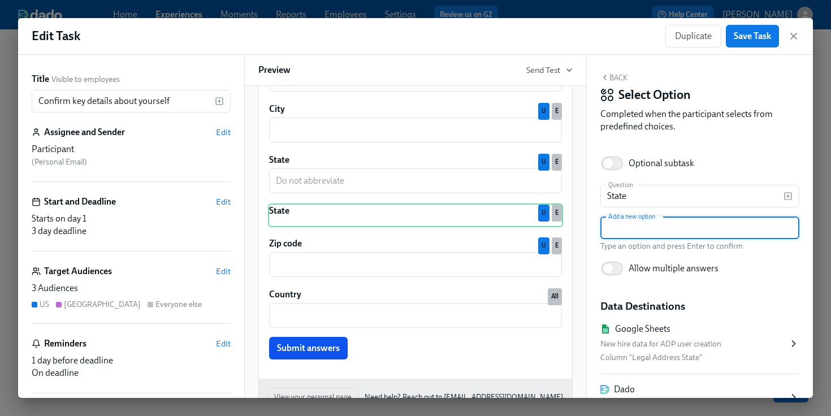
paste input "Legal Address State"
type input "Legal Address State"
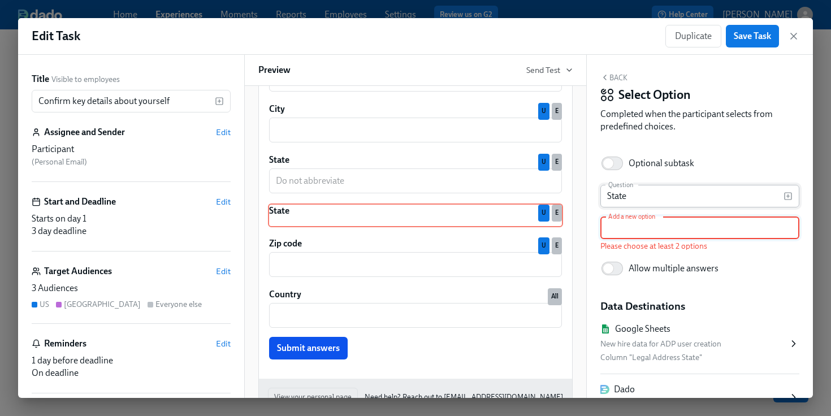
paste input "[US_STATE]"
type input "[US_STATE]"
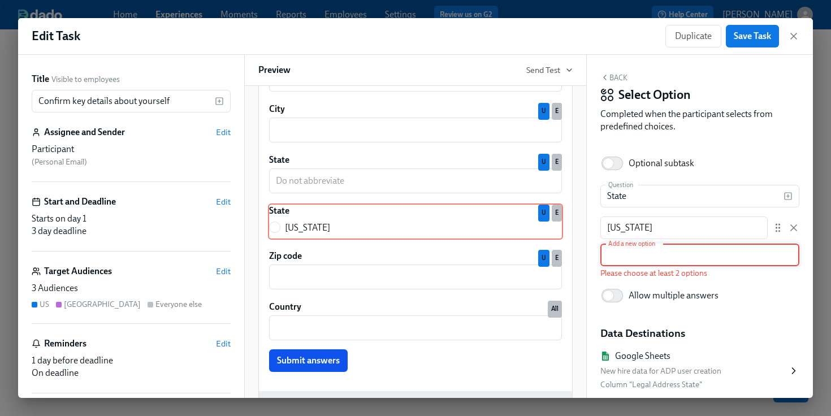
paste input "[US_STATE]"
type input "[US_STATE]"
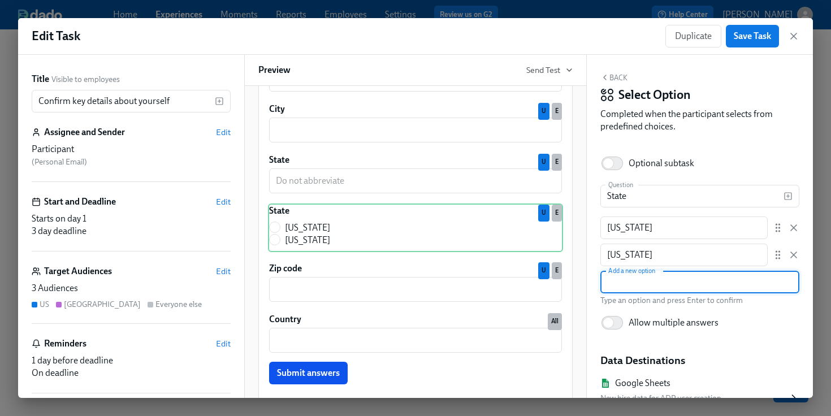
paste input "[US_STATE]"
type input "[US_STATE]"
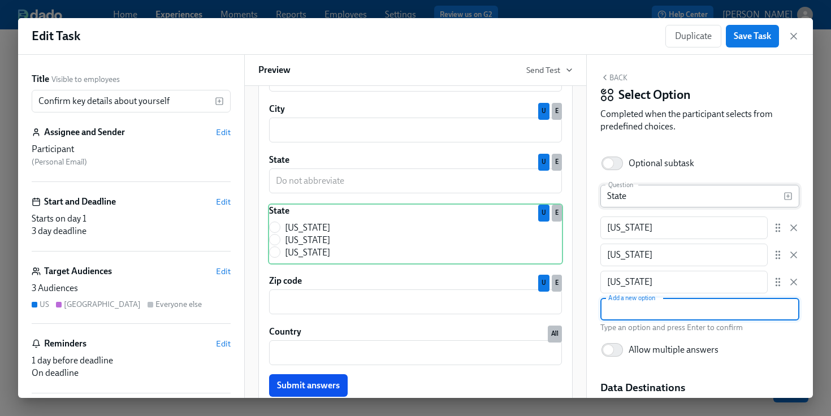
paste input "[US_STATE]"
type input "[US_STATE]"
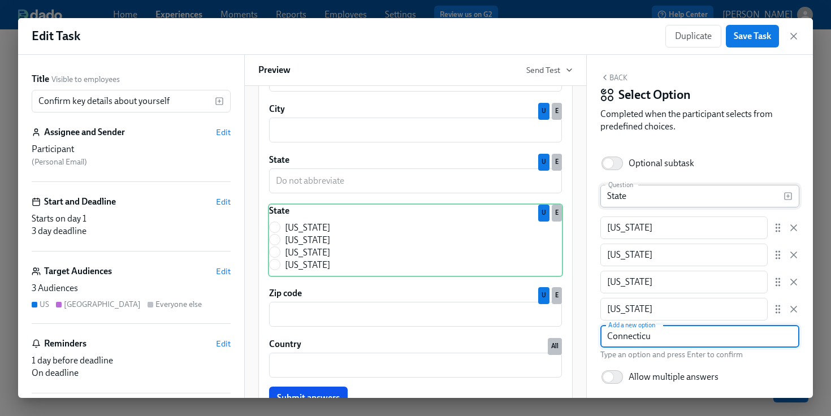
type input "[US_STATE]"
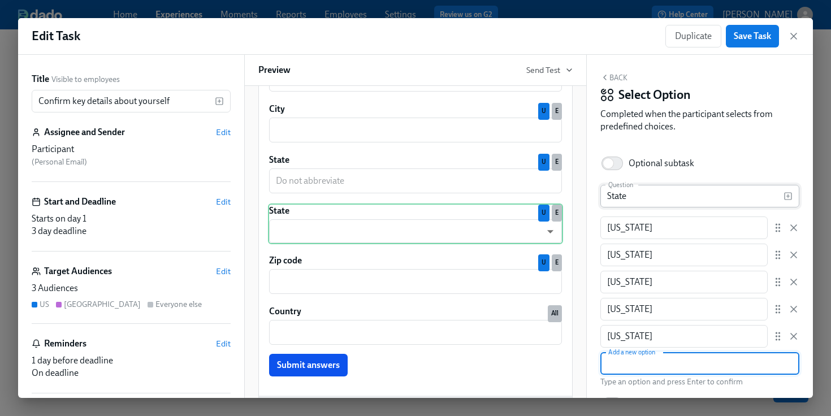
paste input "[US_STATE]"
type input "[US_STATE]"
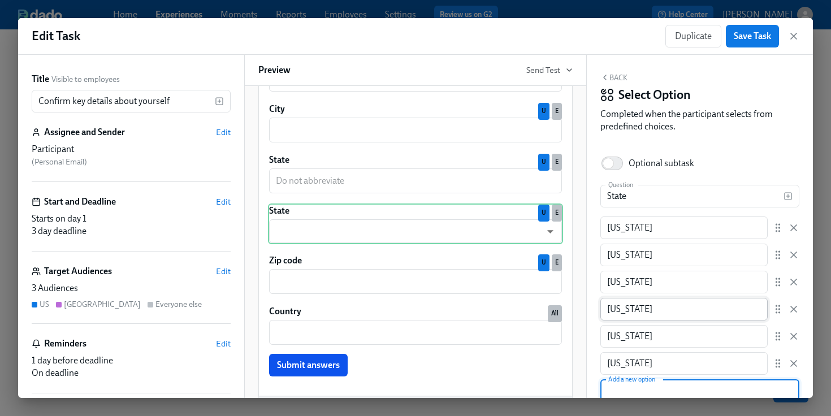
paste input "[US_STATE]"
type input "[US_STATE]"
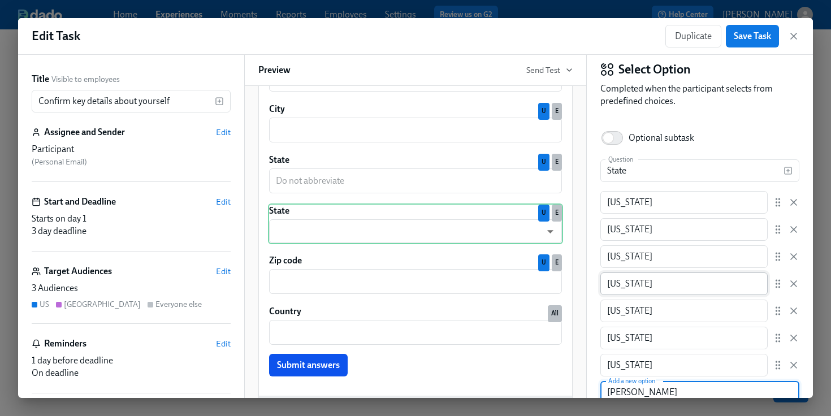
type input "[US_STATE]"
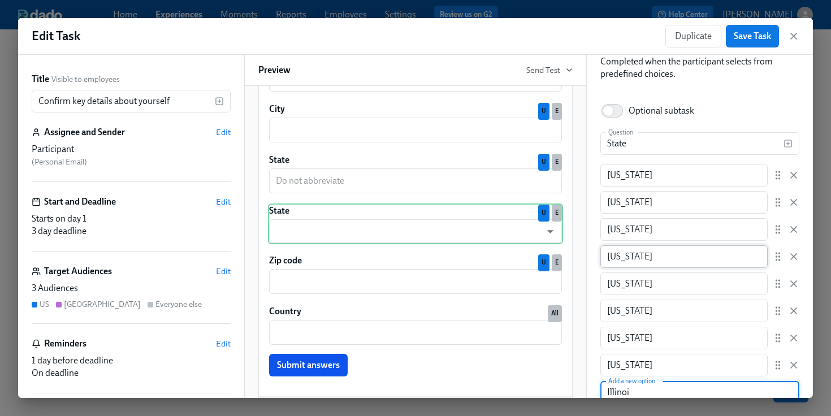
type input "[US_STATE]"
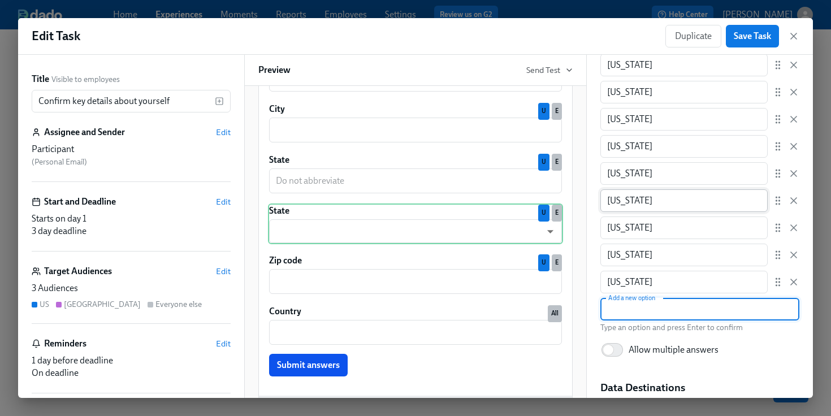
scroll to position [178, 0]
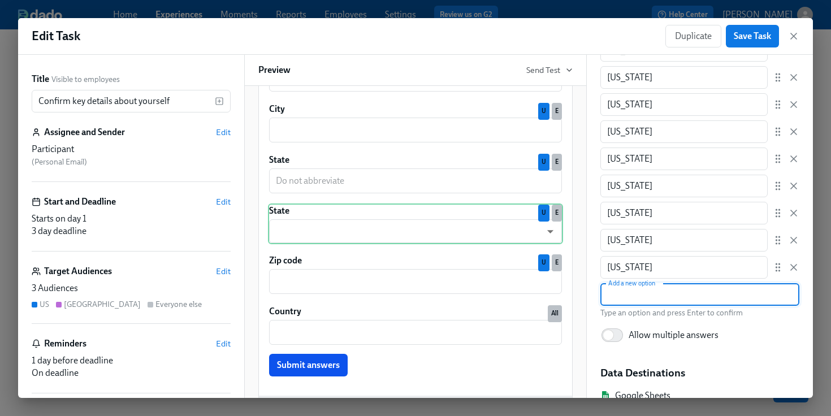
paste input "[US_STATE]"
type input "[US_STATE]"
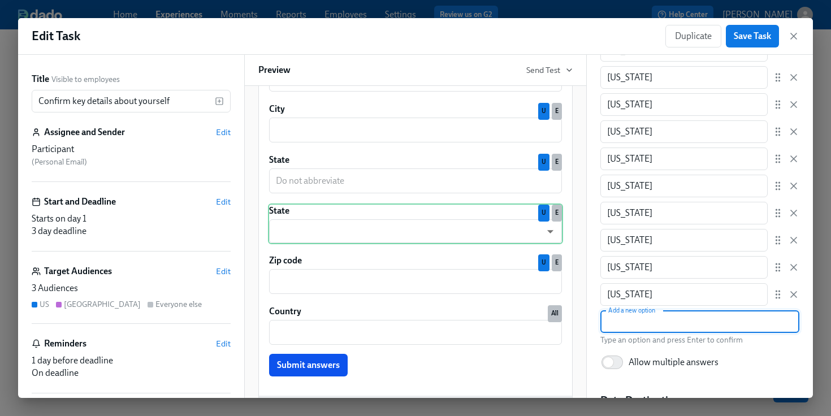
scroll to position [205, 0]
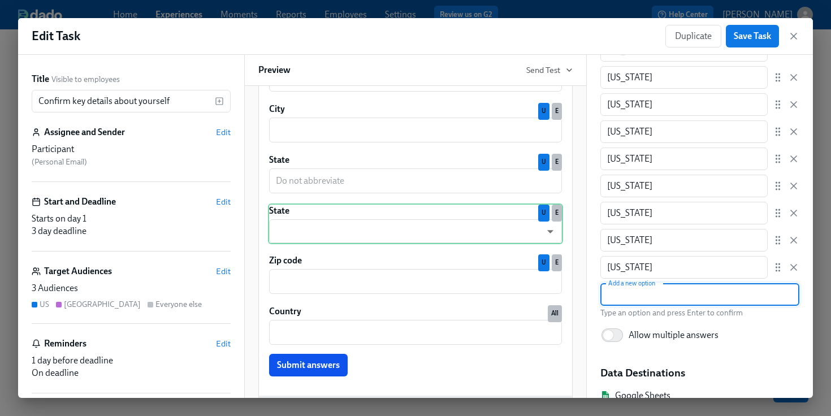
paste input "[US_STATE]"
type input "[US_STATE]"
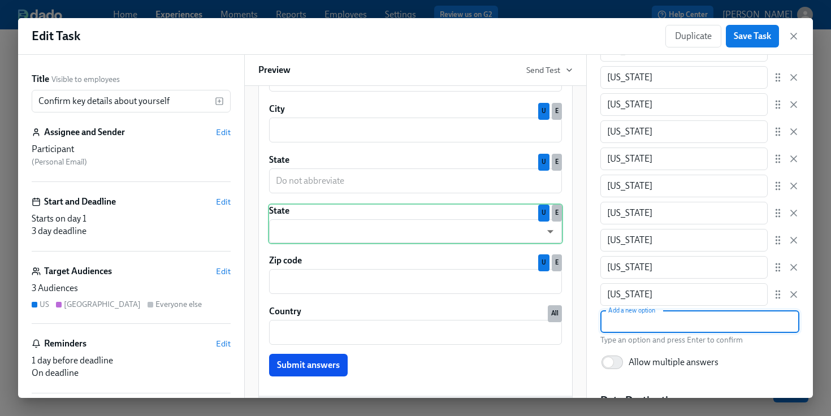
scroll to position [232, 0]
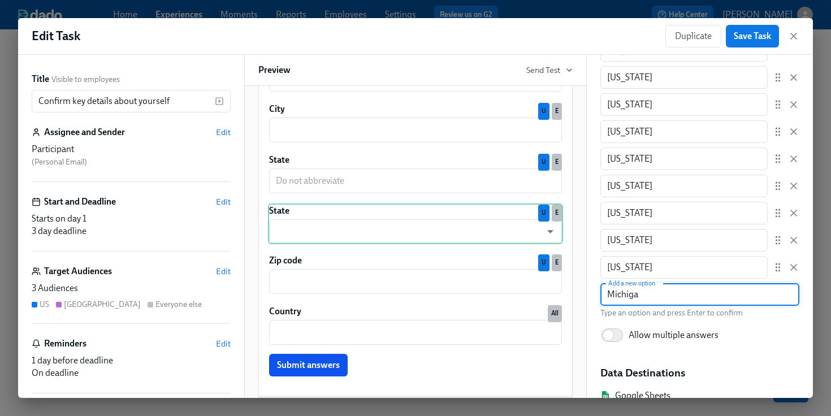
type input "[US_STATE]"
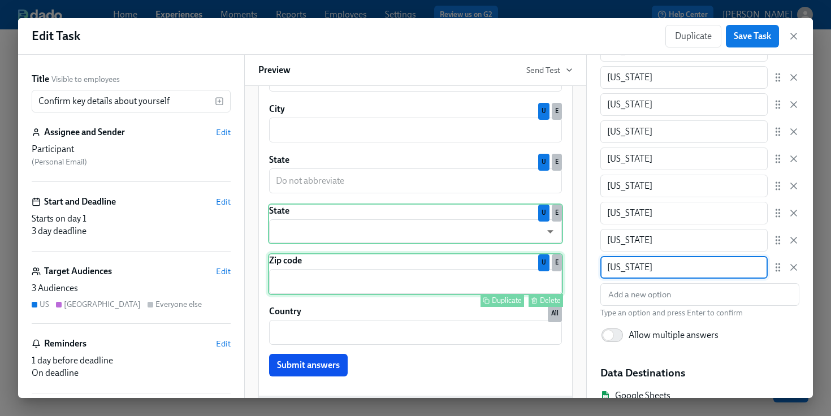
drag, startPoint x: 652, startPoint y: 267, endPoint x: 554, endPoint y: 267, distance: 97.8
click at [554, 267] on div "Title Visible to employees Confirm key details about yourself ​ Assignee and Se…" at bounding box center [415, 226] width 795 height 343
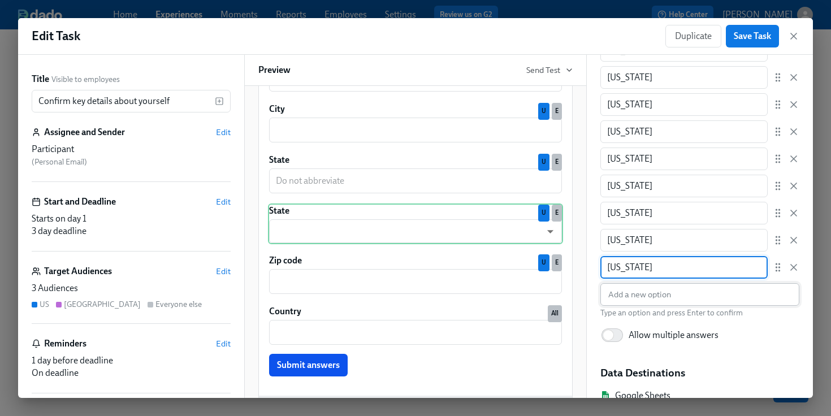
type input "[US_STATE]"
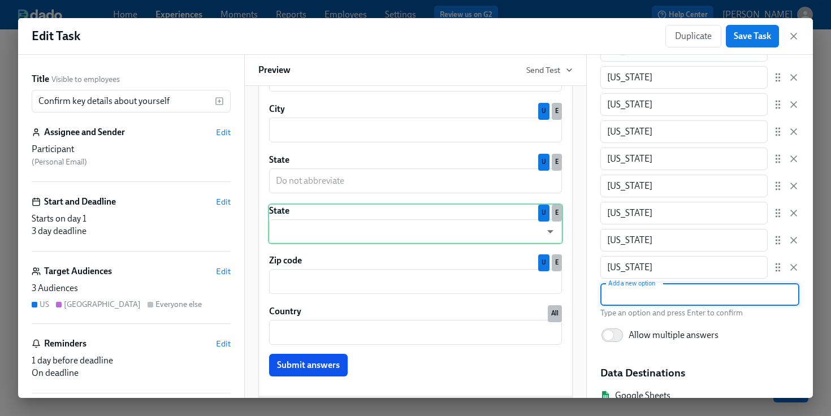
click at [627, 294] on input "text" at bounding box center [699, 294] width 199 height 23
type input "[US_STATE]"
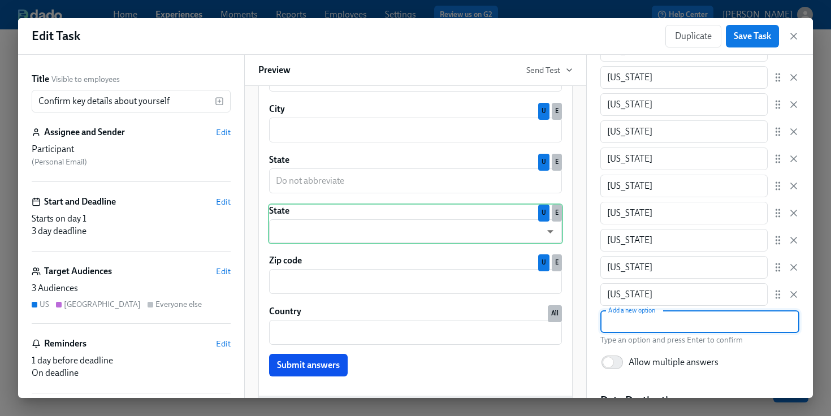
scroll to position [286, 0]
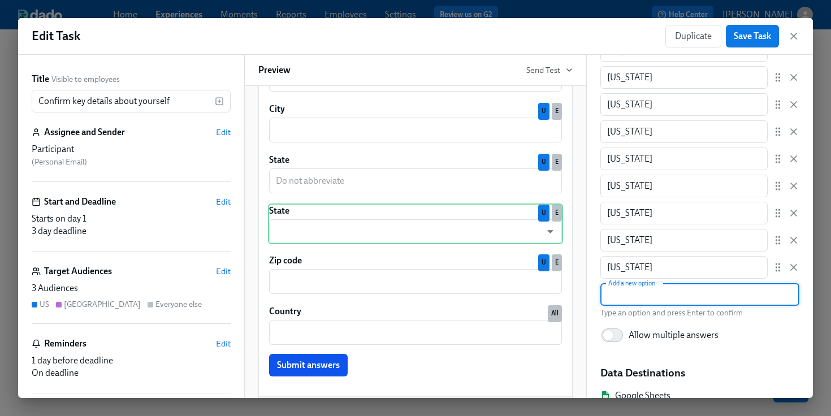
paste input "[US_STATE]"
type input "[US_STATE]"
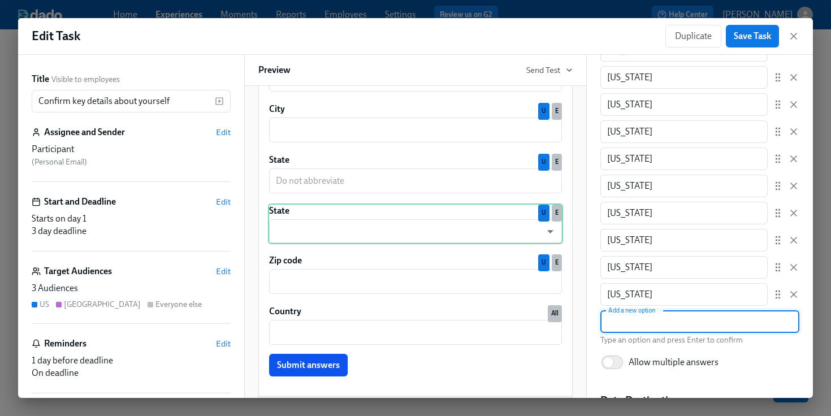
scroll to position [313, 0]
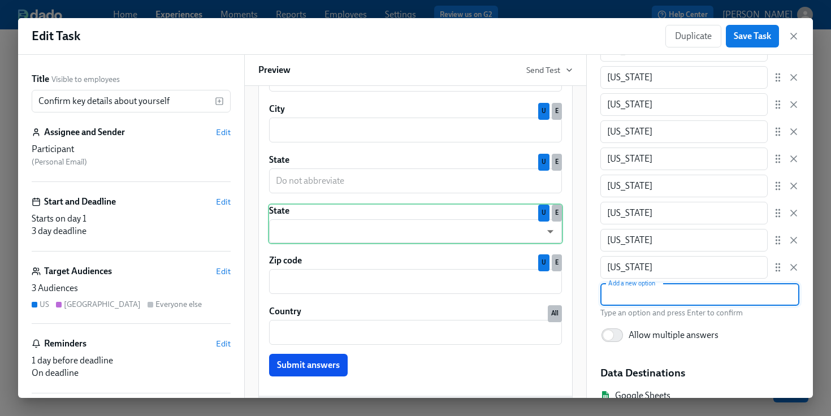
paste input "[US_STATE]"
type input "[US_STATE]"
paste input "[US_STATE] ([GEOGRAPHIC_DATA])"
type input "[US_STATE]"
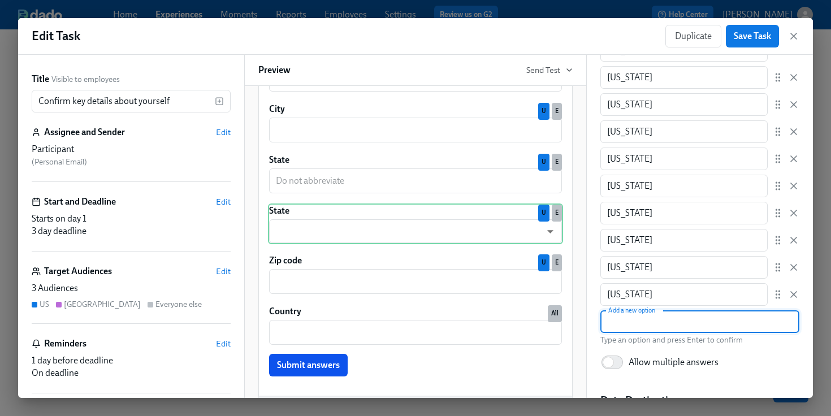
scroll to position [367, 0]
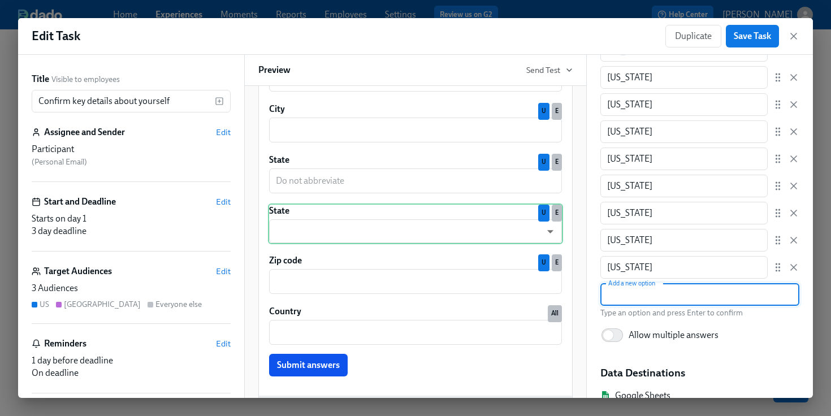
paste input "[US_STATE]"
type input "[US_STATE]"
paste input "[US_STATE]"
type input "[US_STATE]"
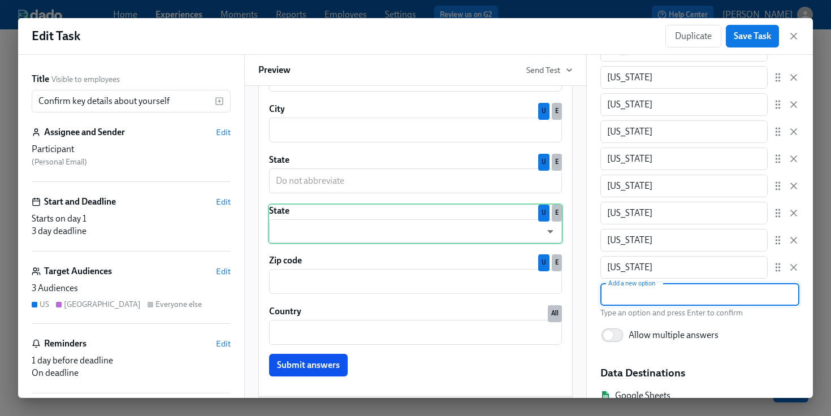
scroll to position [422, 0]
paste input "[US_STATE] (Taxing)"
type input "[US_STATE]"
click at [695, 273] on input "[US_STATE]" at bounding box center [683, 267] width 167 height 23
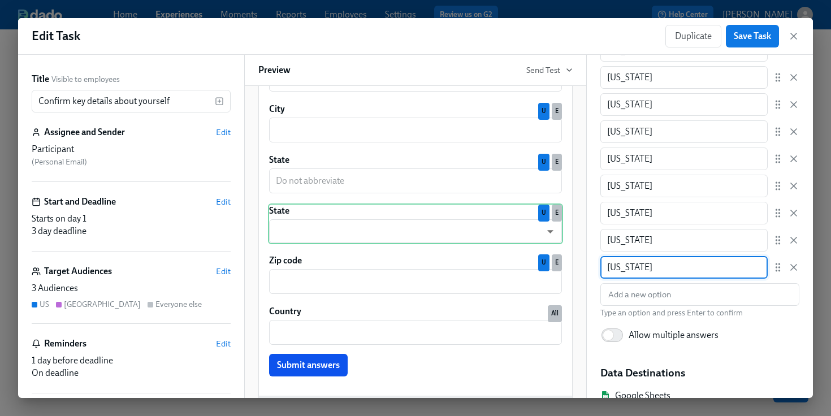
type input "[US_STATE]"
click at [660, 297] on input "text" at bounding box center [699, 294] width 199 height 23
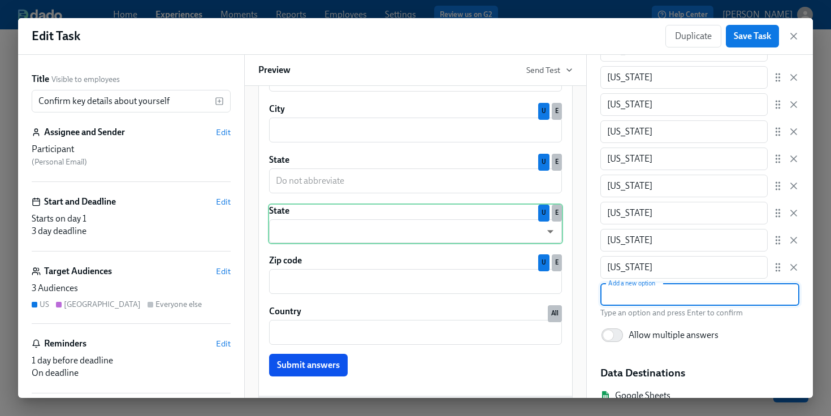
paste input "[US_STATE] (Taxing)"
type input "[US_STATE]"
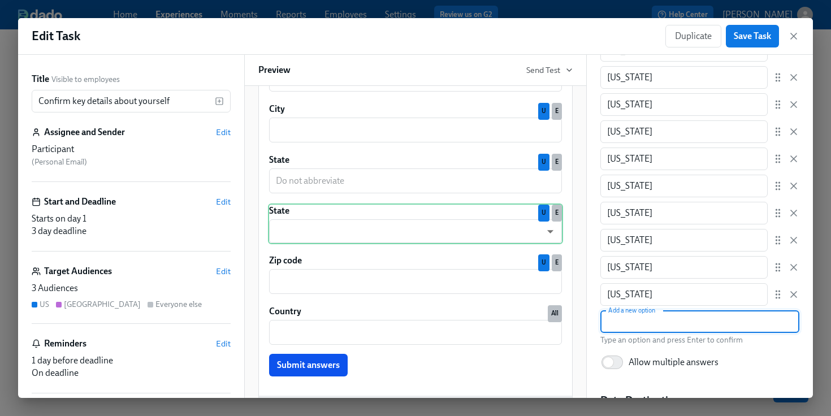
scroll to position [476, 0]
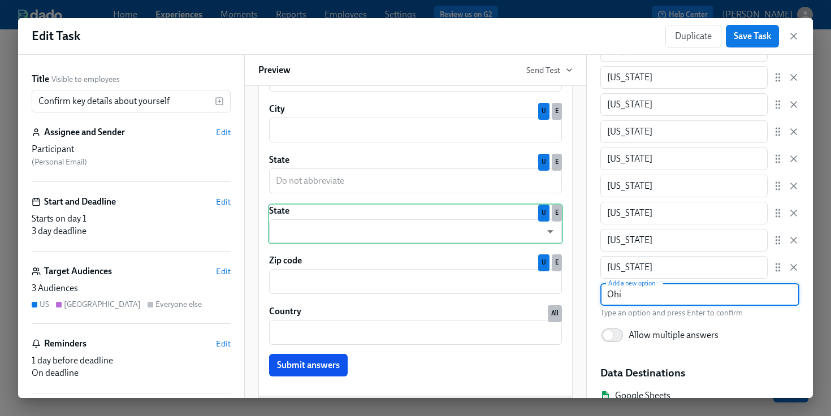
type input "[US_STATE]"
paste input "[US_STATE]"
type input "[US_STATE]"
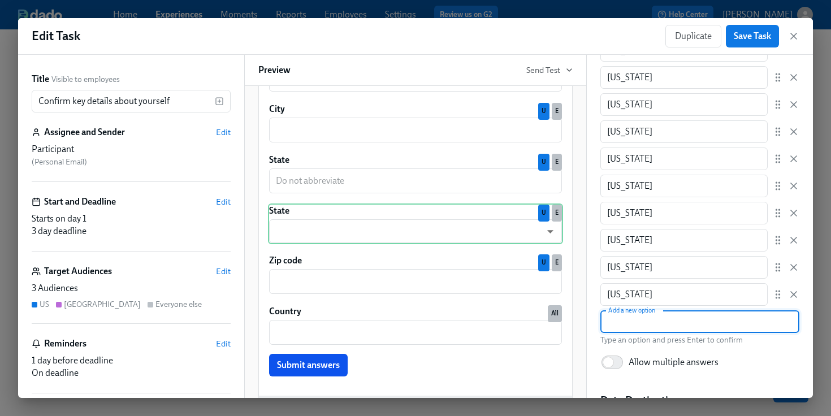
scroll to position [530, 0]
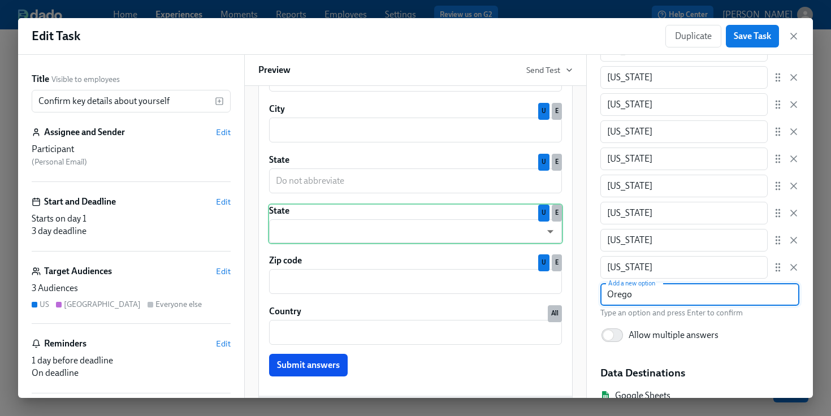
type input "[US_STATE]"
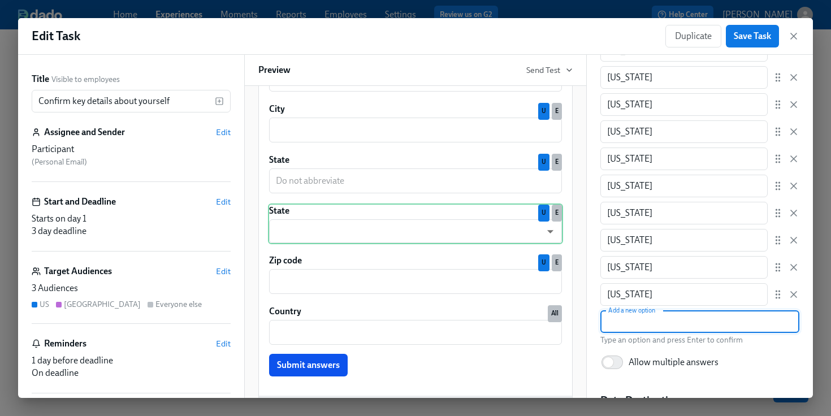
scroll to position [557, 0]
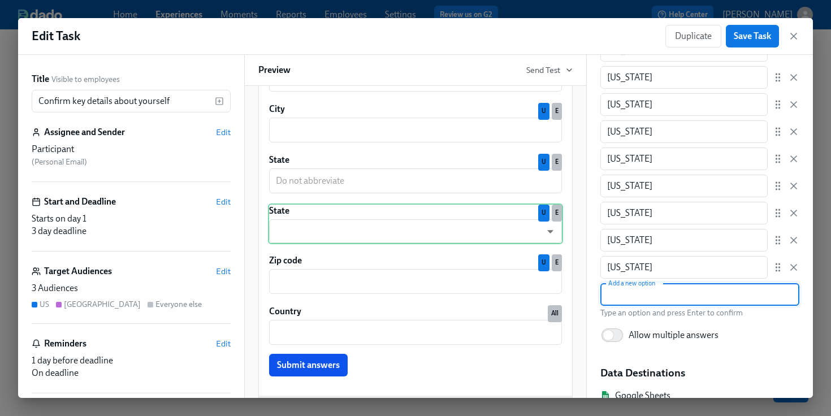
paste input "[US_STATE] (Taxing)"
type input "[US_STATE] (Taxing)"
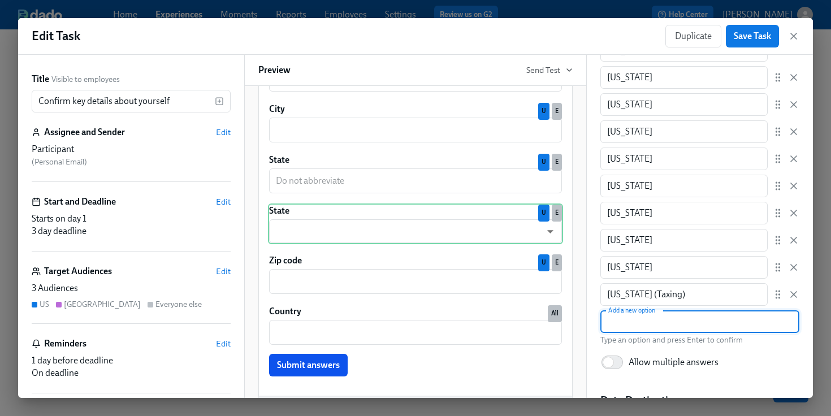
scroll to position [585, 0]
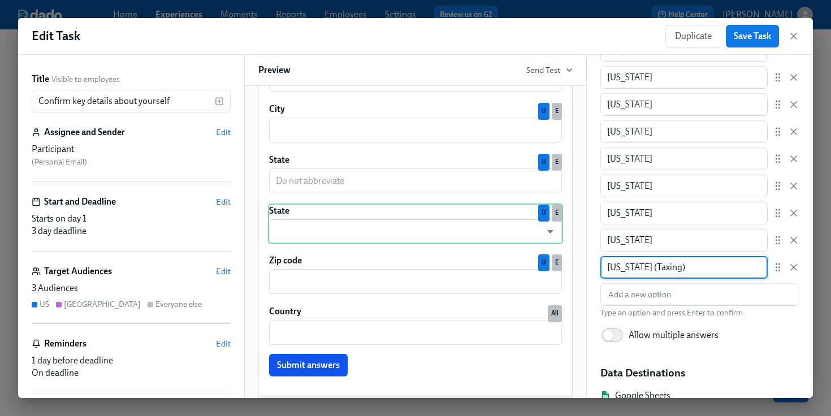
drag, startPoint x: 700, startPoint y: 262, endPoint x: 657, endPoint y: 263, distance: 42.4
click at [657, 263] on input "[US_STATE] (Taxing)" at bounding box center [683, 267] width 167 height 23
type input "[US_STATE]"
click at [651, 292] on input "text" at bounding box center [699, 294] width 199 height 23
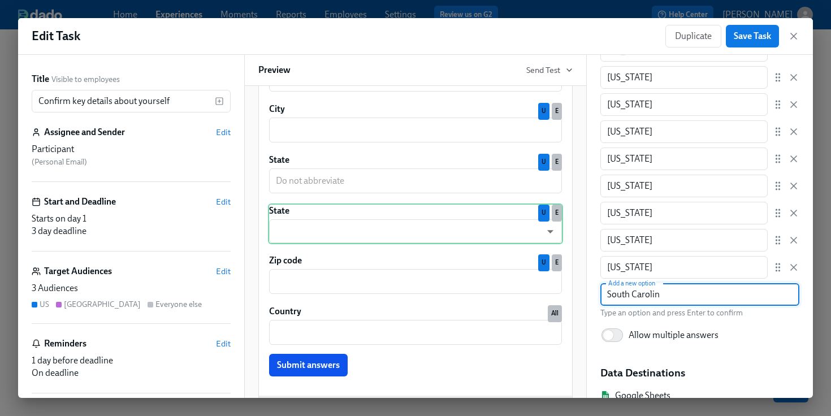
type input "[US_STATE]"
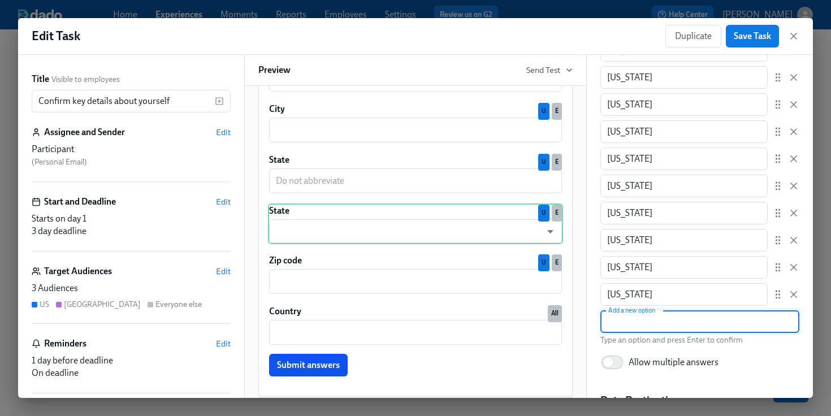
scroll to position [612, 0]
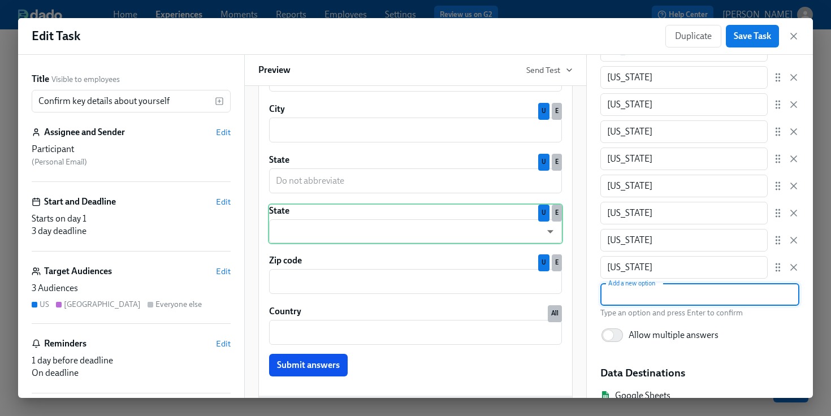
paste input "[US_STATE]"
type input "[US_STATE]"
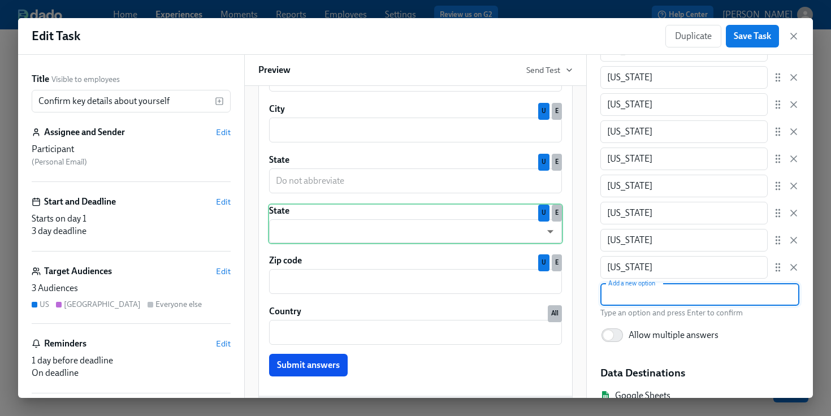
paste input "[US_STATE]"
type input "[US_STATE]"
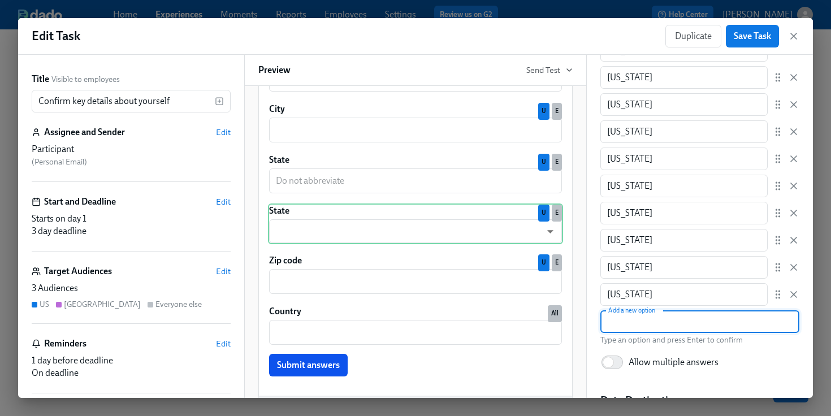
scroll to position [720, 0]
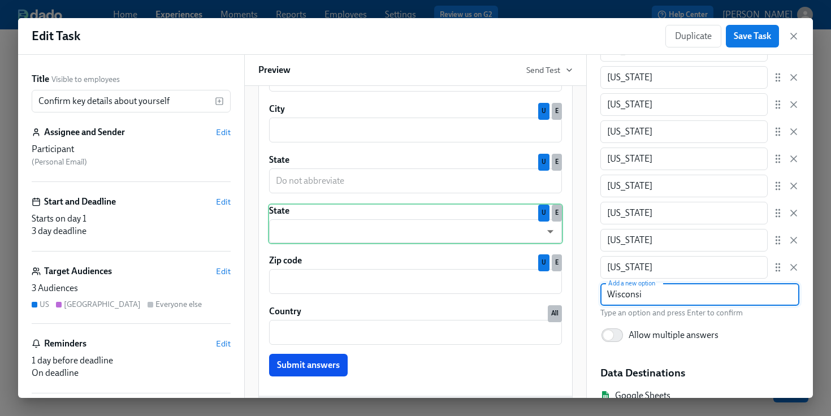
type input "[US_STATE]"
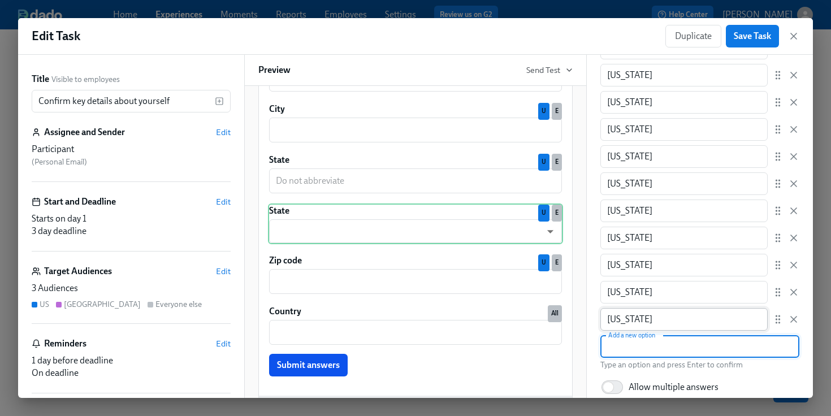
click at [708, 265] on input "[US_STATE]" at bounding box center [683, 265] width 167 height 23
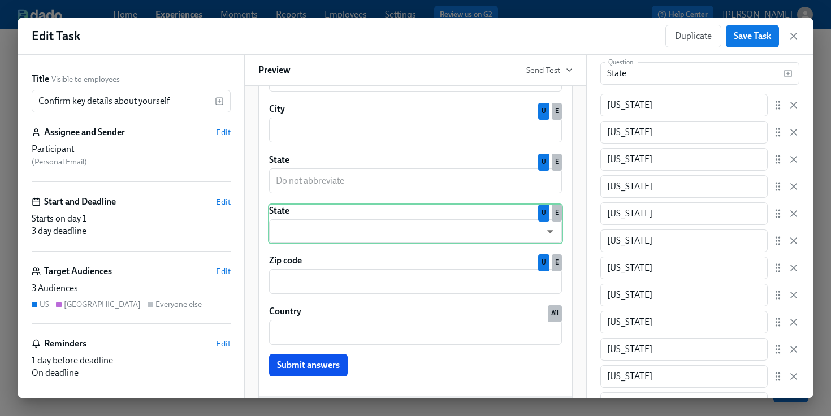
scroll to position [0, 0]
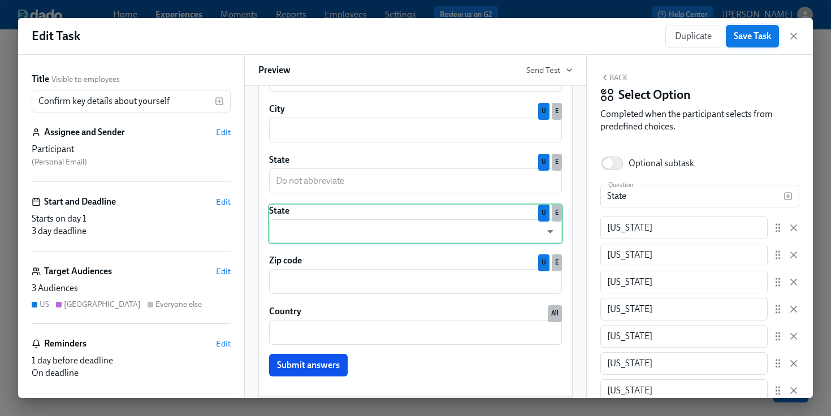
click at [738, 42] on button "Save Task" at bounding box center [752, 36] width 53 height 23
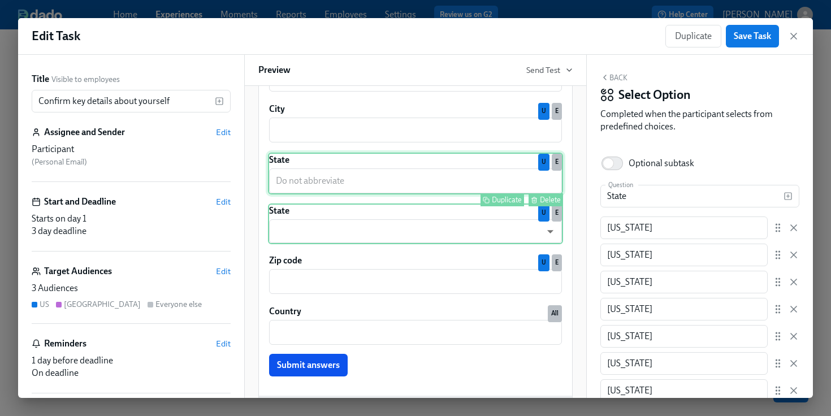
click at [496, 175] on div "State ​ Duplicate Delete U E" at bounding box center [415, 174] width 295 height 42
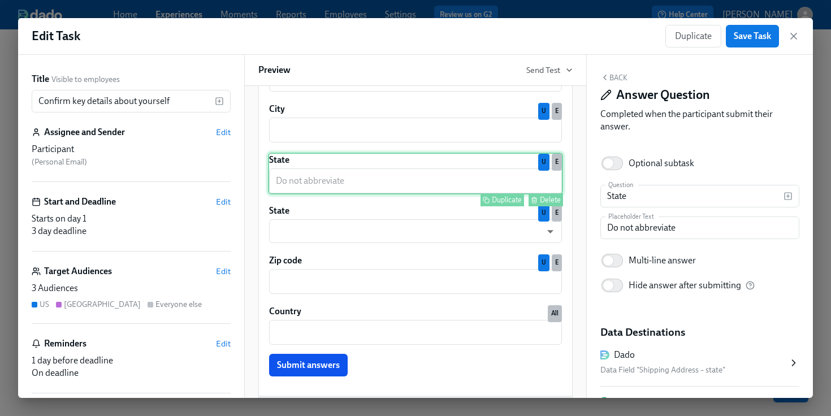
click at [543, 201] on div "Delete" at bounding box center [550, 200] width 21 height 8
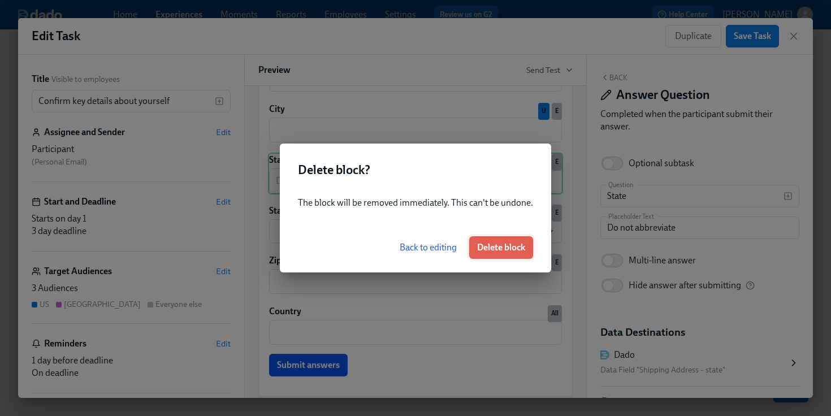
click at [509, 237] on button "Delete block" at bounding box center [501, 247] width 64 height 23
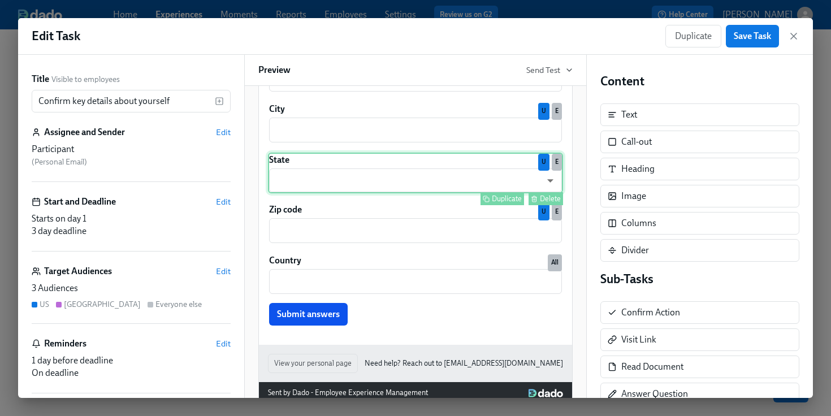
click at [426, 178] on div "State ​ ​ Duplicate Delete U E" at bounding box center [415, 173] width 295 height 41
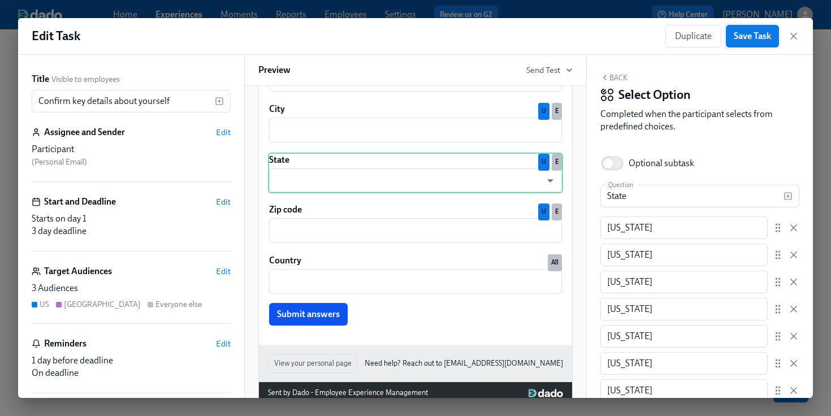
click at [755, 38] on span "Save Task" at bounding box center [752, 36] width 37 height 11
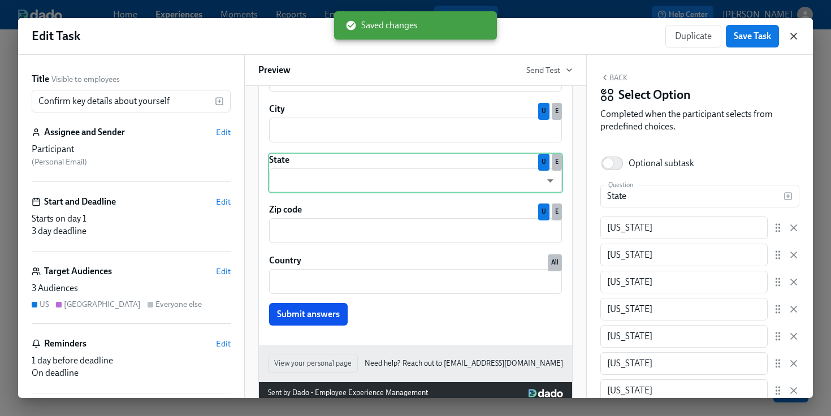
click at [791, 40] on icon "button" at bounding box center [793, 36] width 11 height 11
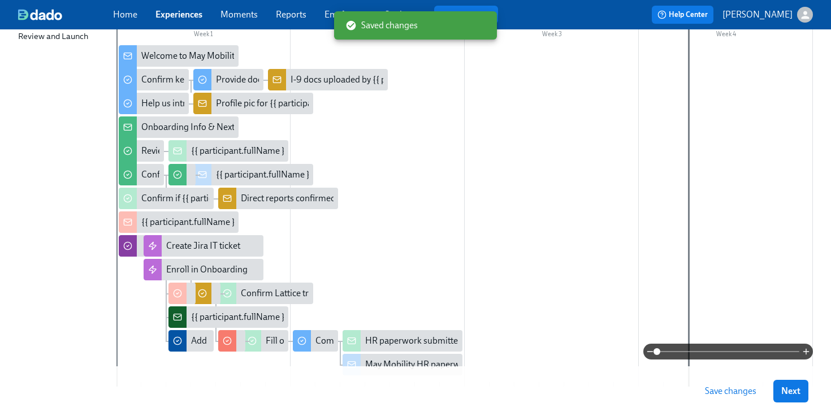
click at [732, 390] on span "Save changes" at bounding box center [730, 391] width 51 height 11
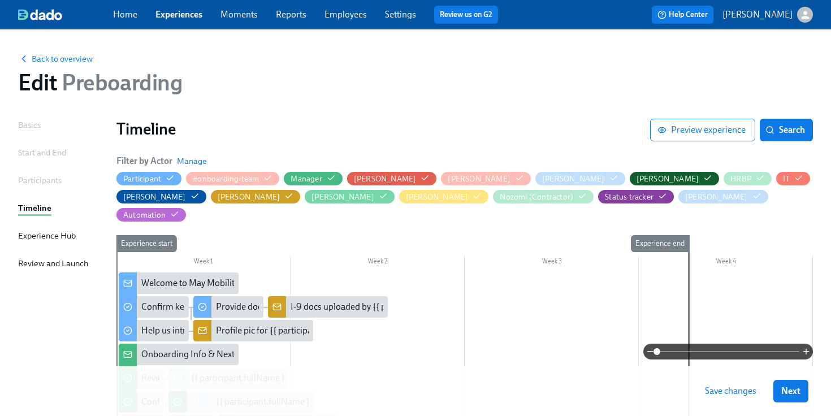
click at [730, 395] on span "Save changes" at bounding box center [730, 391] width 51 height 11
click at [184, 15] on link "Experiences" at bounding box center [178, 14] width 47 height 11
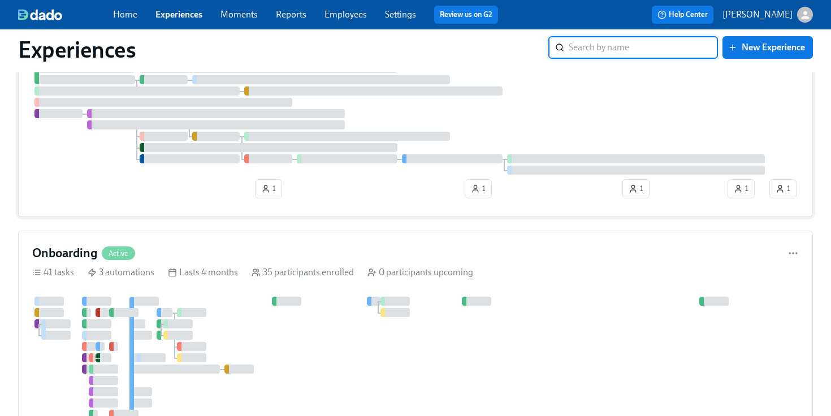
scroll to position [148, 0]
click at [146, 171] on div at bounding box center [399, 98] width 735 height 156
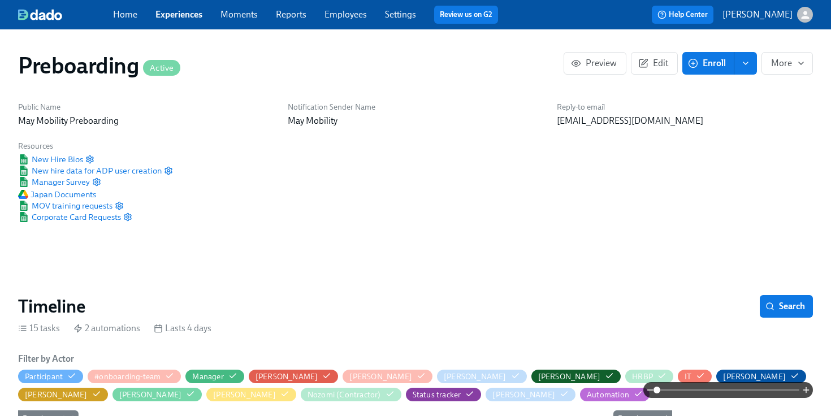
click at [163, 12] on link "Experiences" at bounding box center [178, 14] width 47 height 11
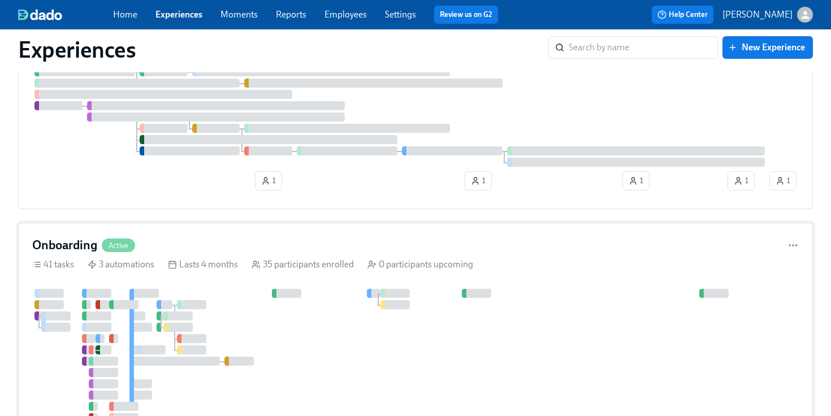
click at [151, 232] on div "Onboarding Active 41 tasks 3 automations Lasts 4 months 35 participants enrolle…" at bounding box center [415, 389] width 795 height 332
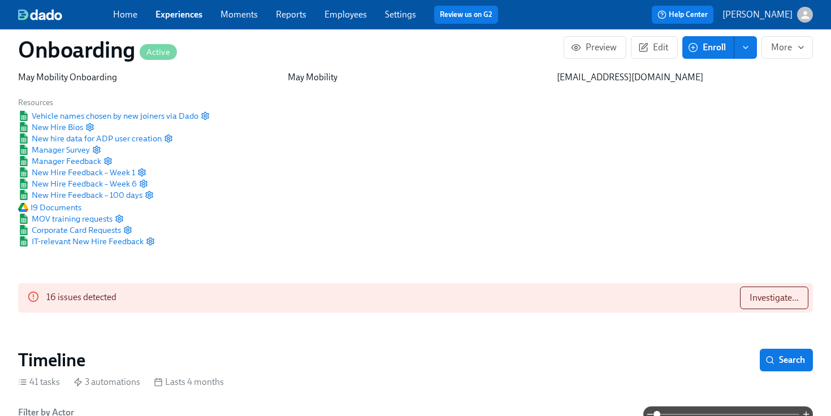
scroll to position [48, 0]
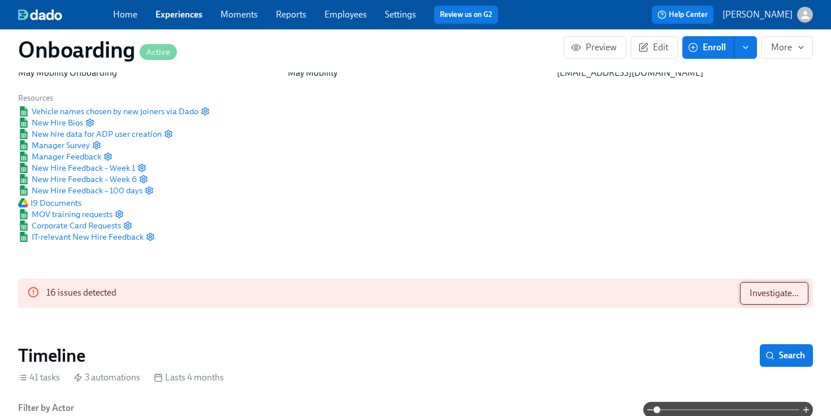
click at [755, 293] on span "Investigate..." at bounding box center [774, 293] width 49 height 11
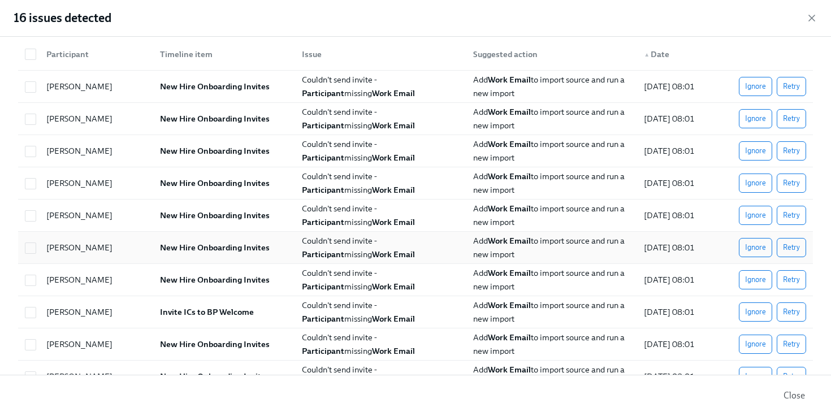
scroll to position [16, 0]
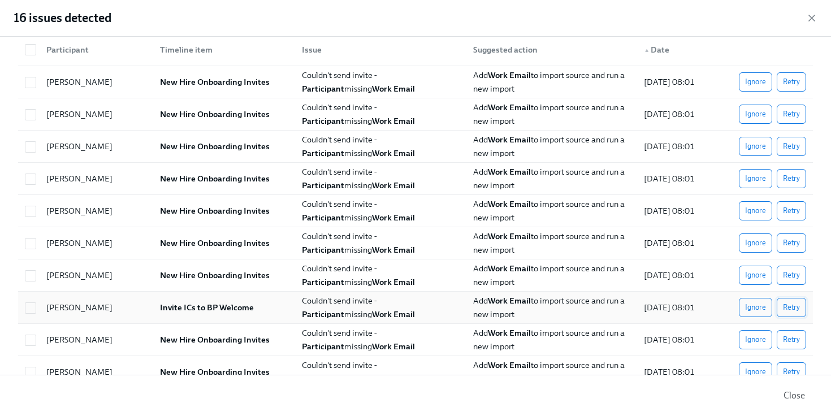
click at [793, 308] on span "Retry" at bounding box center [791, 307] width 17 height 11
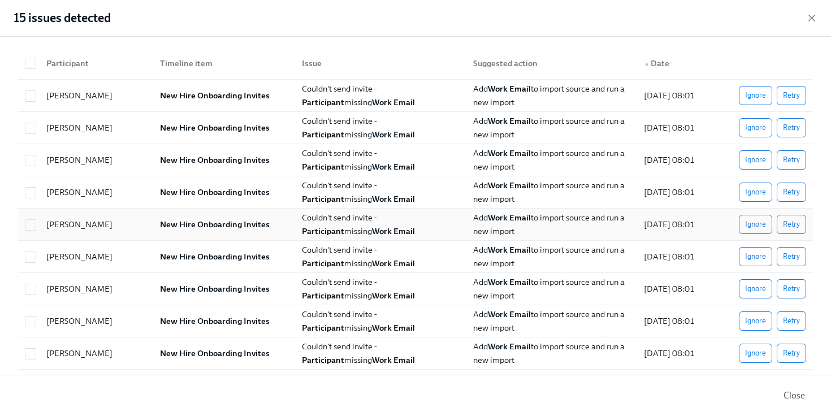
scroll to position [0, 0]
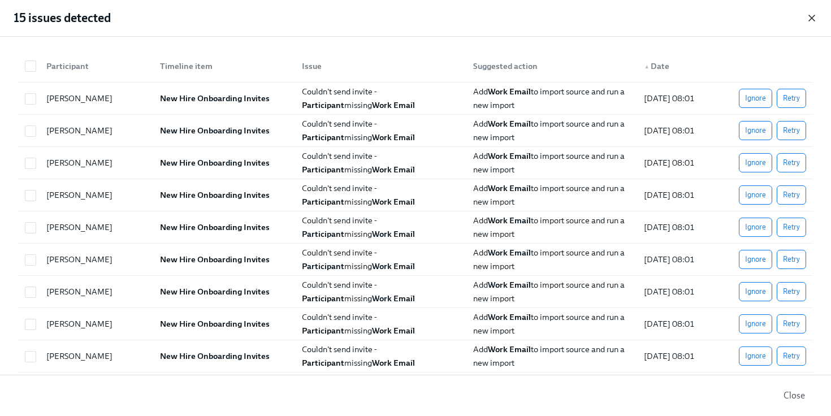
click at [809, 23] on icon "button" at bounding box center [811, 17] width 11 height 11
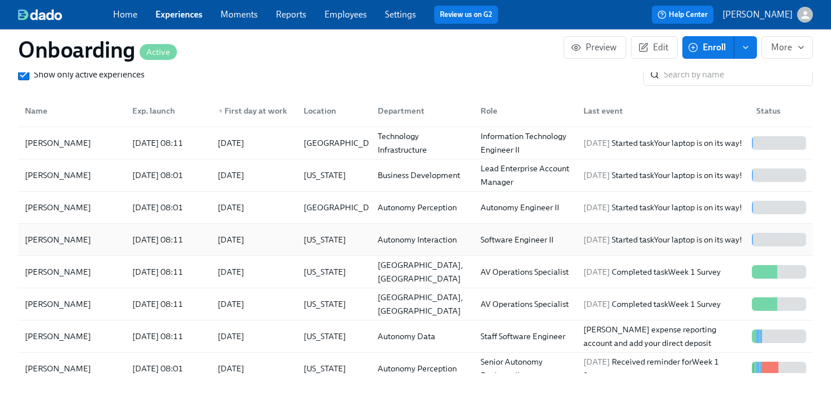
scroll to position [1506, 0]
click at [217, 205] on div "[DATE]" at bounding box center [251, 208] width 85 height 23
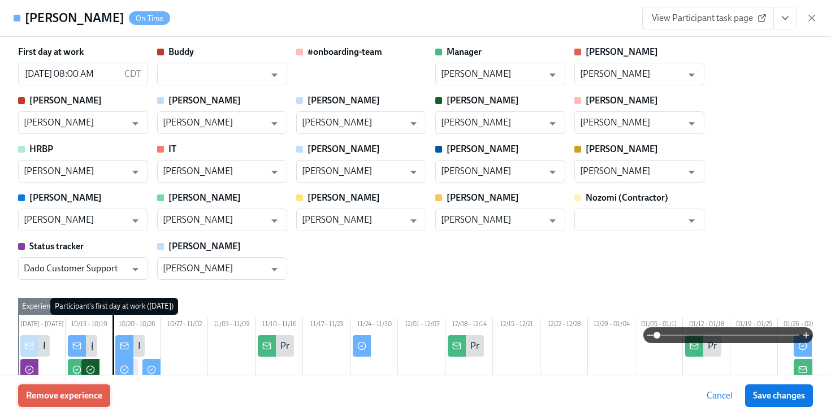
click at [81, 406] on button "Remove experience" at bounding box center [64, 395] width 92 height 23
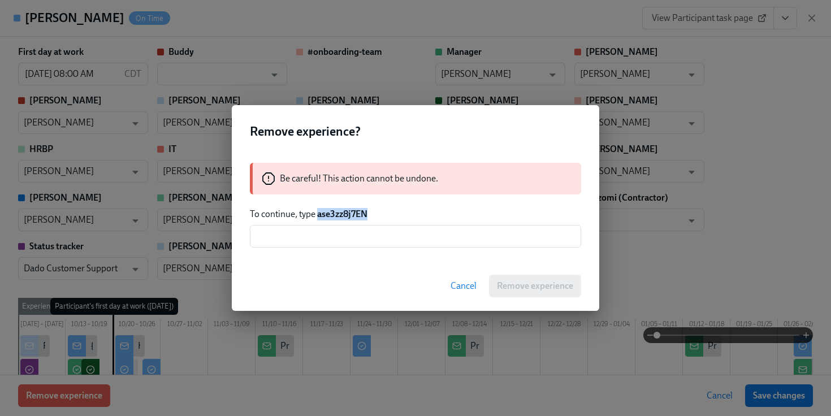
drag, startPoint x: 378, startPoint y: 219, endPoint x: 317, endPoint y: 217, distance: 61.1
click at [317, 217] on p "To continue, type ase3zz8j7EN" at bounding box center [415, 214] width 331 height 12
copy strong "ase3zz8j7EN"
click at [344, 238] on input "text" at bounding box center [415, 236] width 331 height 23
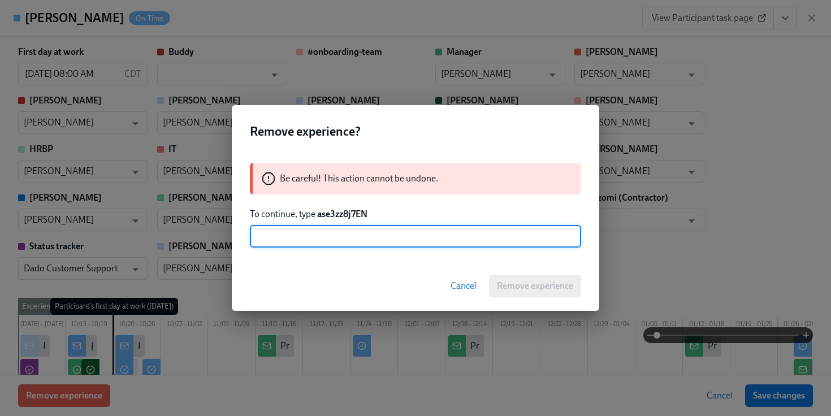
paste input "ase3zz8j7EN"
type input "ase3zz8j7EN"
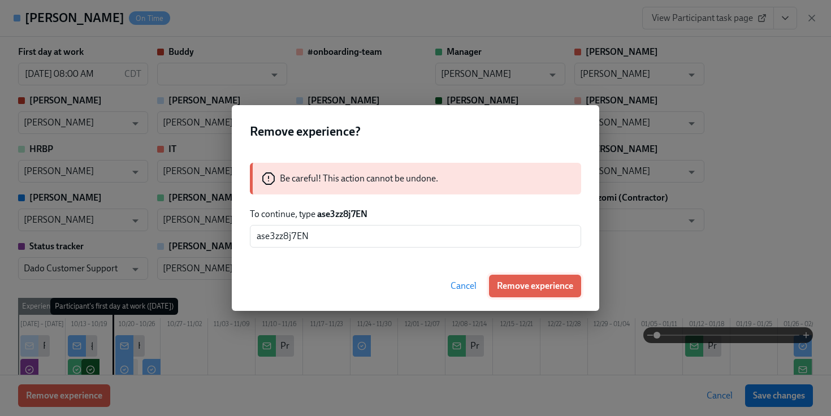
click at [515, 295] on button "Remove experience" at bounding box center [535, 286] width 92 height 23
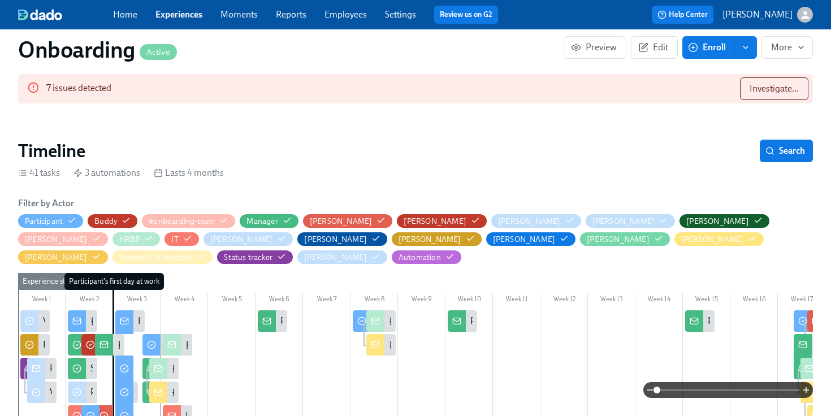
scroll to position [204, 0]
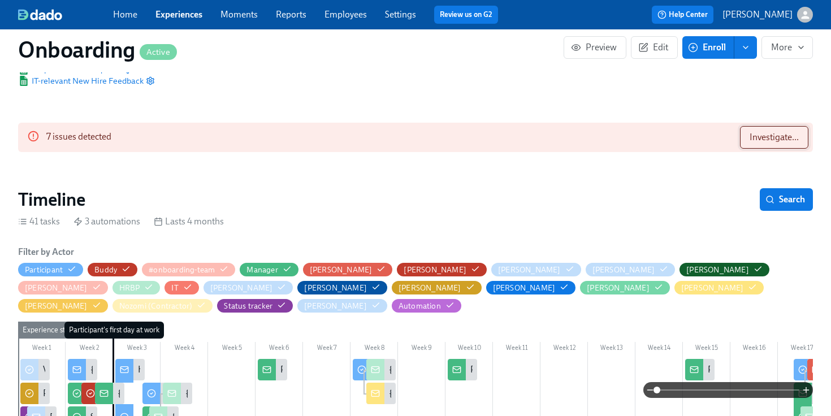
click at [783, 136] on span "Investigate..." at bounding box center [774, 137] width 49 height 11
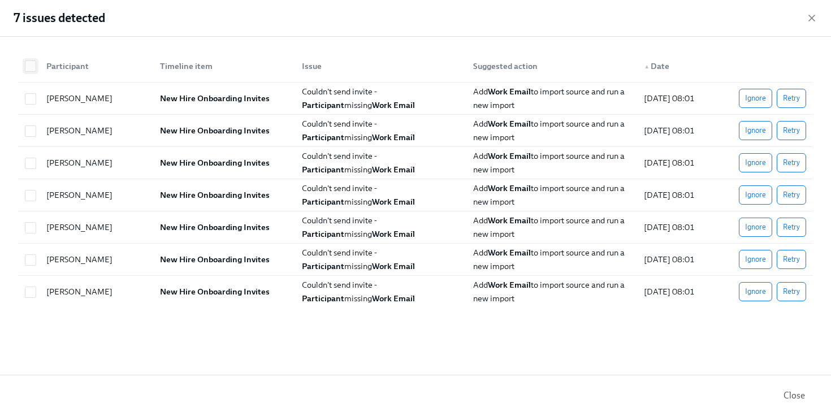
click at [27, 68] on input "checkbox" at bounding box center [30, 66] width 10 height 10
checkbox input "true"
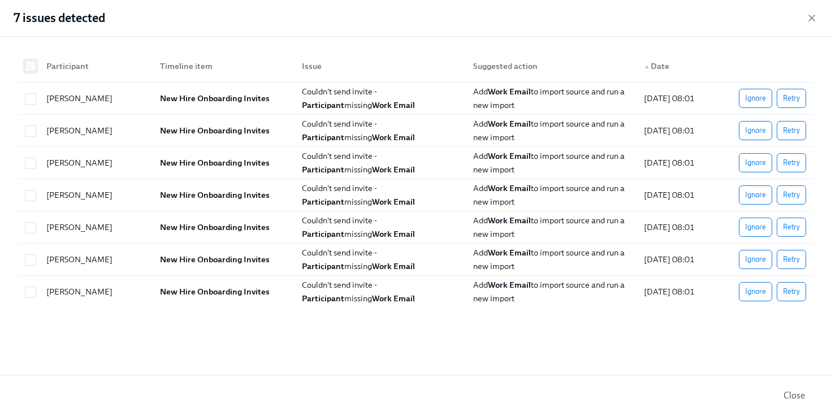
checkbox input "true"
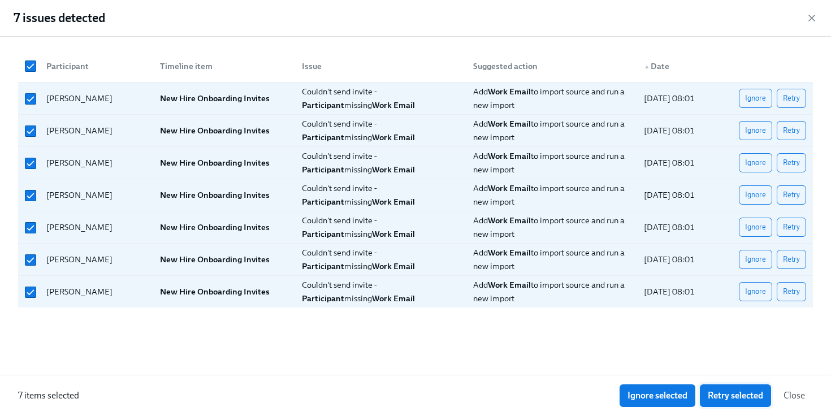
click at [734, 404] on button "Retry selected" at bounding box center [735, 395] width 71 height 23
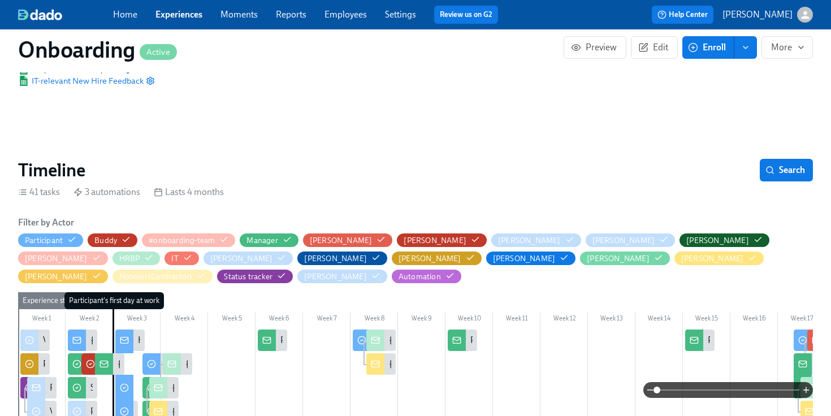
click at [197, 20] on span "Experiences" at bounding box center [178, 14] width 47 height 12
click at [188, 15] on link "Experiences" at bounding box center [178, 14] width 47 height 11
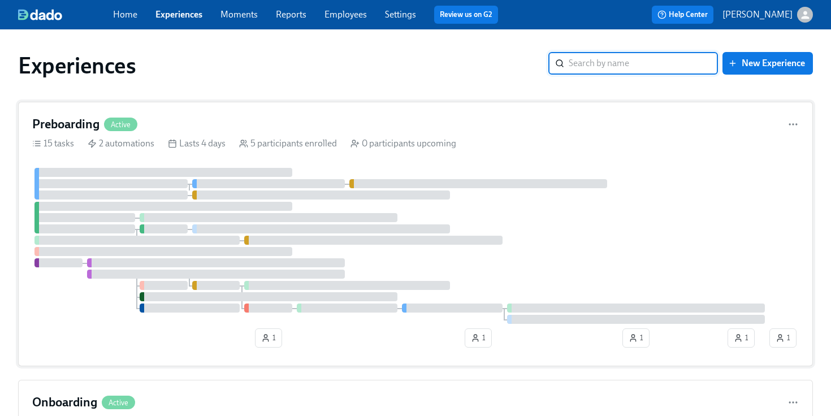
click at [192, 134] on div "Preboarding Active 15 tasks 2 automations Lasts 4 days 5 participants enrolled …" at bounding box center [415, 234] width 795 height 265
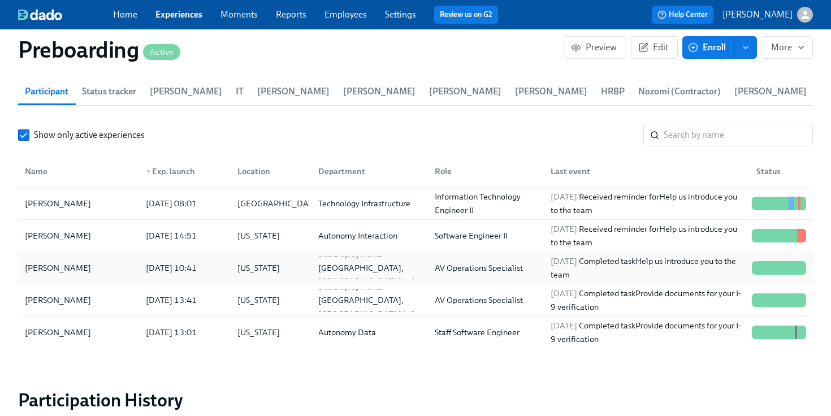
scroll to position [1184, 0]
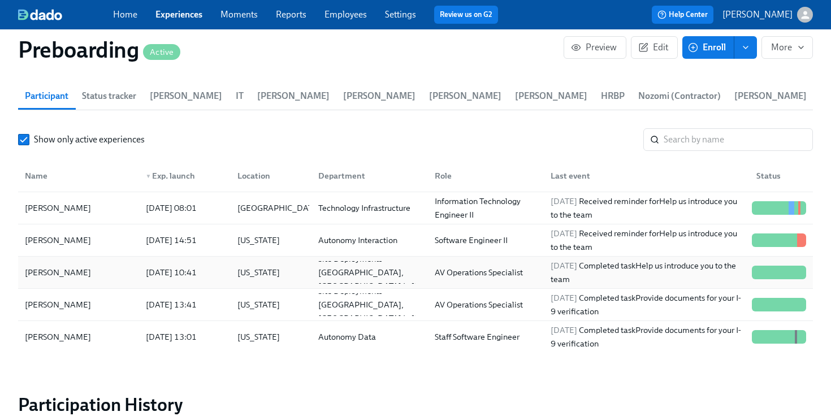
click at [132, 269] on div "[PERSON_NAME]" at bounding box center [78, 272] width 116 height 23
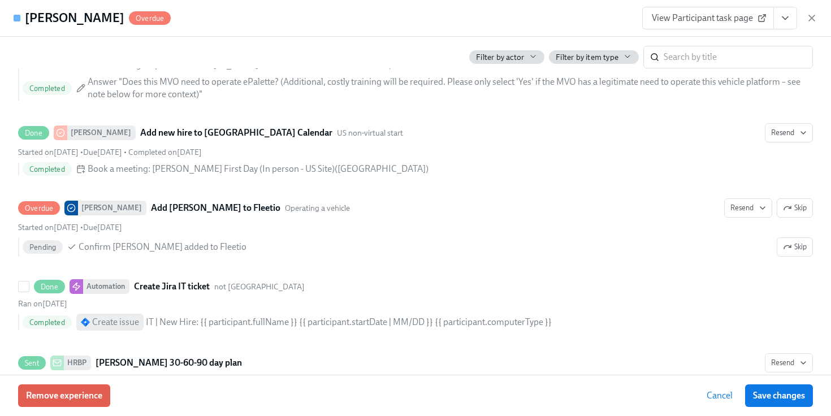
scroll to position [2305, 0]
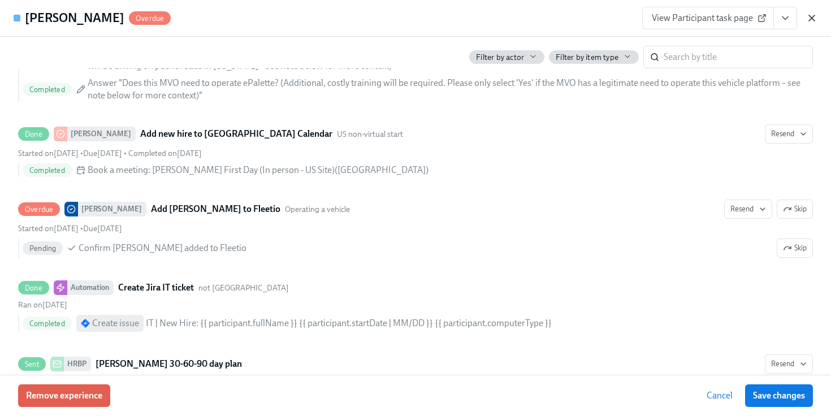
click at [807, 22] on icon "button" at bounding box center [811, 17] width 11 height 11
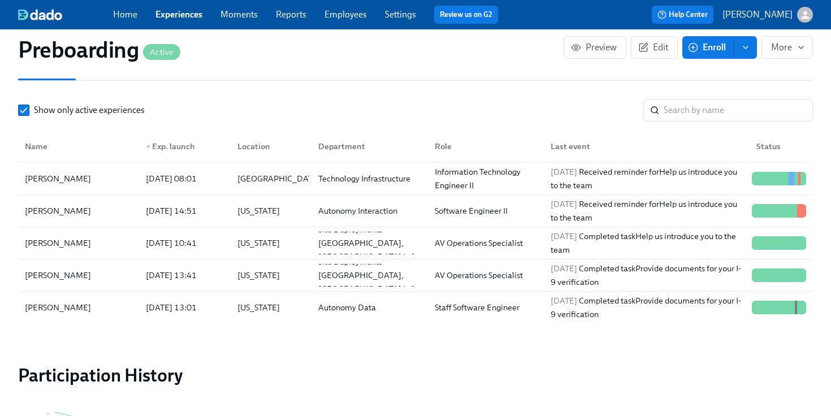
scroll to position [1209, 0]
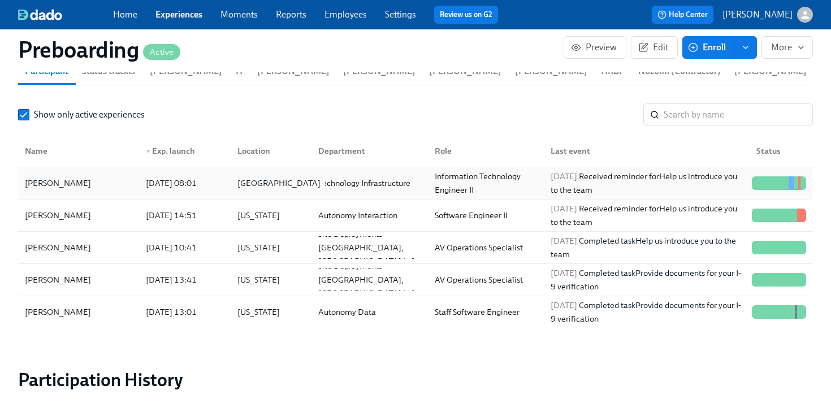
click at [246, 184] on div "[GEOGRAPHIC_DATA]" at bounding box center [279, 183] width 92 height 14
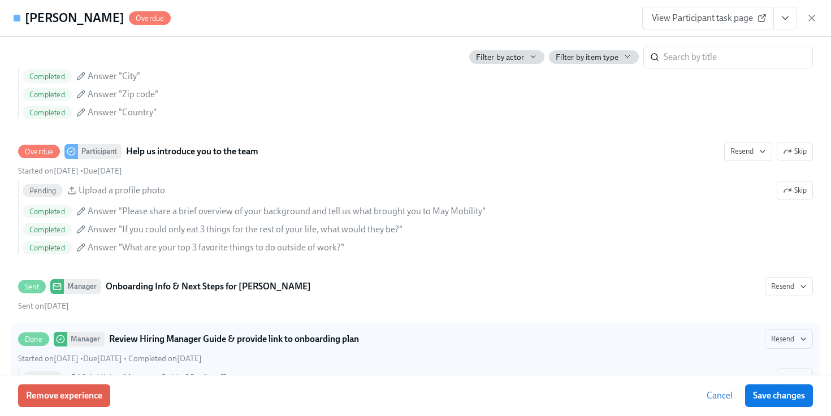
scroll to position [889, 0]
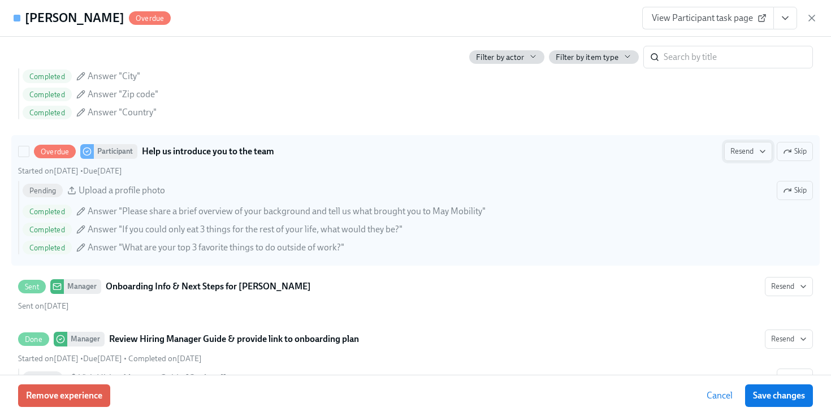
click at [752, 151] on span "Resend" at bounding box center [748, 151] width 36 height 11
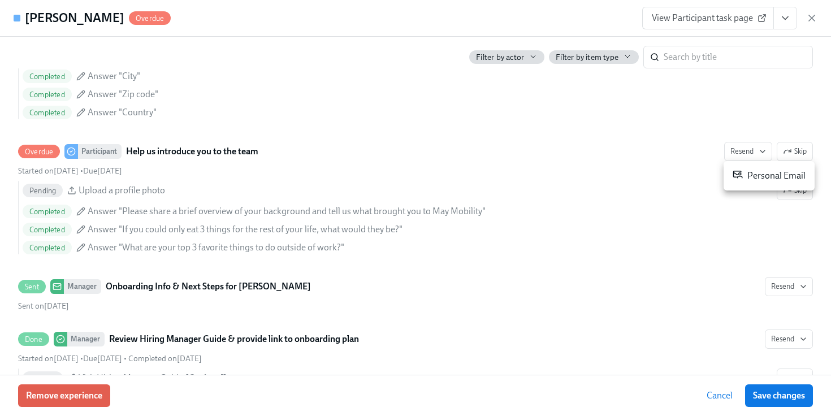
click at [555, 137] on div at bounding box center [415, 208] width 831 height 416
click at [809, 18] on icon "button" at bounding box center [811, 17] width 11 height 11
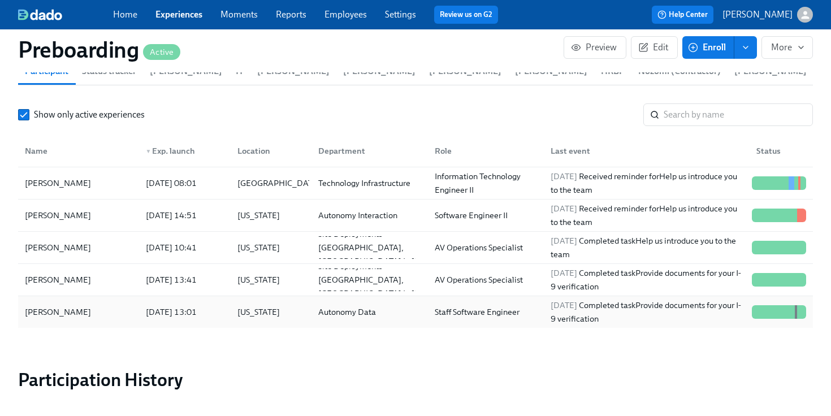
click at [183, 316] on div "[DATE] 13:01" at bounding box center [171, 312] width 60 height 14
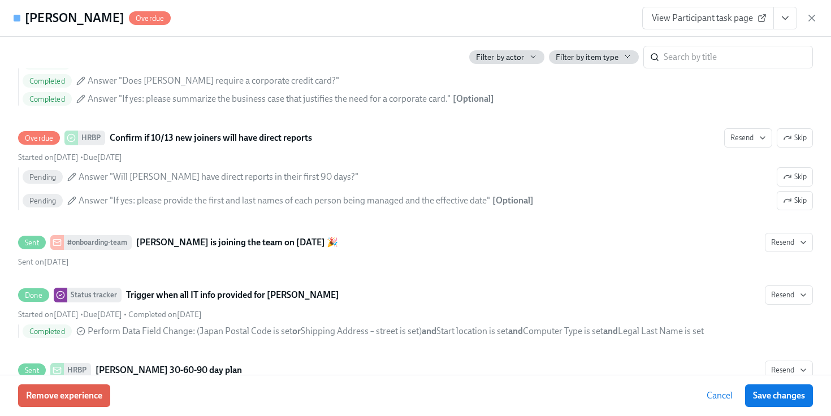
scroll to position [1483, 0]
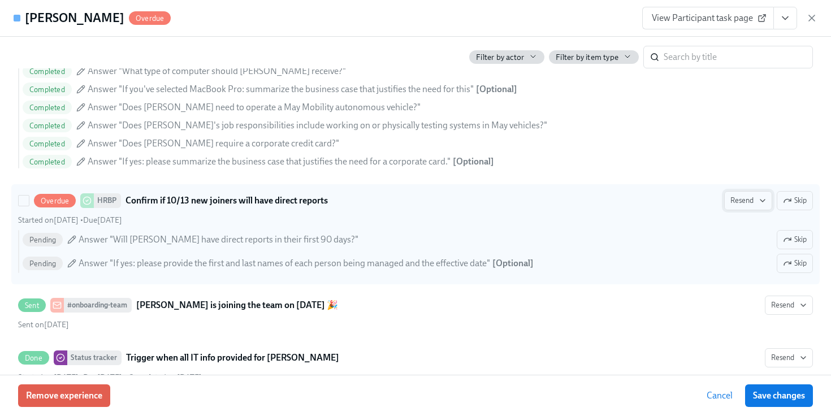
click at [726, 200] on button "Resend" at bounding box center [748, 200] width 48 height 19
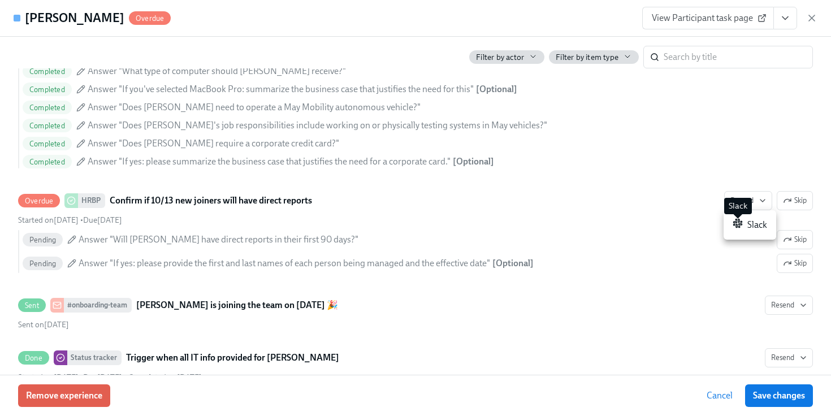
click at [741, 228] on icon at bounding box center [738, 223] width 10 height 10
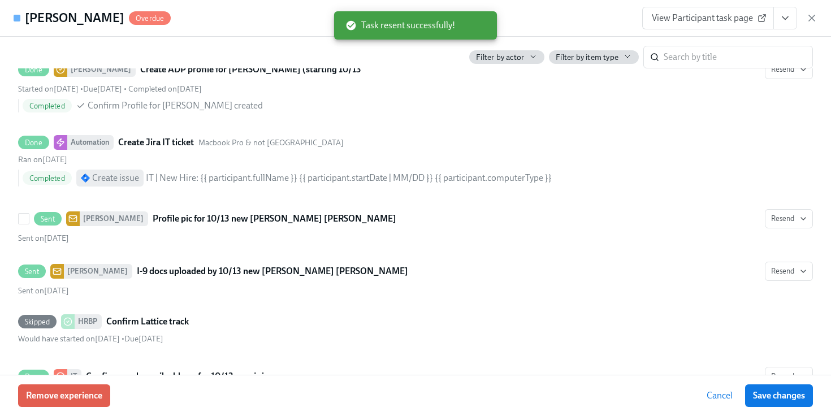
scroll to position [2235, 0]
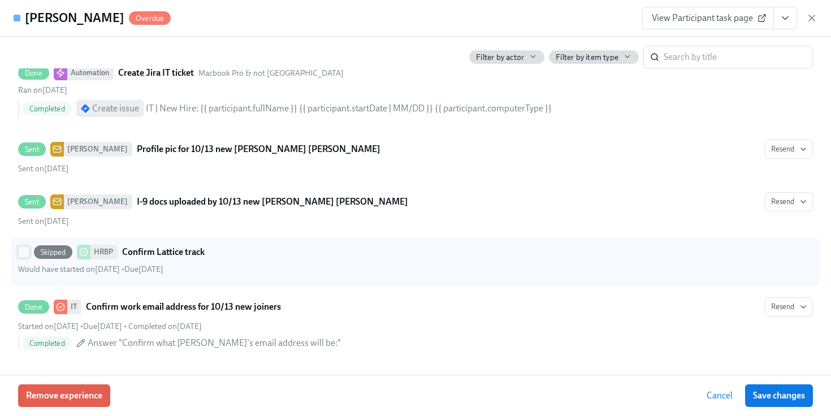
click at [23, 253] on input "Skipped HRBP Confirm Lattice track Would have started on [DATE] • Due [DATE]" at bounding box center [24, 252] width 10 height 10
checkbox input "true"
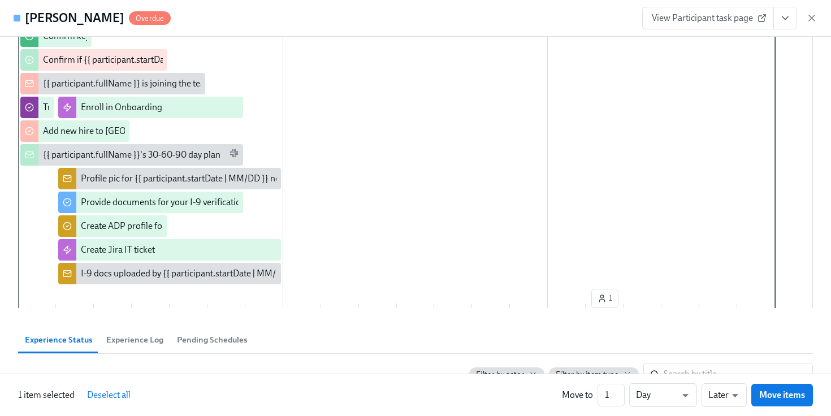
scroll to position [0, 0]
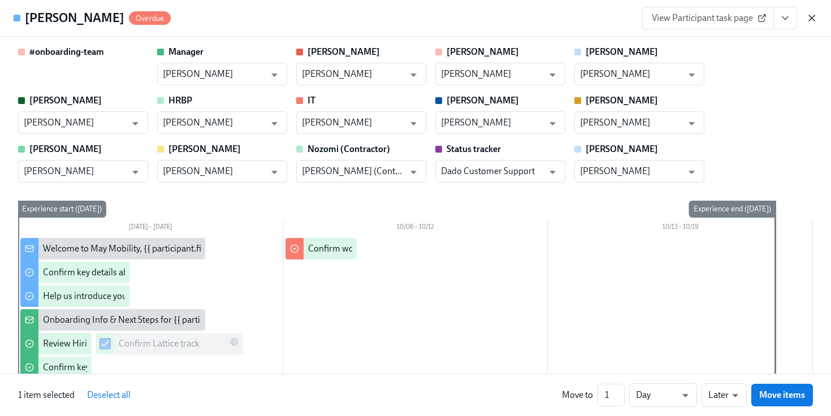
click at [808, 16] on icon "button" at bounding box center [811, 17] width 11 height 11
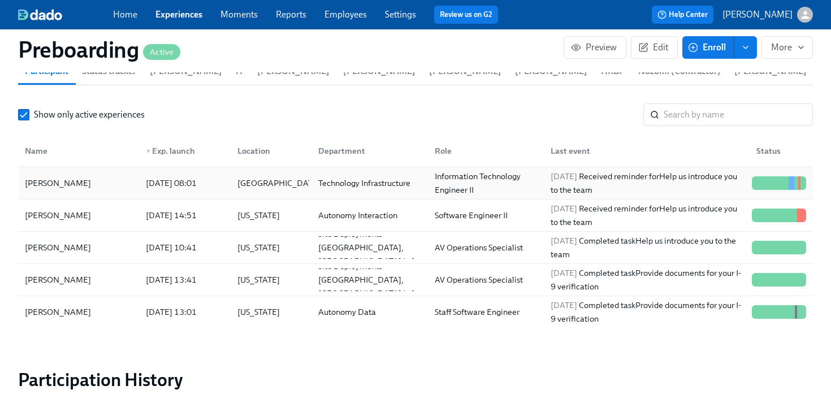
click at [124, 185] on div "[PERSON_NAME]" at bounding box center [78, 183] width 116 height 23
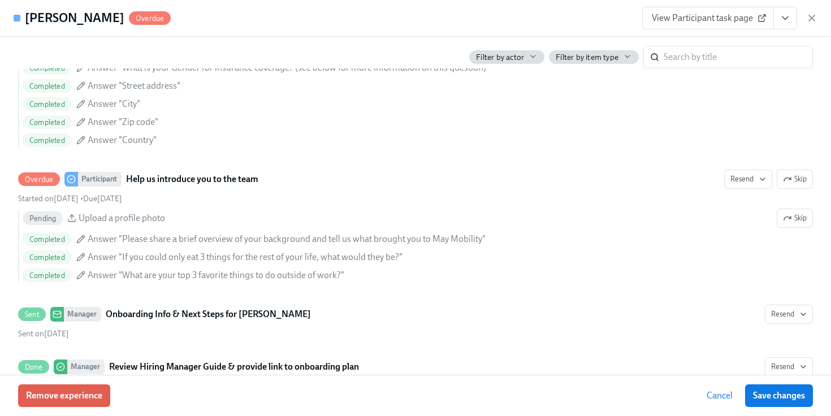
scroll to position [888, 0]
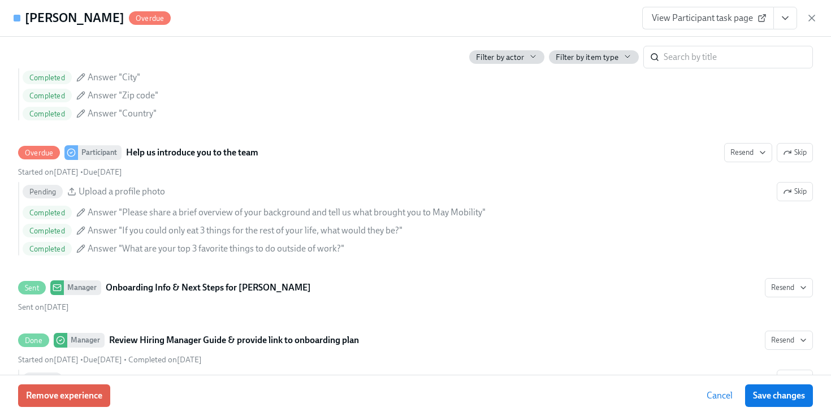
click at [816, 6] on div "[PERSON_NAME] Overdue View Participant task page" at bounding box center [415, 18] width 831 height 37
click at [812, 14] on icon "button" at bounding box center [811, 17] width 11 height 11
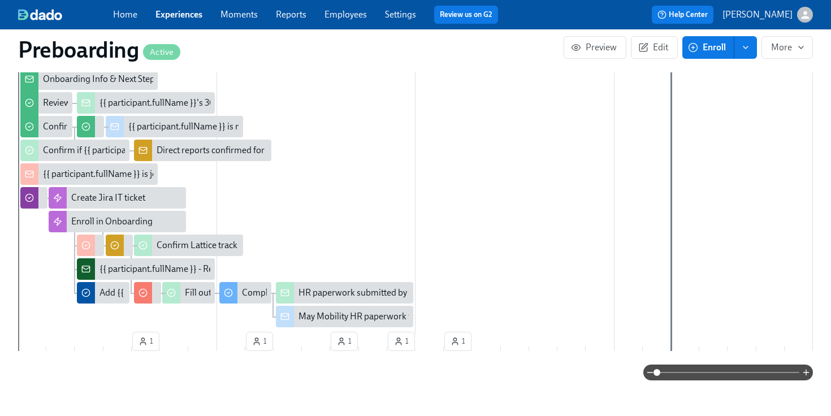
scroll to position [382, 0]
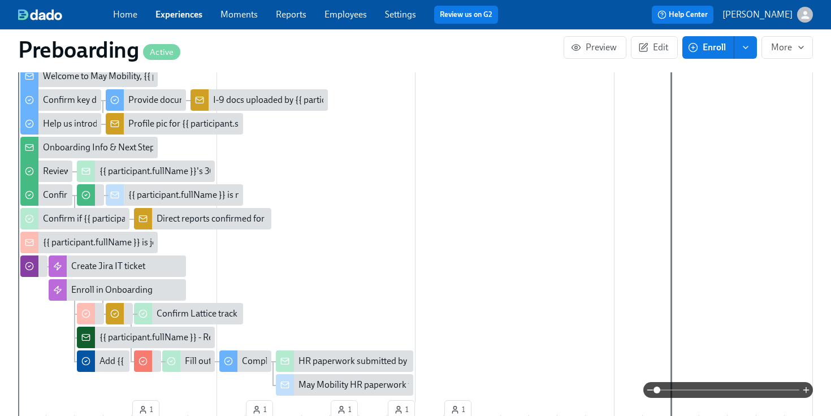
click at [350, 18] on link "Employees" at bounding box center [345, 14] width 42 height 11
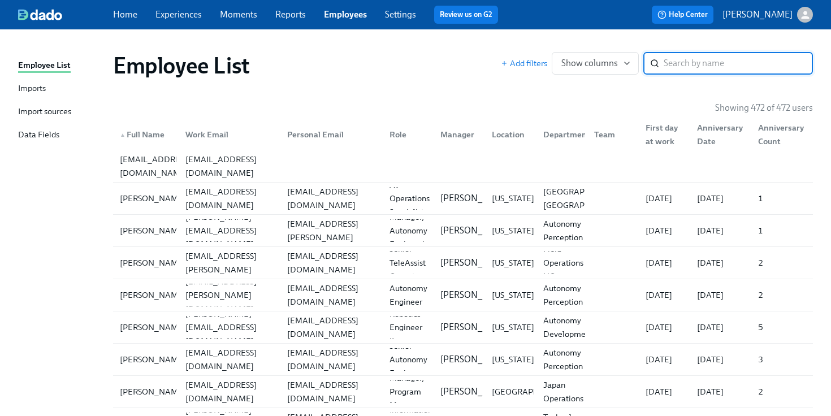
click at [53, 93] on link "Imports" at bounding box center [61, 89] width 86 height 14
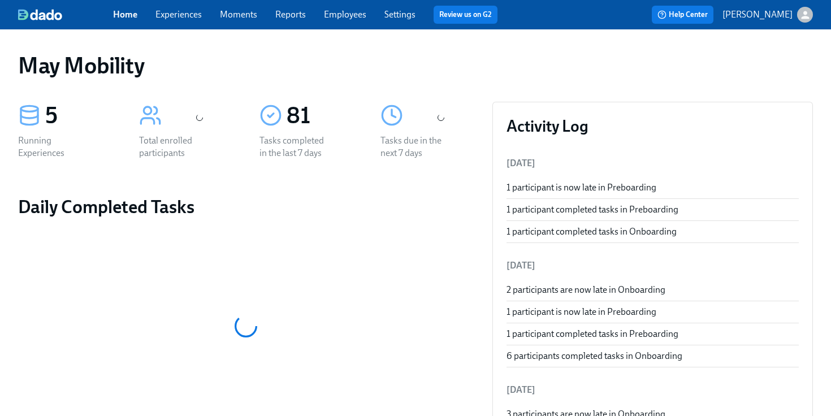
click at [355, 16] on link "Employees" at bounding box center [345, 14] width 42 height 11
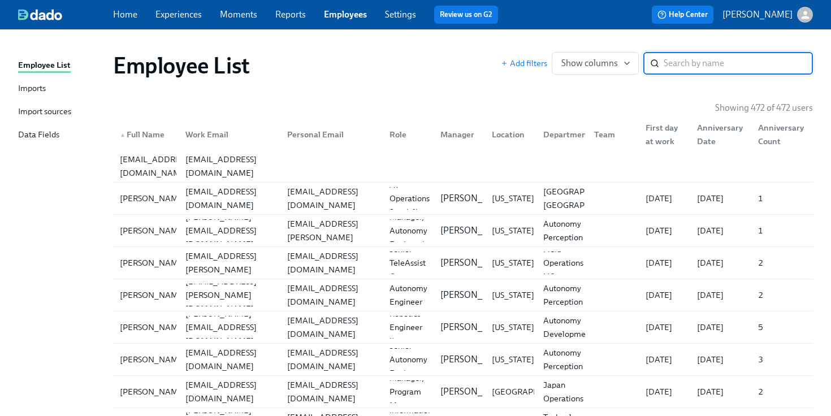
click at [174, 12] on link "Experiences" at bounding box center [178, 14] width 46 height 11
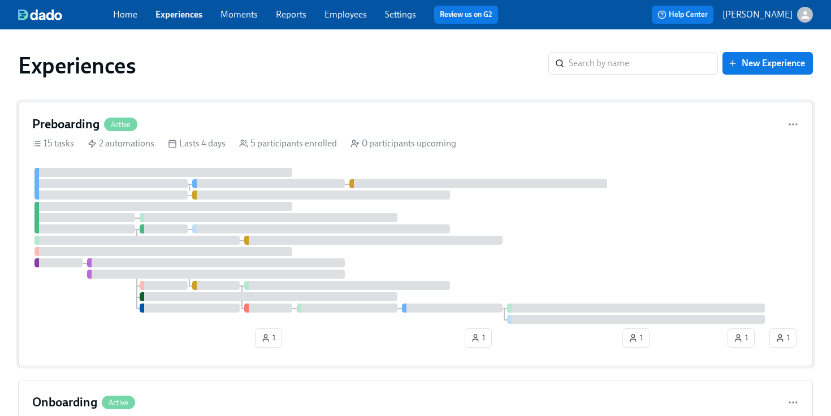
click at [246, 313] on div at bounding box center [399, 246] width 735 height 156
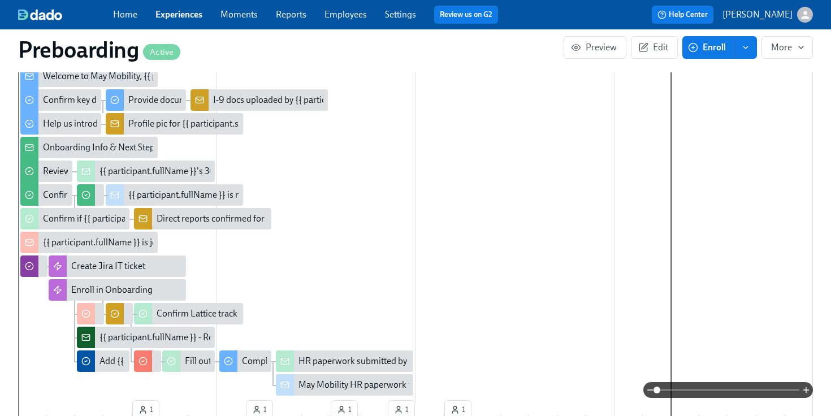
scroll to position [383, 0]
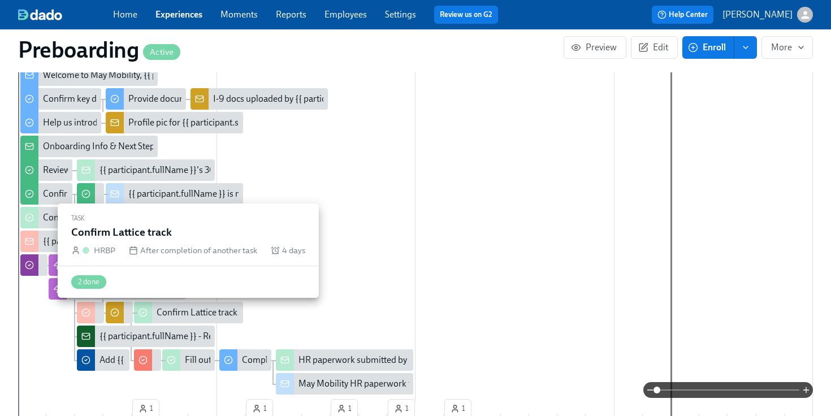
click at [163, 314] on div "Confirm Lattice track" at bounding box center [197, 312] width 81 height 12
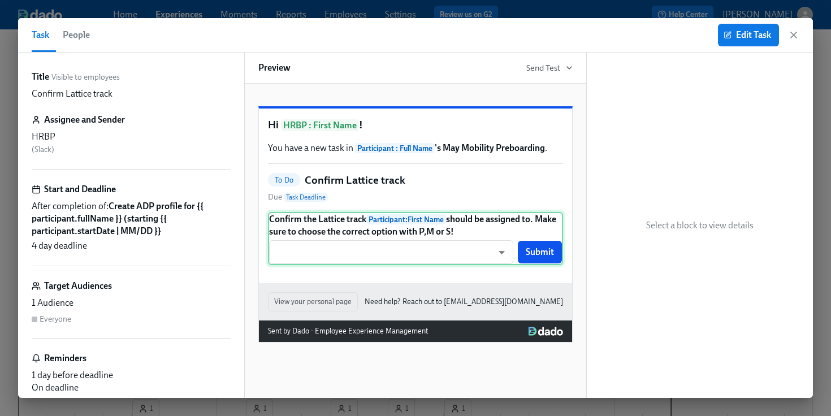
click at [422, 265] on div "Confirm the Lattice track Participant : First Name should be assigned to. Make …" at bounding box center [415, 238] width 295 height 53
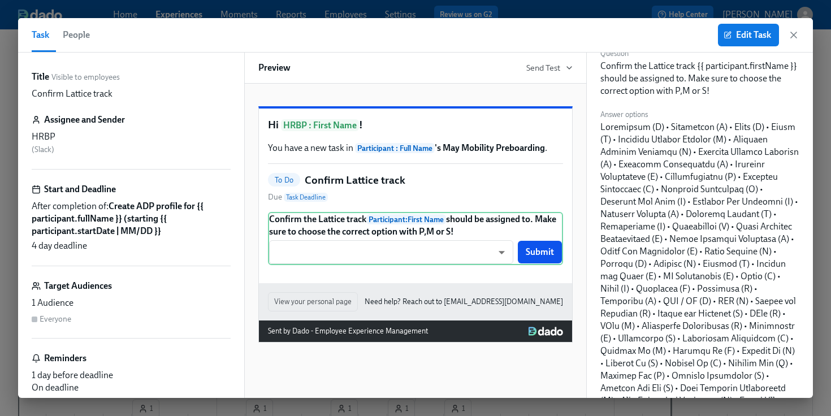
scroll to position [104, 0]
click at [754, 33] on span "Edit Task" at bounding box center [748, 34] width 45 height 11
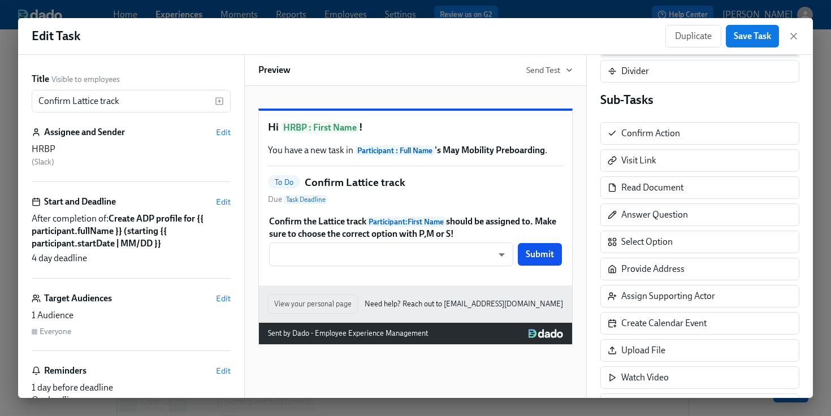
scroll to position [224, 0]
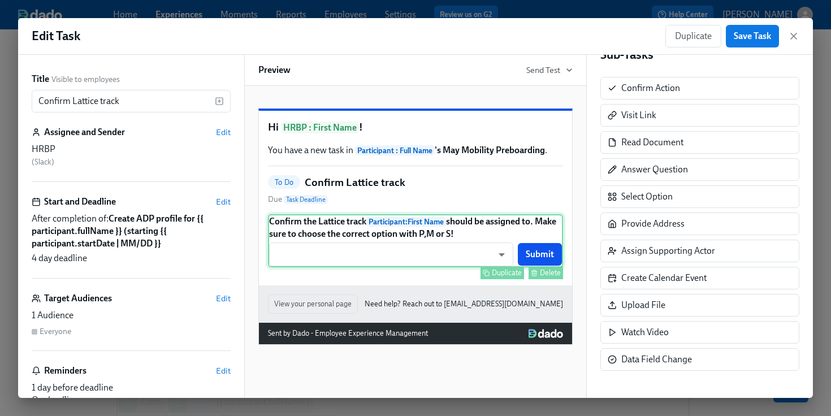
click at [443, 267] on div "Confirm the Lattice track Participant : First Name should be assigned to. Make …" at bounding box center [415, 240] width 295 height 53
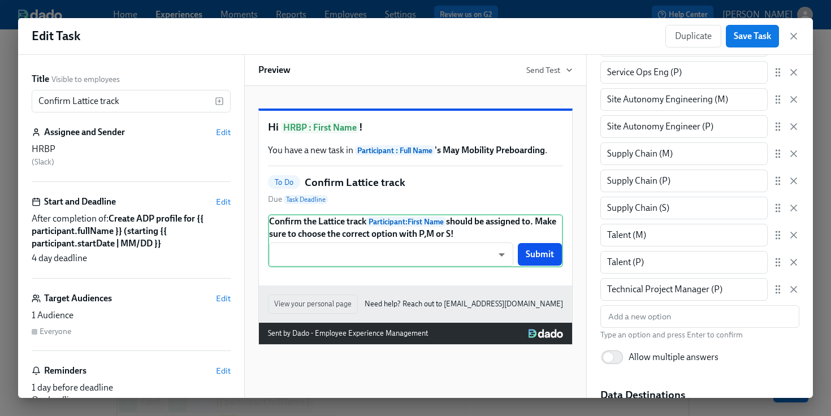
scroll to position [1513, 0]
click at [796, 42] on div "Duplicate Save Task" at bounding box center [732, 36] width 134 height 23
click at [795, 42] on div "Duplicate Save Task" at bounding box center [732, 36] width 134 height 23
